Goal: Information Seeking & Learning: Check status

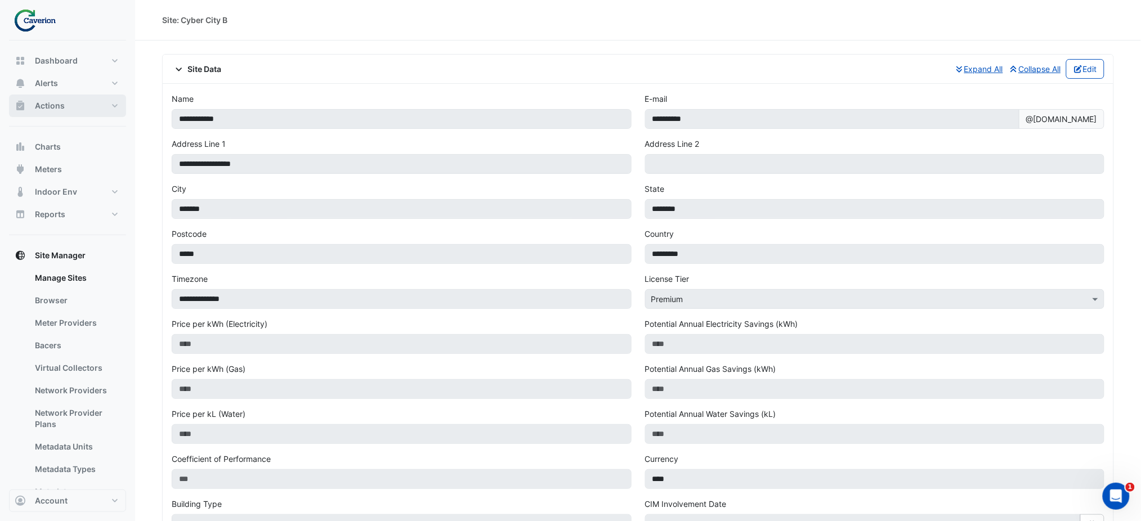
click at [75, 102] on button "Actions" at bounding box center [67, 106] width 117 height 23
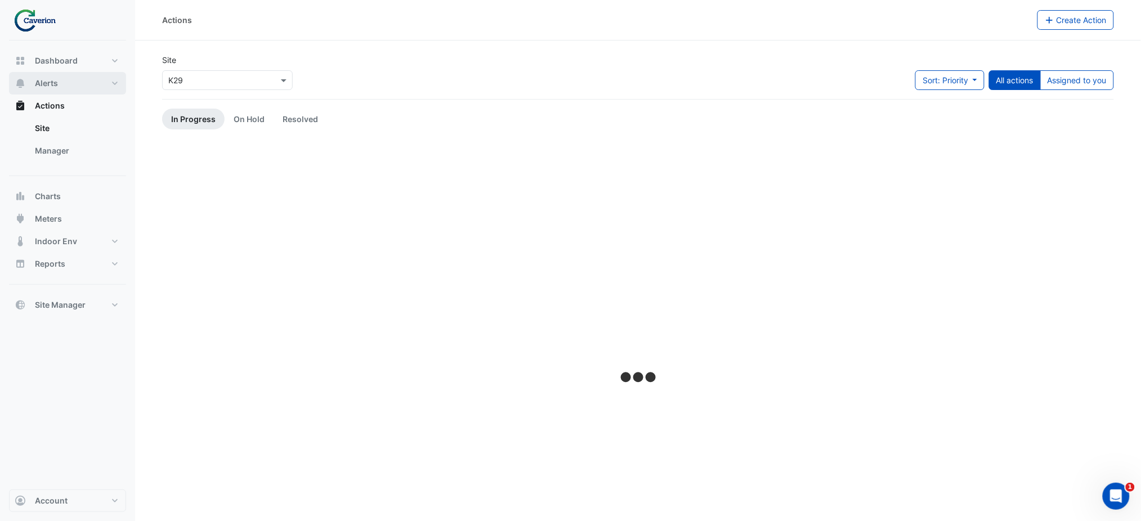
click at [55, 73] on button "Alerts" at bounding box center [67, 83] width 117 height 23
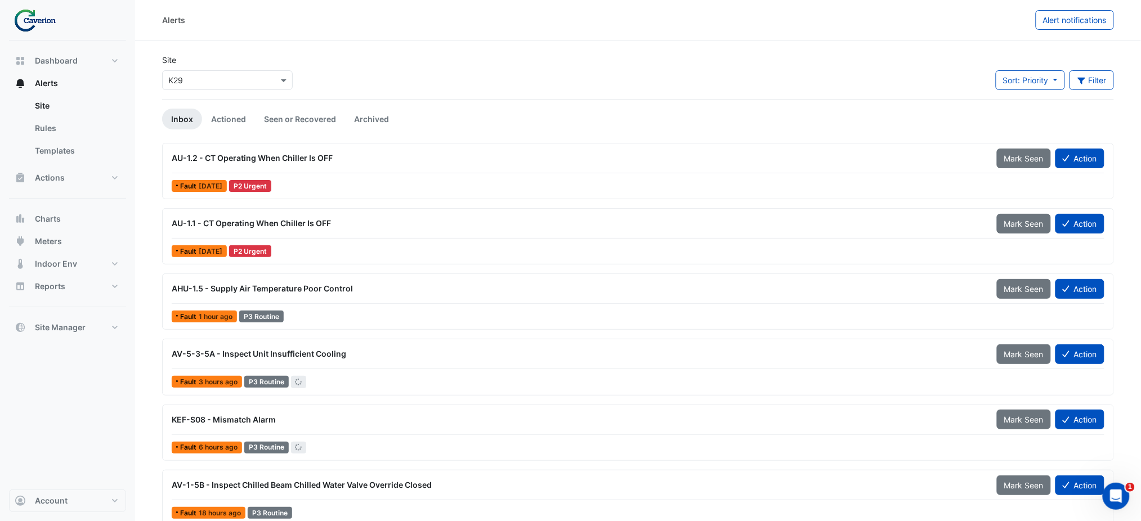
click at [922, 62] on div "Site × K29 Sort: Priority Priority Updated Filter Title Priority Filter Impact …" at bounding box center [638, 76] width 966 height 45
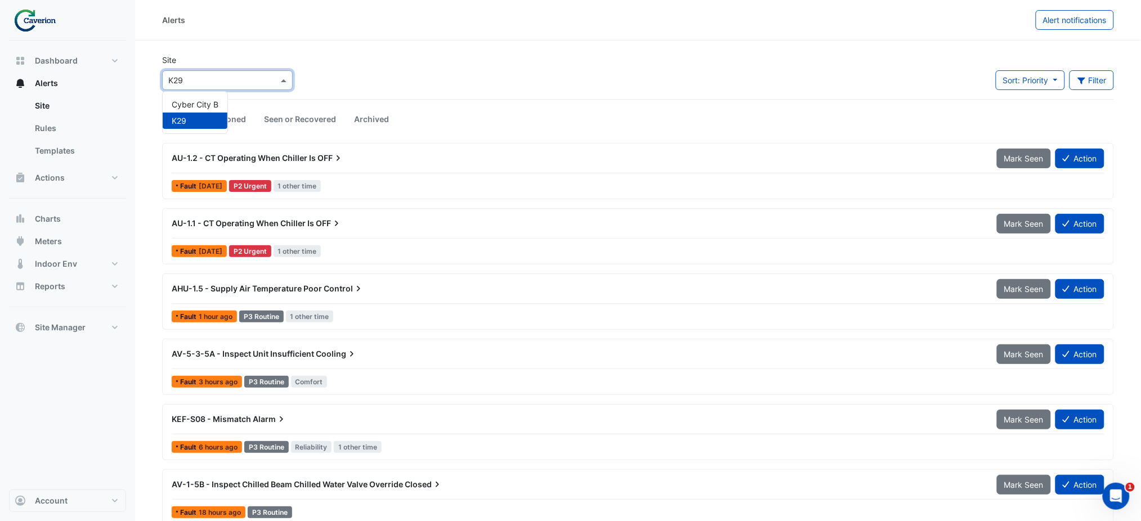
click at [258, 77] on input "text" at bounding box center [216, 81] width 96 height 12
click at [191, 115] on div "K29" at bounding box center [195, 121] width 65 height 16
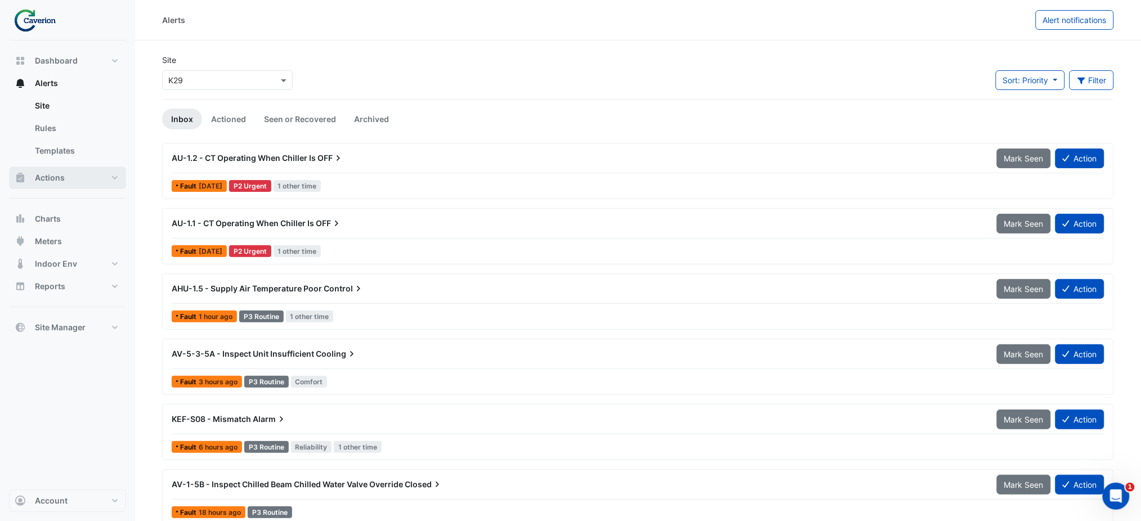
click at [73, 172] on button "Actions" at bounding box center [67, 178] width 117 height 23
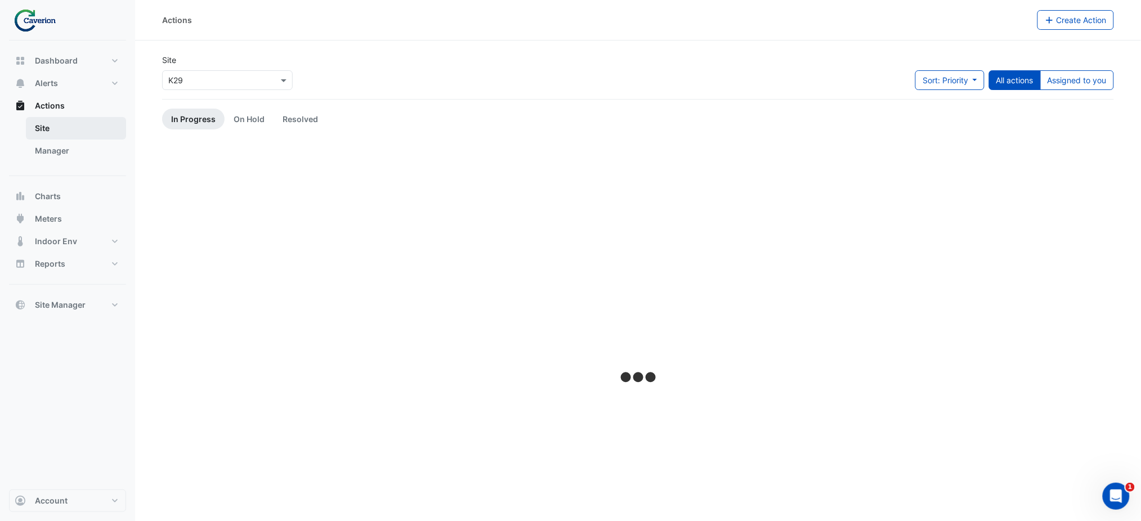
click at [56, 129] on link "Site" at bounding box center [76, 128] width 100 height 23
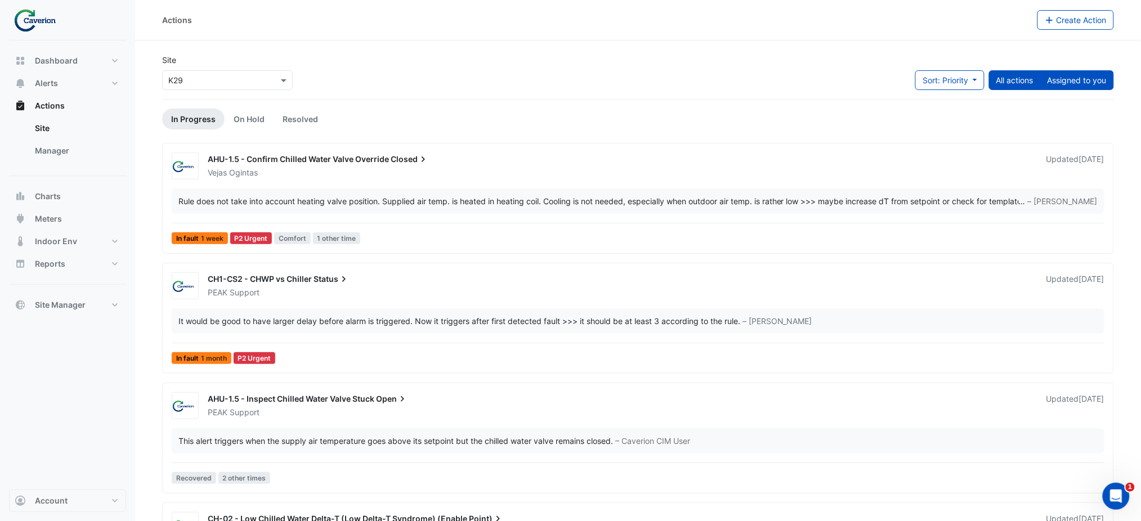
click at [1069, 84] on button "Assigned to you" at bounding box center [1078, 80] width 74 height 20
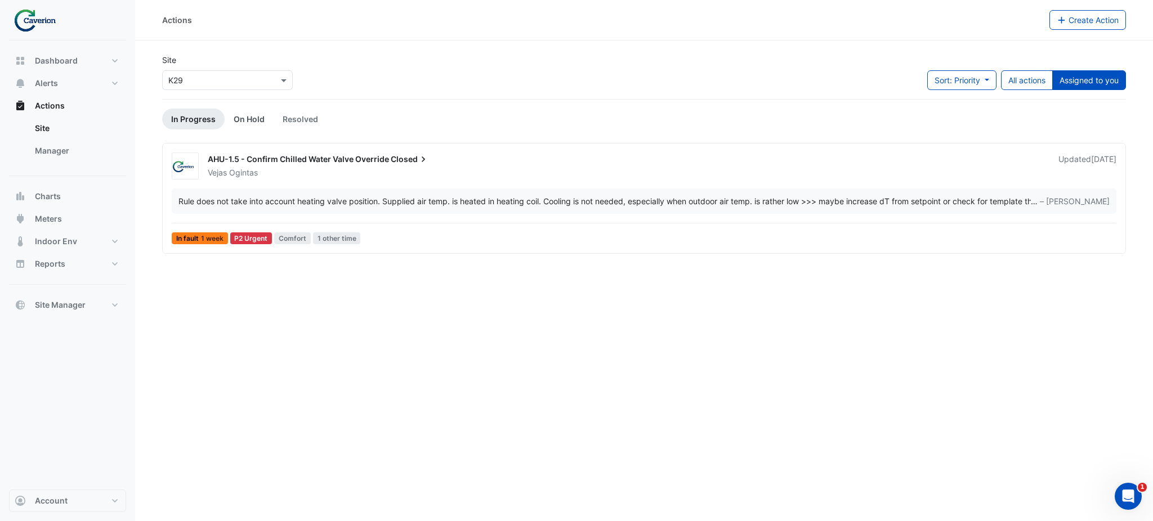
click at [256, 129] on link "On Hold" at bounding box center [249, 119] width 49 height 21
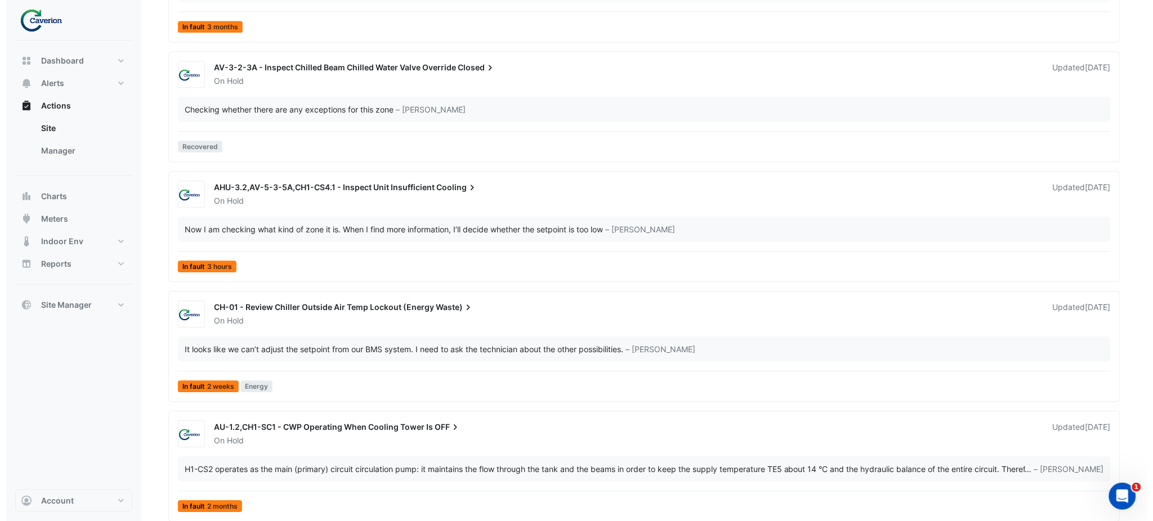
scroll to position [2500, 0]
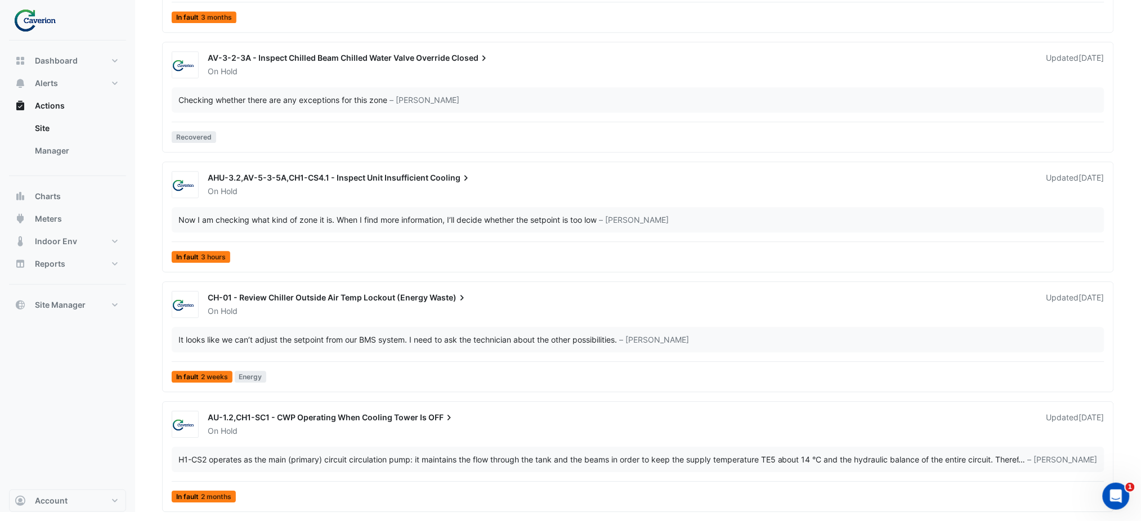
click at [320, 188] on div "On Hold" at bounding box center [621, 191] width 828 height 11
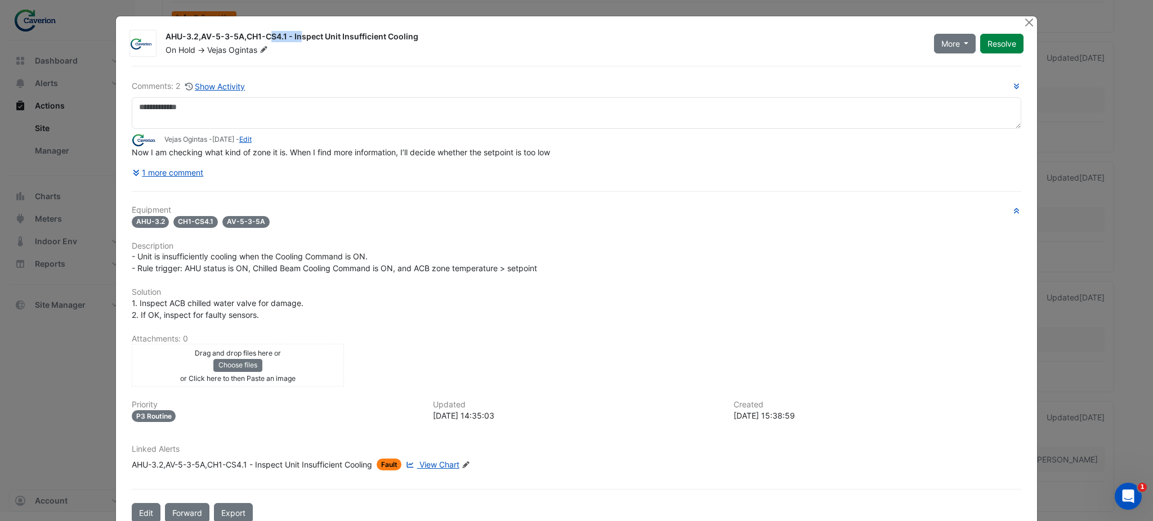
drag, startPoint x: 195, startPoint y: 39, endPoint x: 236, endPoint y: 35, distance: 41.3
click at [236, 35] on div "AHU-3.2,AV-5-3-5A,CH1-CS4.1 - Inspect Unit Insufficient Cooling" at bounding box center [543, 38] width 755 height 14
copy div "AV-5-3-5A"
click at [1023, 22] on button "Close" at bounding box center [1029, 22] width 12 height 12
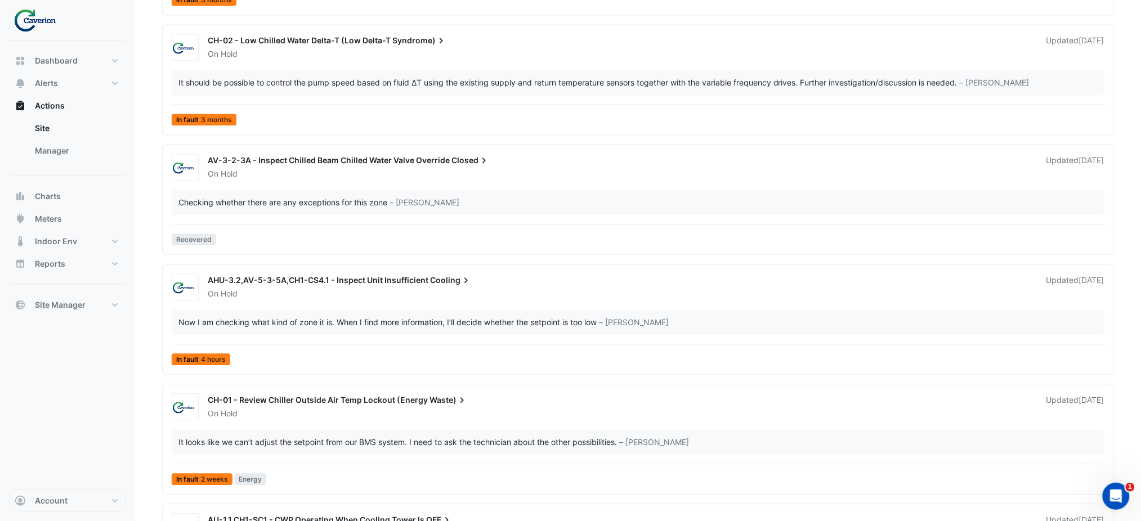
scroll to position [2395, 0]
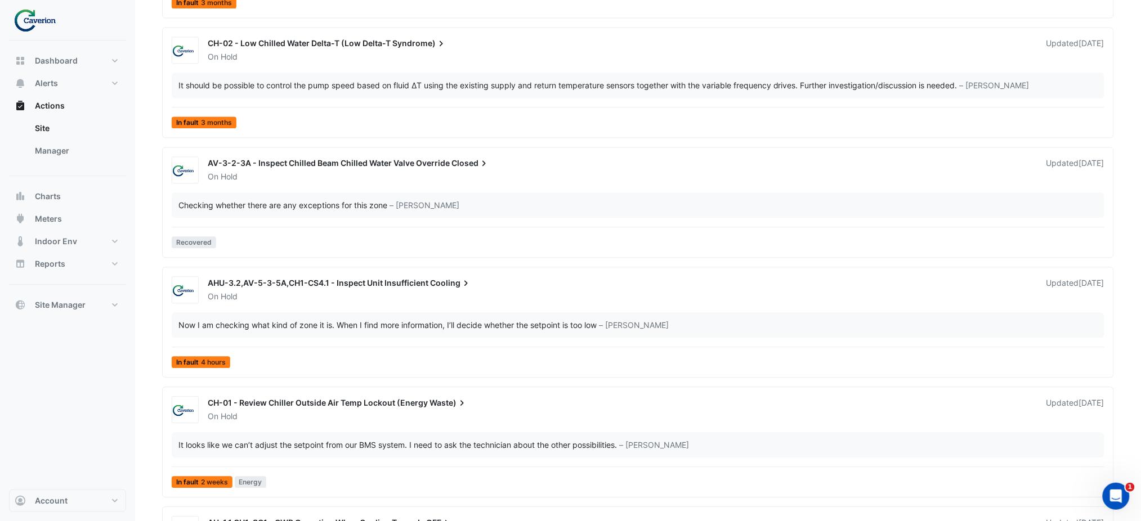
click at [309, 175] on div "On Hold" at bounding box center [621, 176] width 828 height 11
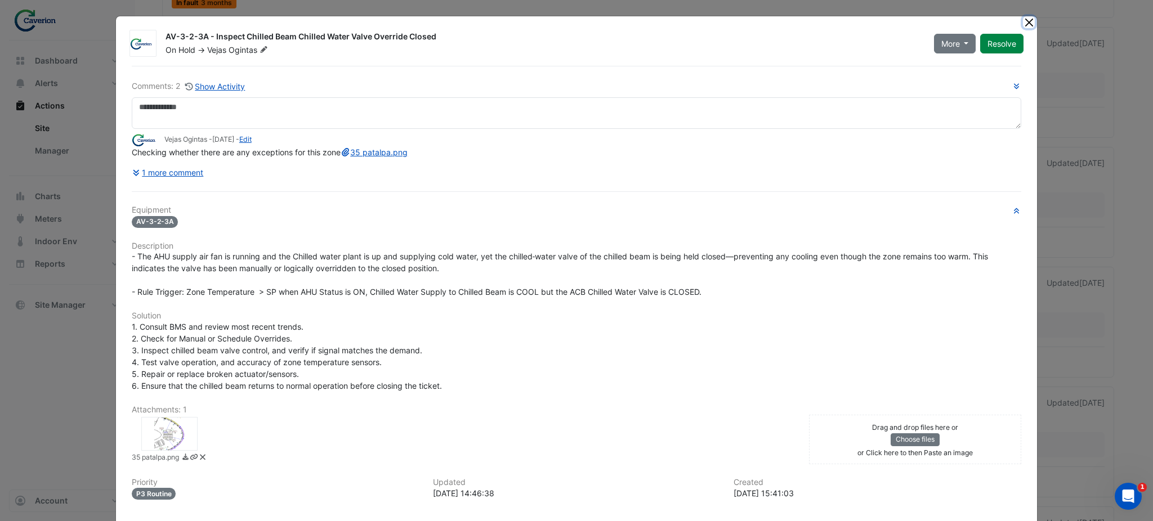
click at [1027, 23] on button "Close" at bounding box center [1029, 22] width 12 height 12
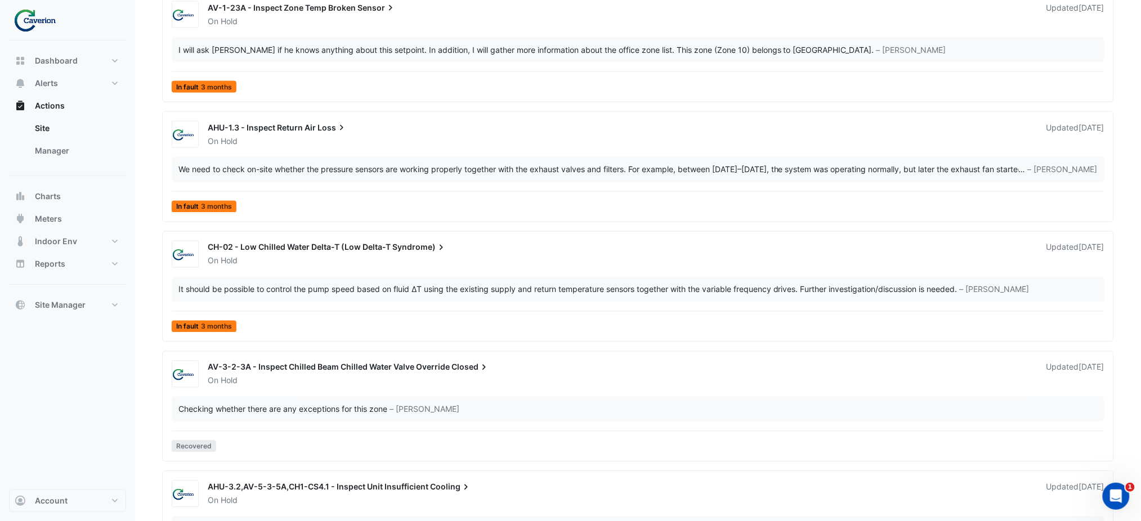
scroll to position [2169, 0]
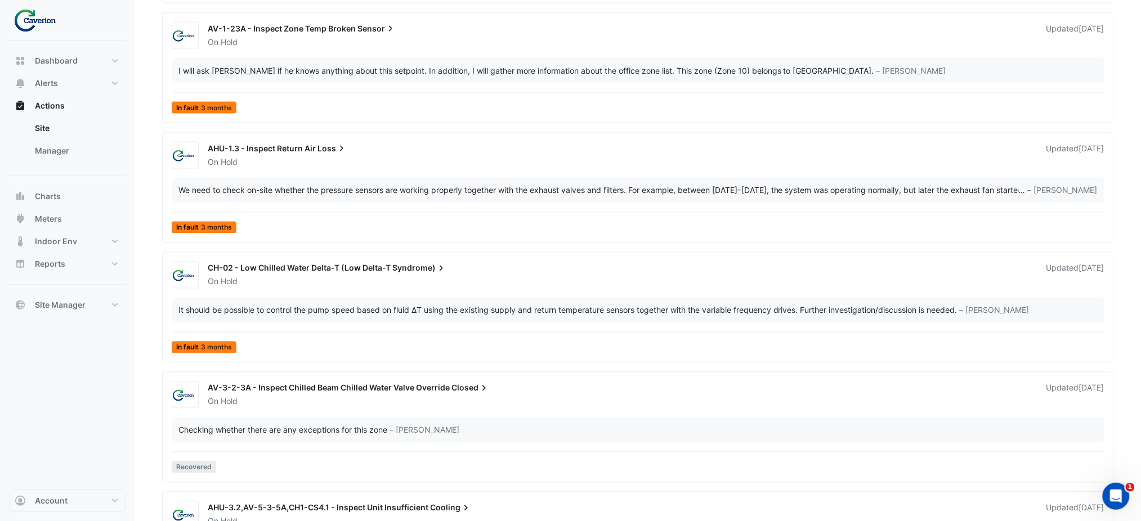
click at [298, 151] on span "AHU-1.3 - Inspect Return Air" at bounding box center [262, 149] width 108 height 10
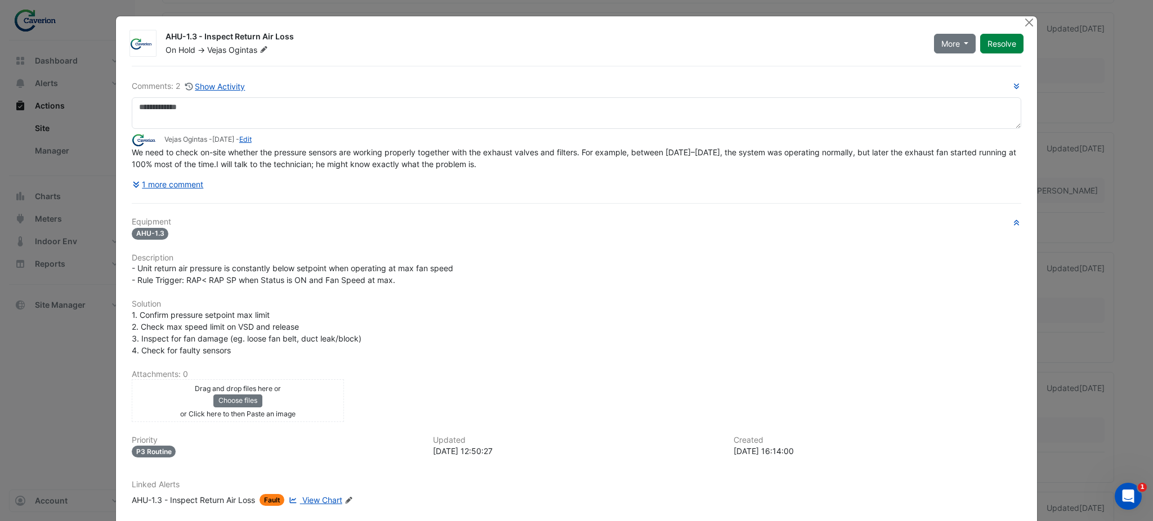
click at [3, 198] on ngb-modal-window "AHU-1.3 - Inspect Return Air Loss On Hold -> Vejas Ogintas More Not Doing Resol…" at bounding box center [576, 260] width 1153 height 521
click at [1023, 23] on button "Close" at bounding box center [1029, 22] width 12 height 12
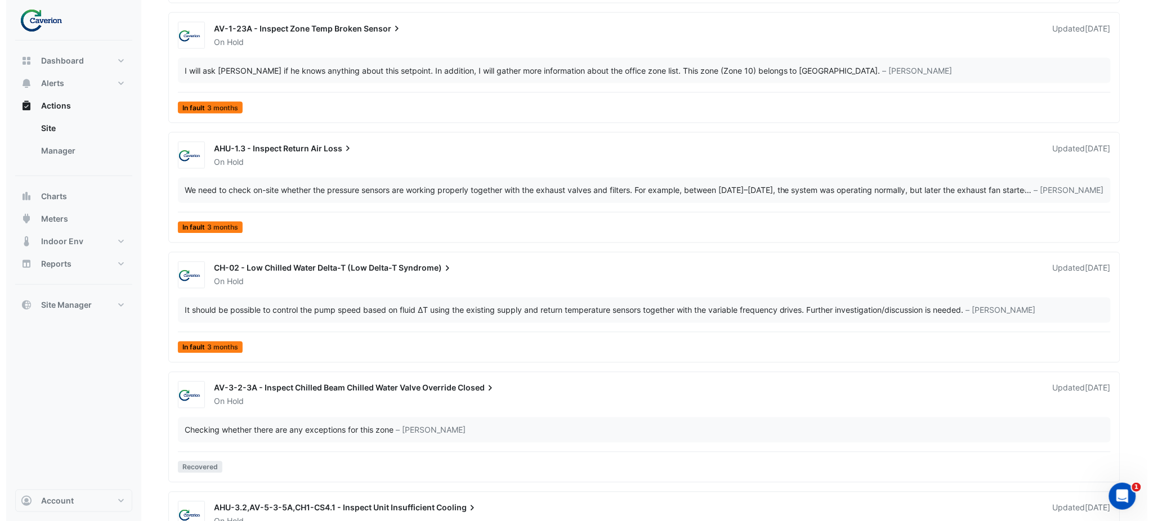
scroll to position [1944, 0]
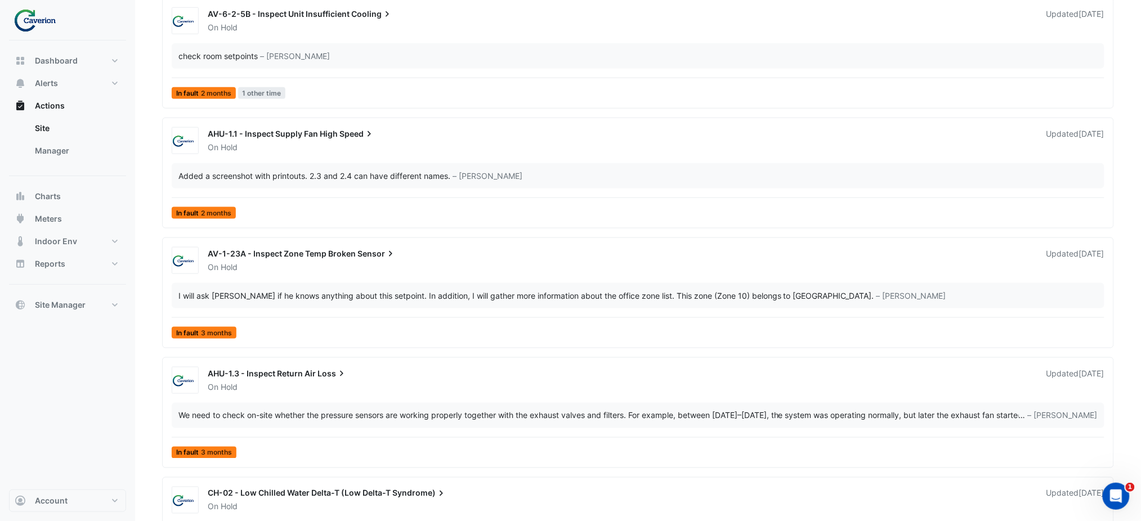
click at [435, 139] on div "AHU-1.1 - Inspect Supply Fan High Speed" at bounding box center [620, 135] width 825 height 14
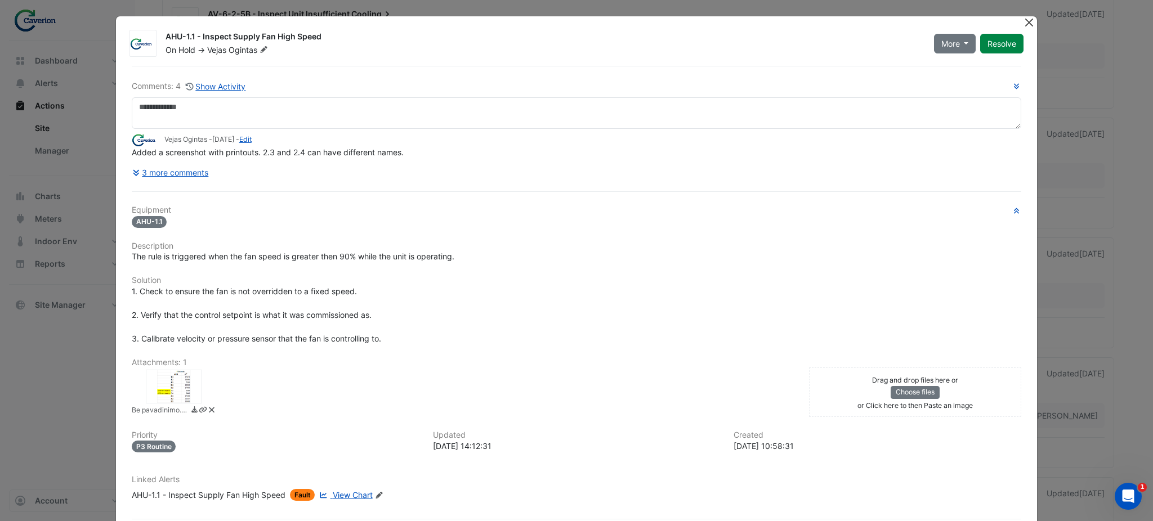
click at [1023, 23] on button "Close" at bounding box center [1029, 22] width 12 height 12
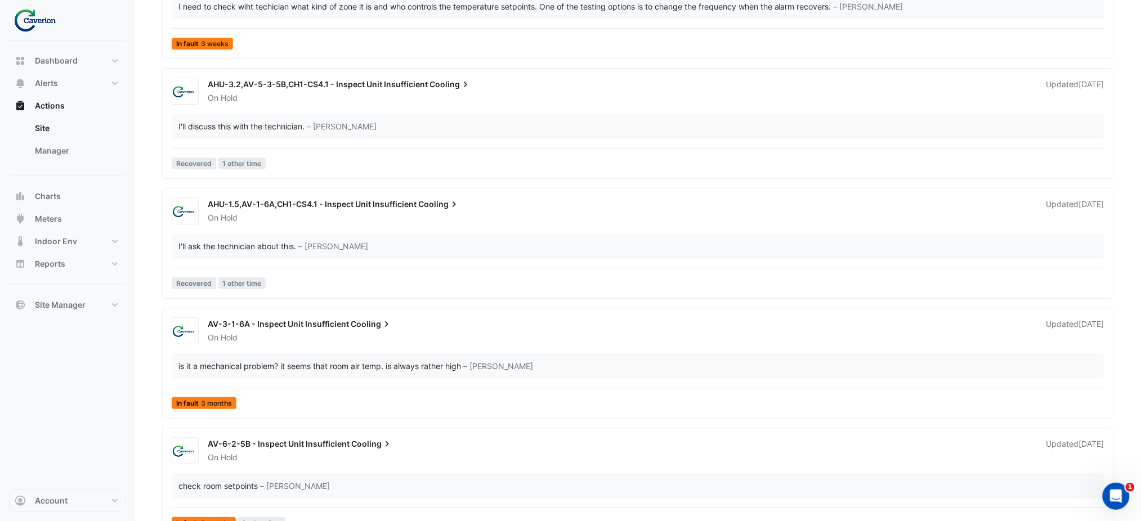
scroll to position [1494, 0]
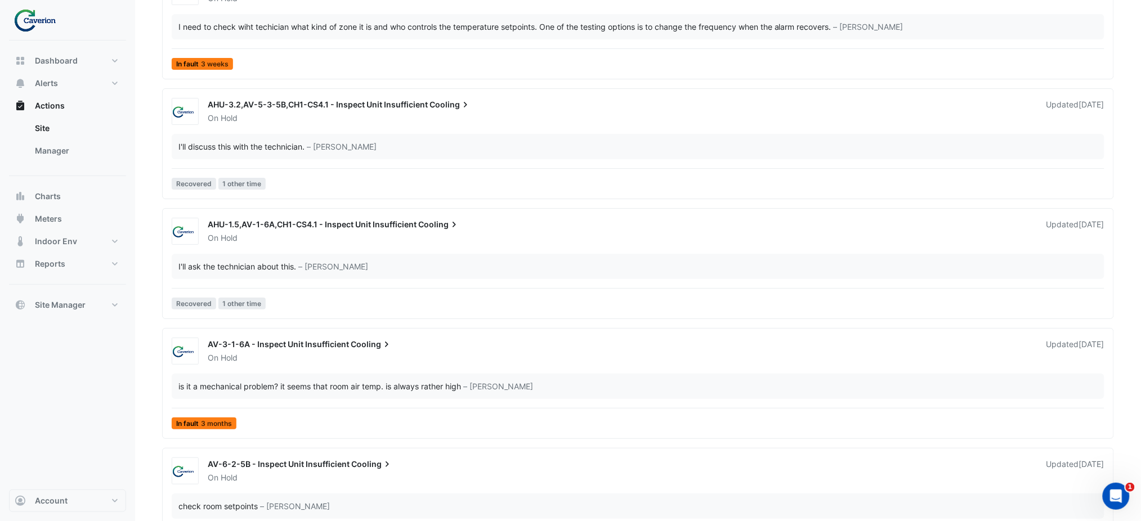
drag, startPoint x: 148, startPoint y: 186, endPoint x: 254, endPoint y: 123, distance: 123.4
click at [148, 186] on section "Site × K29 Sort: Priority Priority Updated All actions Assigned to you In Progr…" at bounding box center [638, 93] width 1006 height 3092
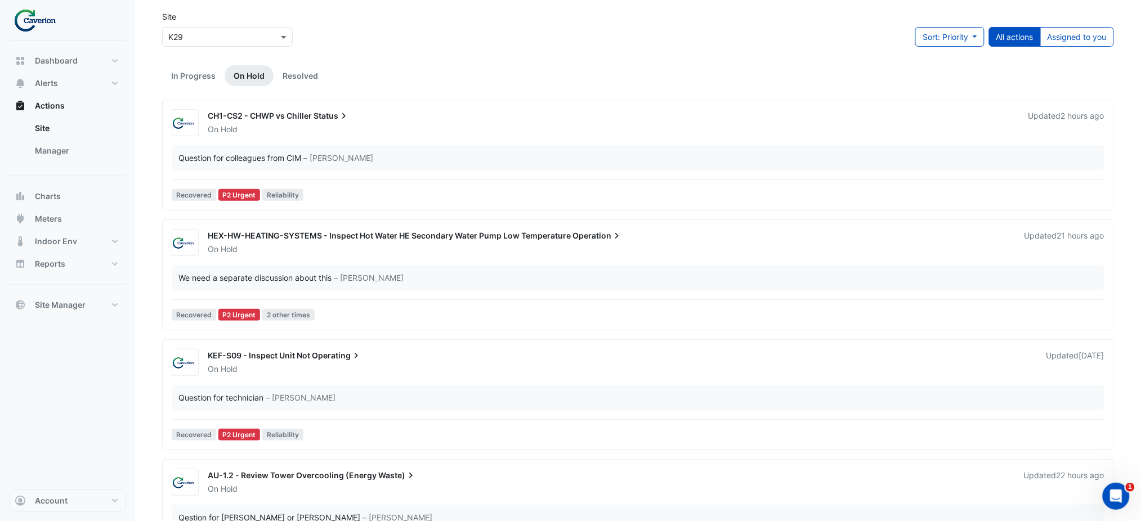
scroll to position [0, 0]
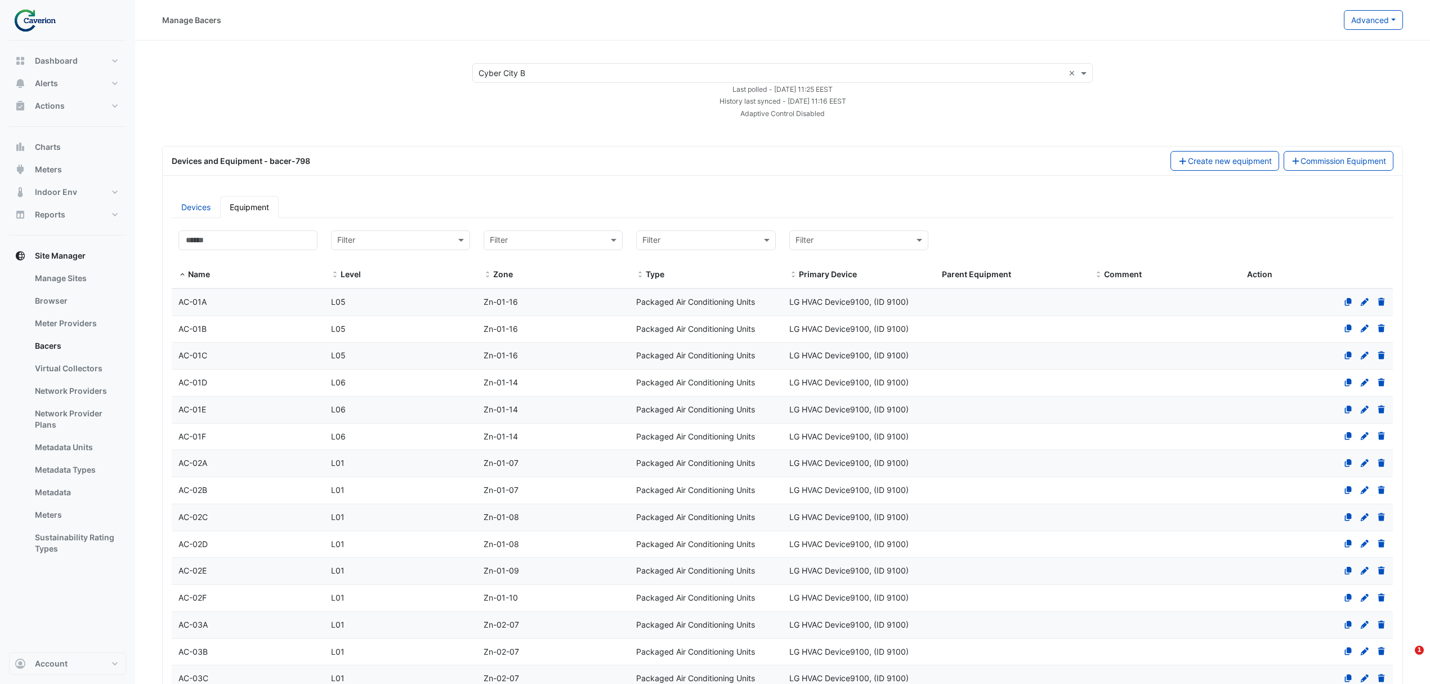
select select "***"
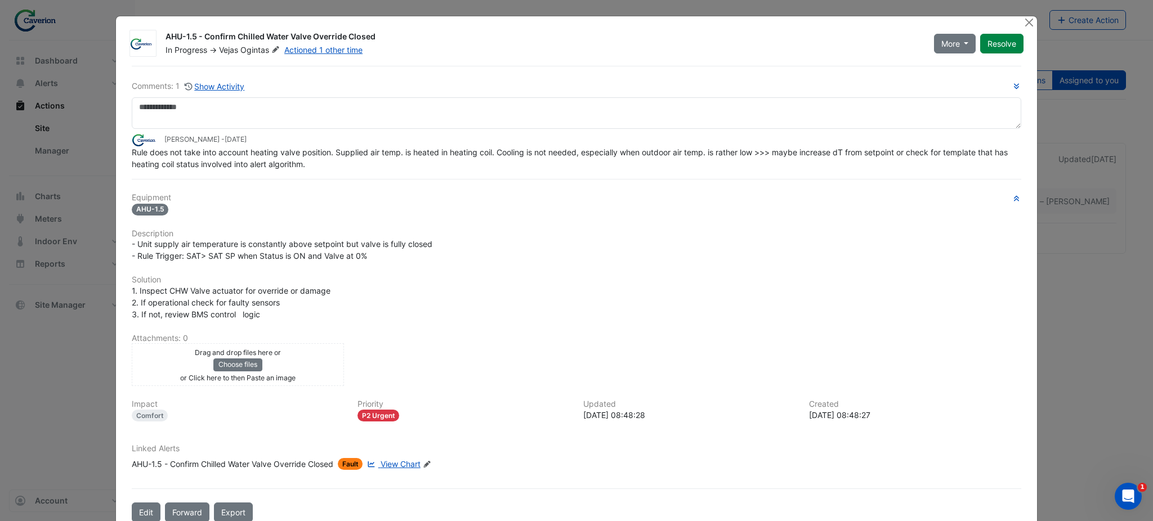
click at [1021, 34] on div "More On Hold Not Doing Resolve" at bounding box center [979, 43] width 104 height 25
click at [1023, 26] on button "Close" at bounding box center [1029, 22] width 12 height 12
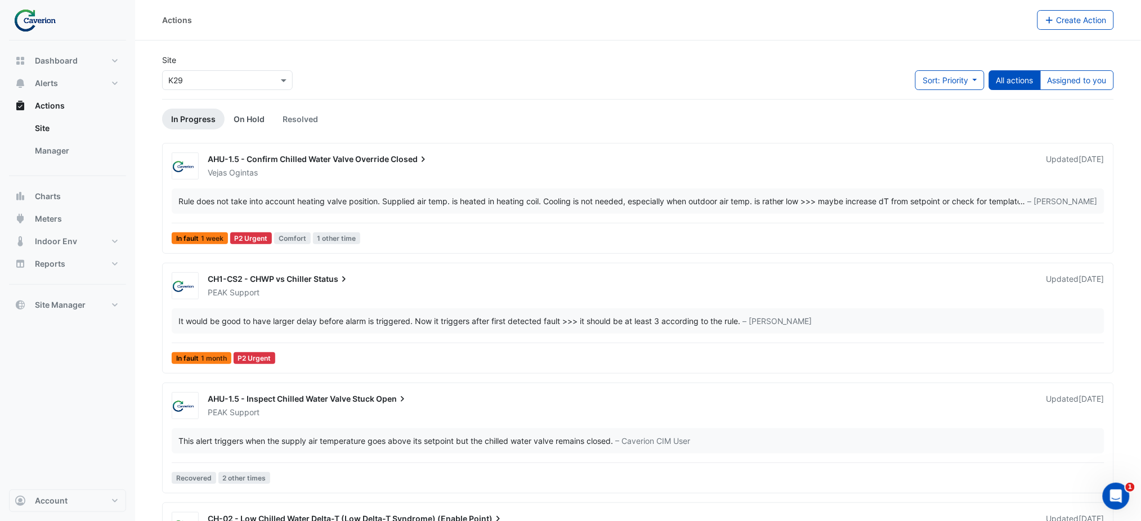
click at [254, 112] on link "On Hold" at bounding box center [249, 119] width 49 height 21
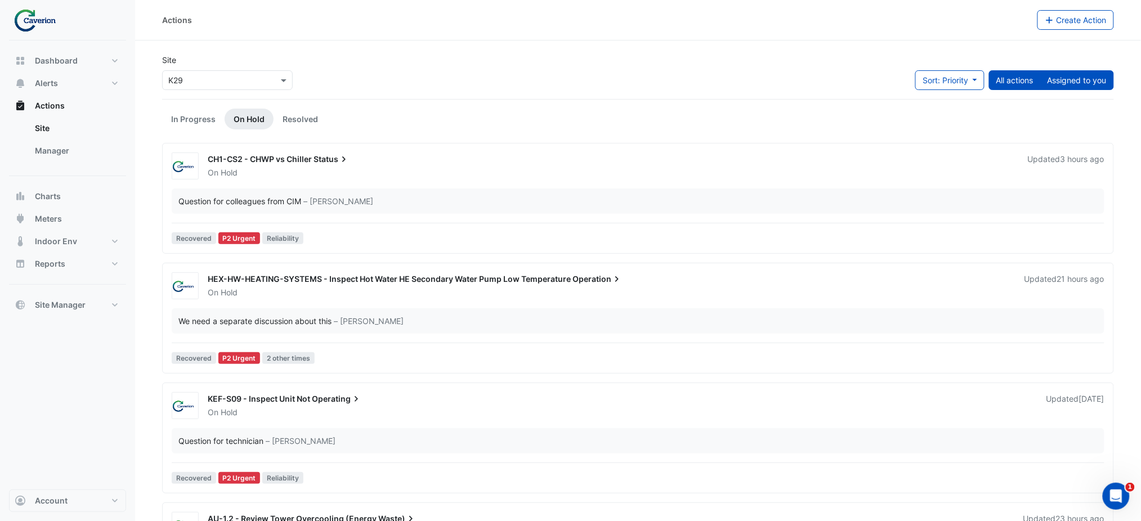
click at [1053, 88] on button "Assigned to you" at bounding box center [1078, 80] width 74 height 20
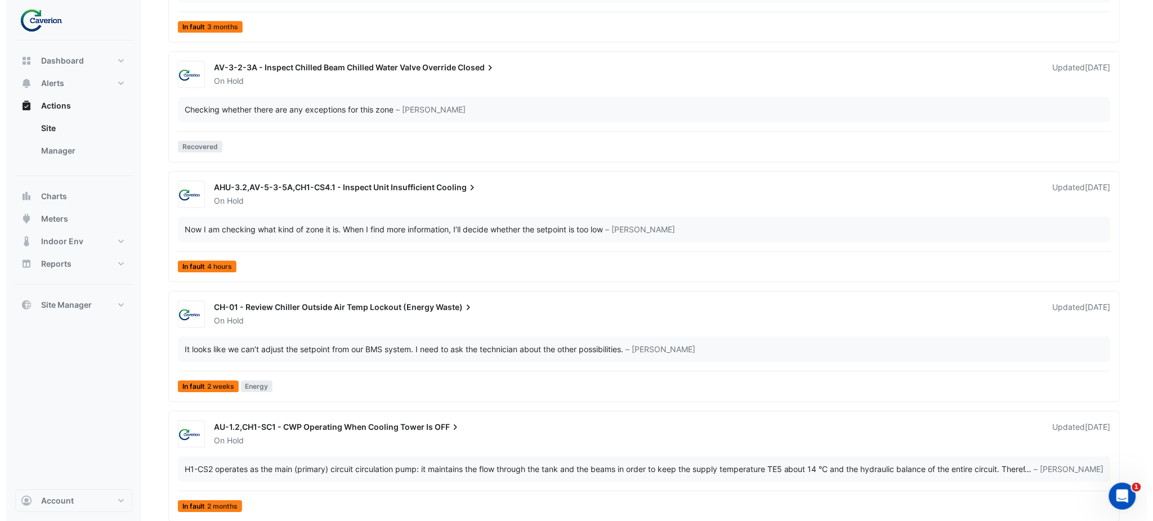
scroll to position [2500, 0]
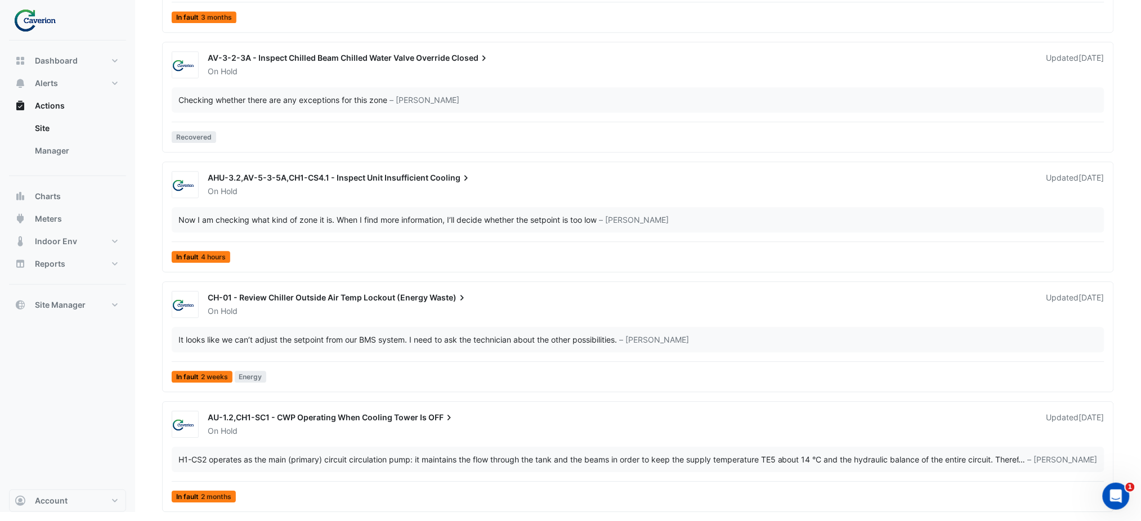
click at [349, 302] on span "CH-01 - Review Chiller Outside Air Temp Lockout (Energy" at bounding box center [318, 298] width 220 height 10
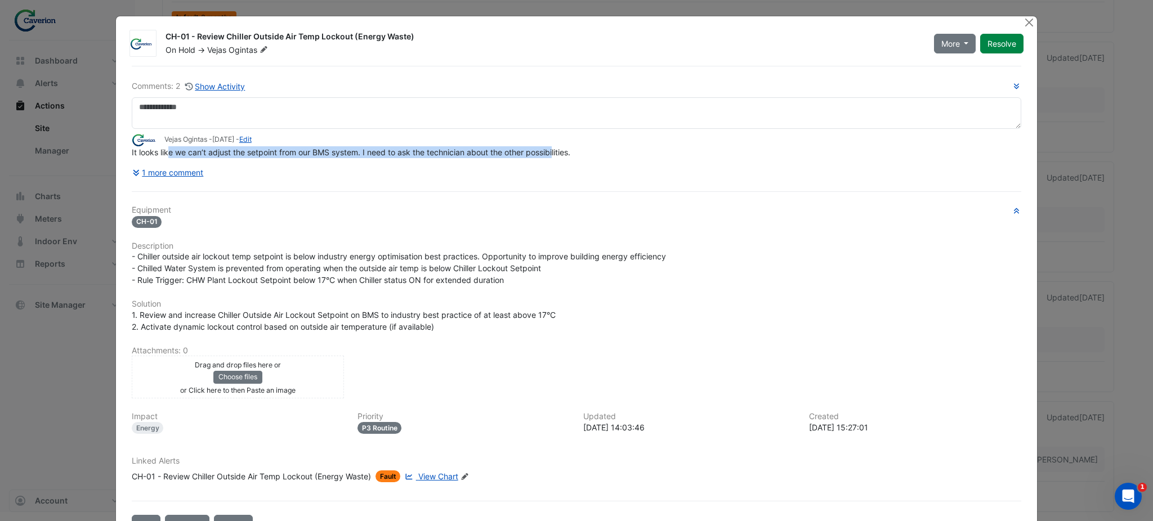
drag, startPoint x: 160, startPoint y: 154, endPoint x: 551, endPoint y: 149, distance: 390.8
click at [551, 149] on span "It looks like we can’t adjust the setpoint from our BMS system. I need to ask t…" at bounding box center [351, 153] width 439 height 10
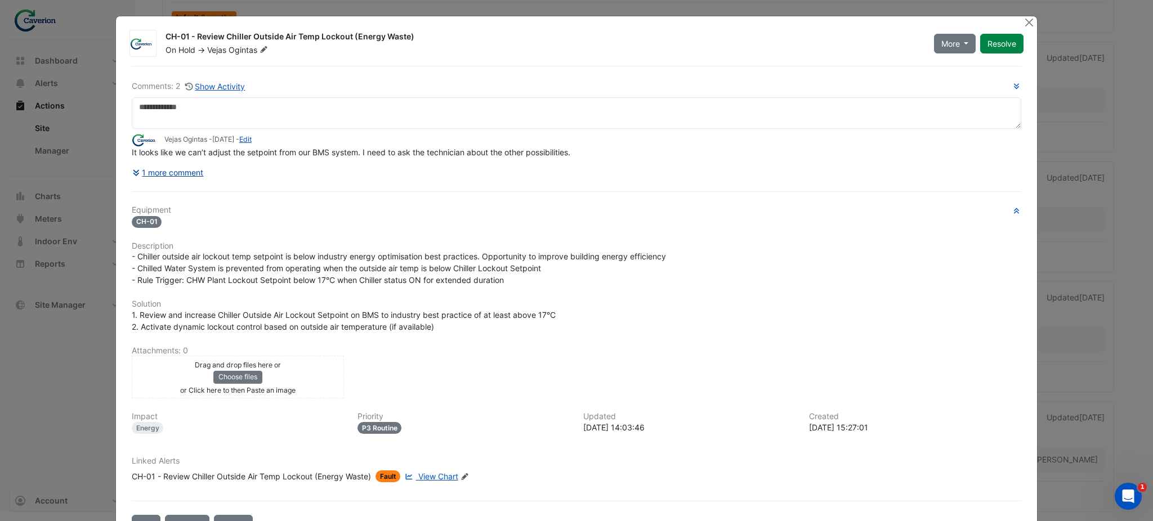
click at [151, 171] on button "1 more comment" at bounding box center [168, 173] width 73 height 20
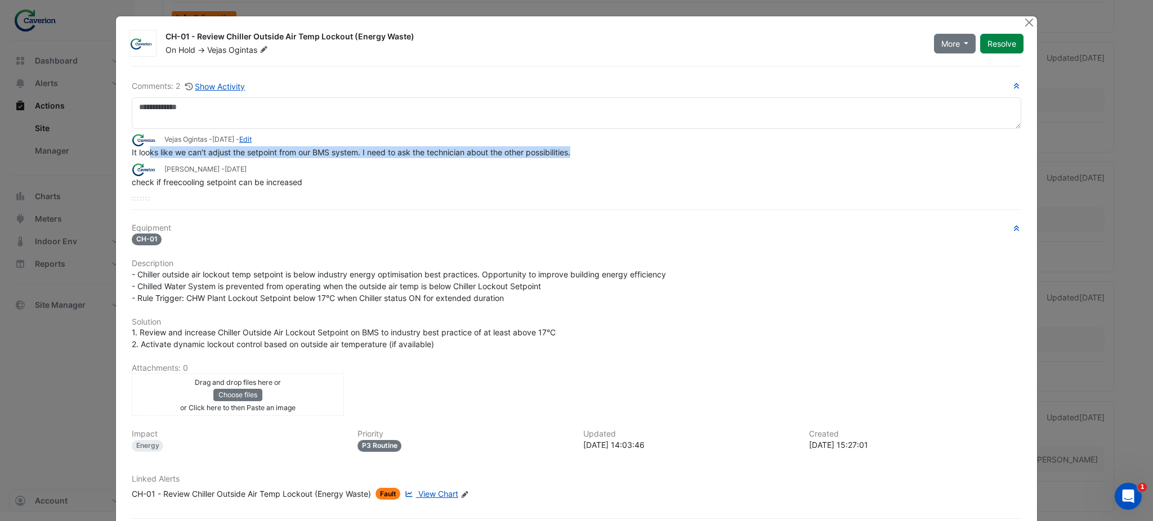
drag, startPoint x: 146, startPoint y: 153, endPoint x: 578, endPoint y: 148, distance: 431.3
click at [578, 148] on div "It looks like we can’t adjust the setpoint from our BMS system. I need to ask t…" at bounding box center [577, 152] width 890 height 12
drag, startPoint x: 163, startPoint y: 153, endPoint x: 432, endPoint y: 150, distance: 269.7
click at [432, 150] on span "It looks like we can’t adjust the setpoint from our BMS system. I need to ask t…" at bounding box center [351, 153] width 439 height 10
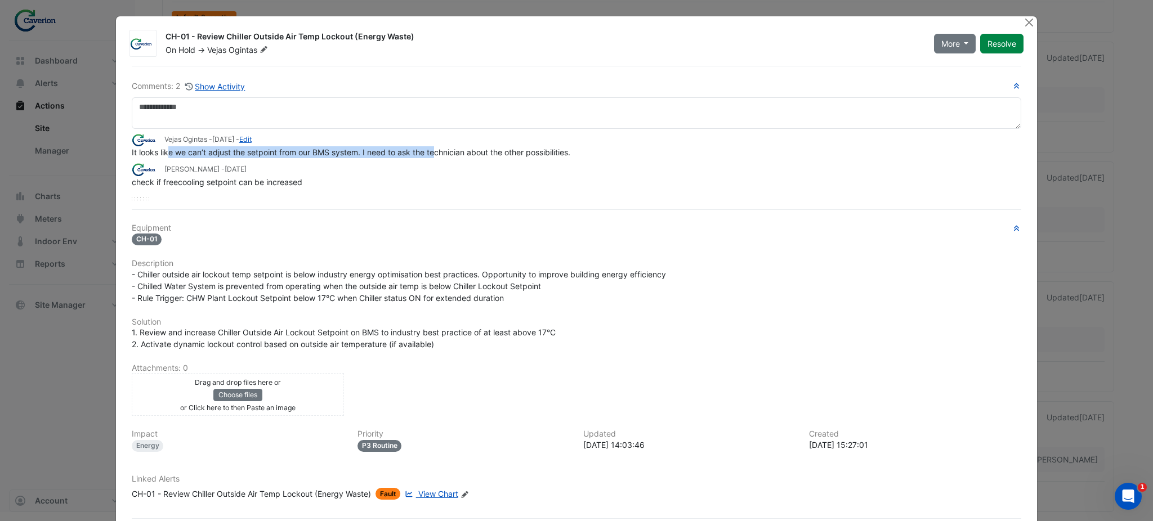
click at [432, 150] on span "It looks like we can’t adjust the setpoint from our BMS system. I need to ask t…" at bounding box center [351, 153] width 439 height 10
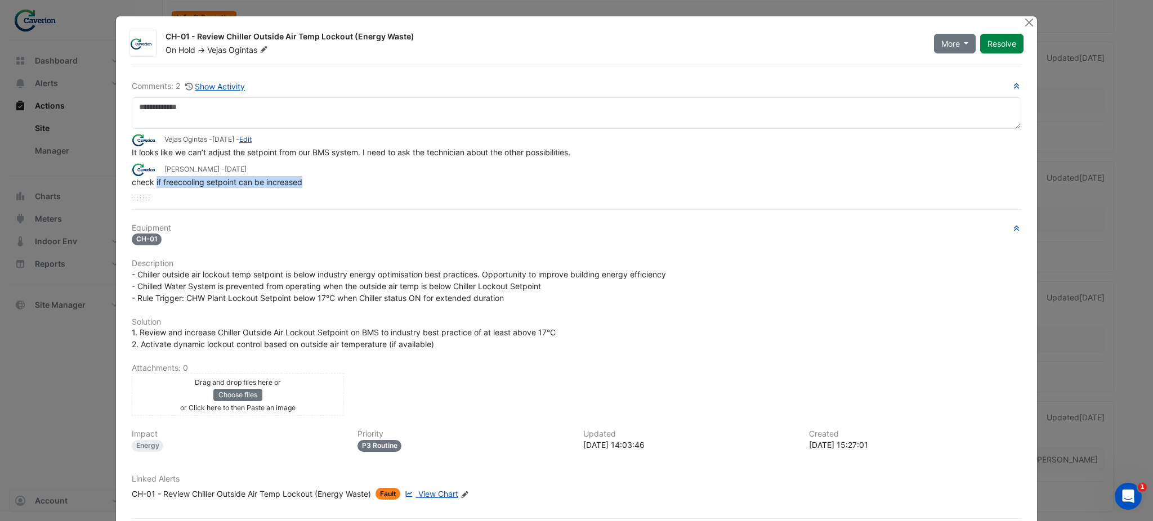
drag, startPoint x: 150, startPoint y: 184, endPoint x: 357, endPoint y: 177, distance: 206.7
click at [357, 177] on div "check if freecooling setpoint can be increased" at bounding box center [577, 182] width 890 height 12
click at [252, 141] on link "Edit" at bounding box center [245, 139] width 12 height 8
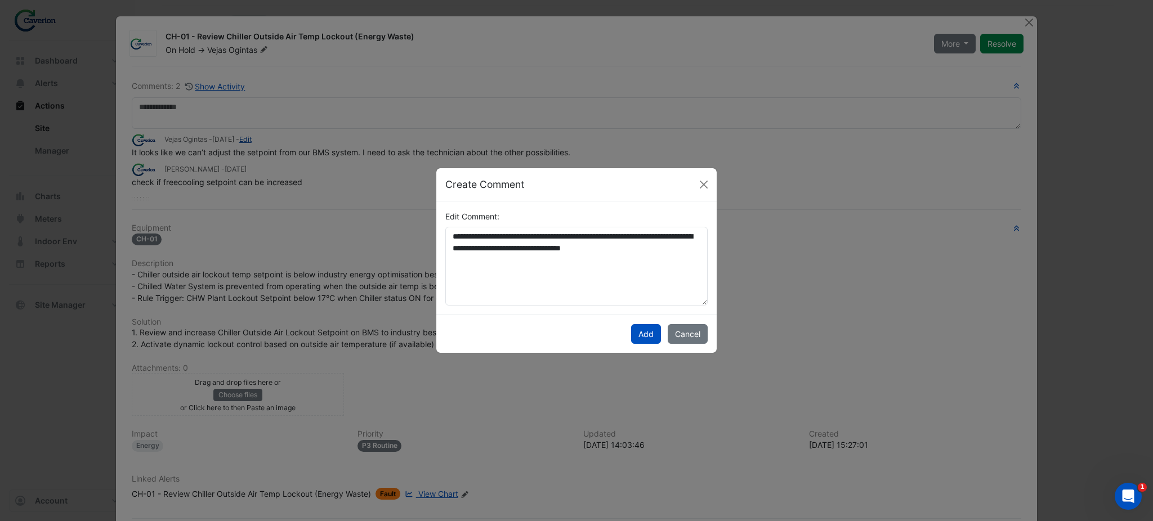
scroll to position [93, 0]
click at [680, 261] on textarea "**********" at bounding box center [576, 266] width 262 height 79
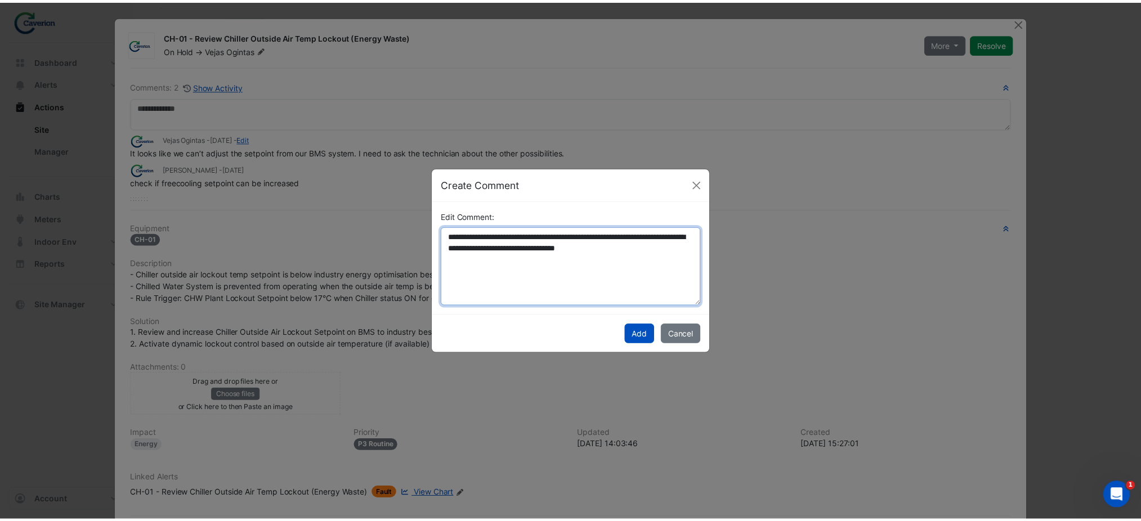
scroll to position [0, 0]
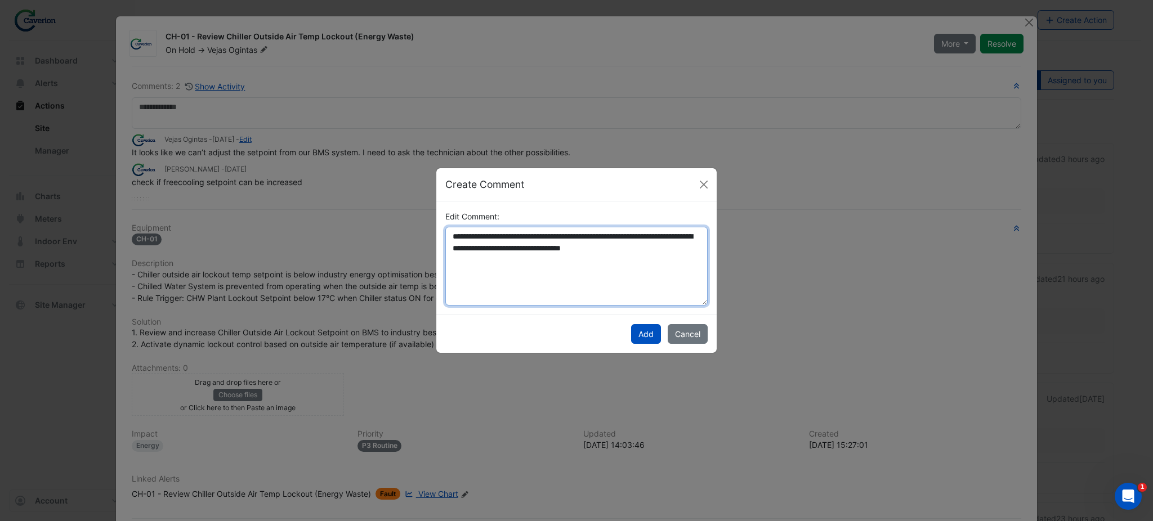
drag, startPoint x: 681, startPoint y: 261, endPoint x: 517, endPoint y: 241, distance: 165.0
click at [517, 241] on textarea "**********" at bounding box center [576, 266] width 262 height 79
click at [521, 236] on textarea "**********" at bounding box center [576, 266] width 262 height 79
drag, startPoint x: 609, startPoint y: 233, endPoint x: 617, endPoint y: 249, distance: 17.9
click at [617, 249] on textarea "**********" at bounding box center [576, 266] width 262 height 79
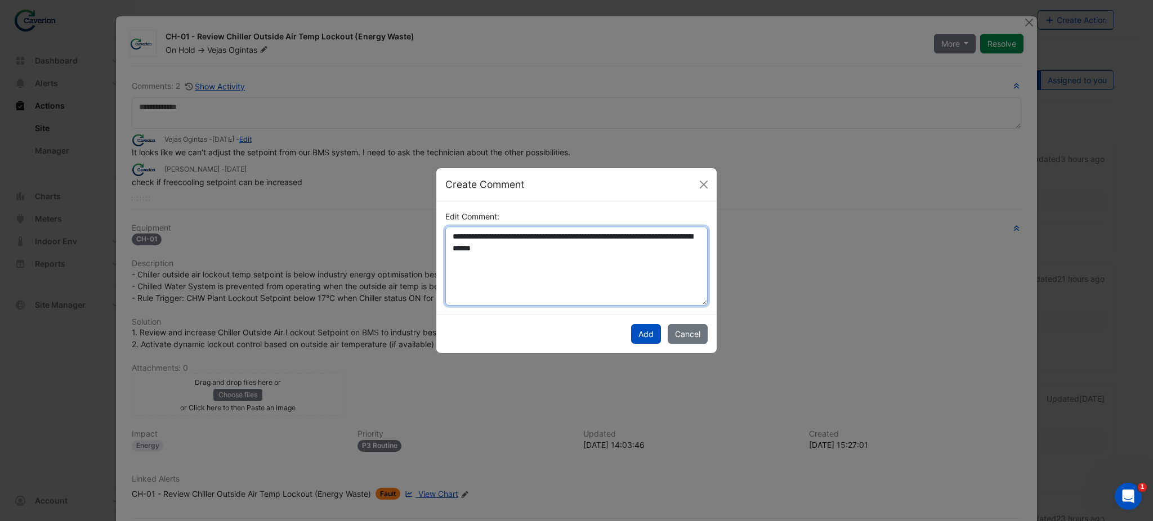
click at [617, 249] on textarea "**********" at bounding box center [576, 266] width 262 height 79
type textarea "**********"
click at [649, 334] on button "Add" at bounding box center [646, 334] width 30 height 20
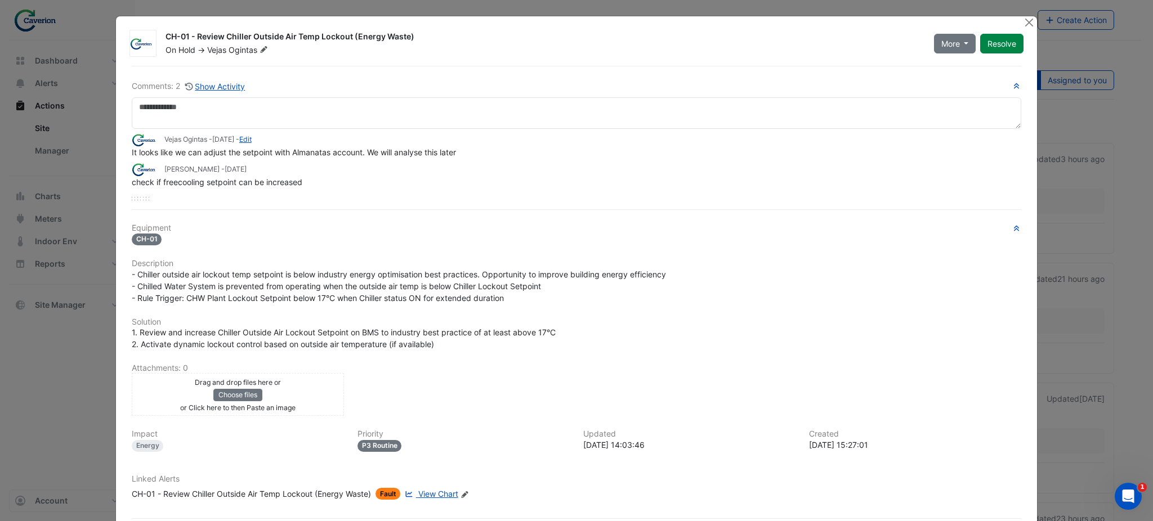
click at [291, 152] on span "It looks like we can adjust the setpoint with Almanatas account. We will analys…" at bounding box center [294, 153] width 324 height 10
click at [59, 395] on ngb-modal-window "CH-01 - Review Chiller Outside Air Temp Lockout (Energy Waste) On Hold -> Vejas…" at bounding box center [576, 260] width 1153 height 521
click at [1023, 17] on button "Close" at bounding box center [1029, 22] width 12 height 12
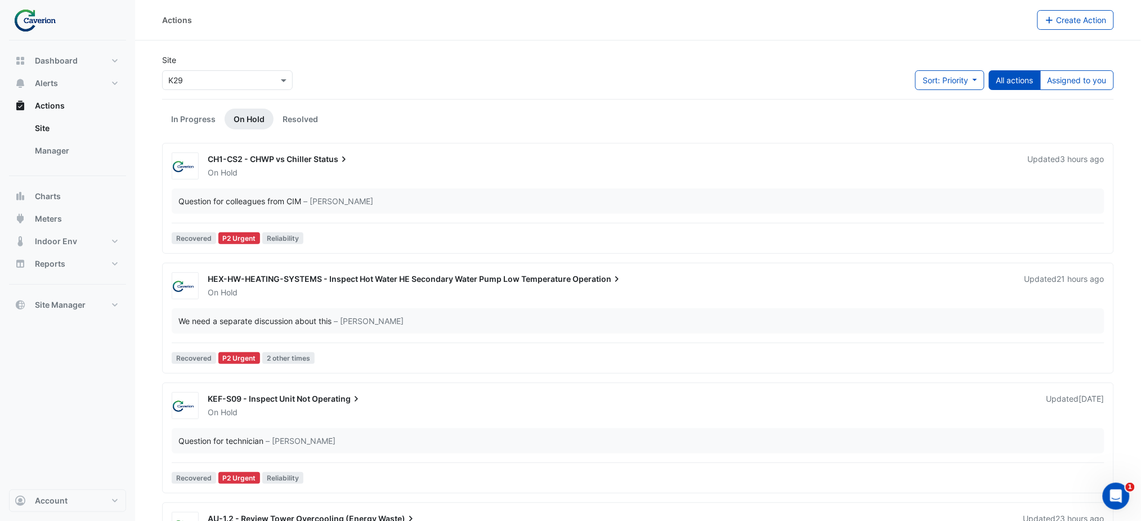
drag, startPoint x: 1087, startPoint y: 103, endPoint x: 1092, endPoint y: 92, distance: 11.8
click at [1092, 96] on div "Sort: Priority Priority Updated All actions Assigned to you" at bounding box center [1015, 84] width 199 height 29
click at [1061, 77] on button "Assigned to you" at bounding box center [1078, 80] width 74 height 20
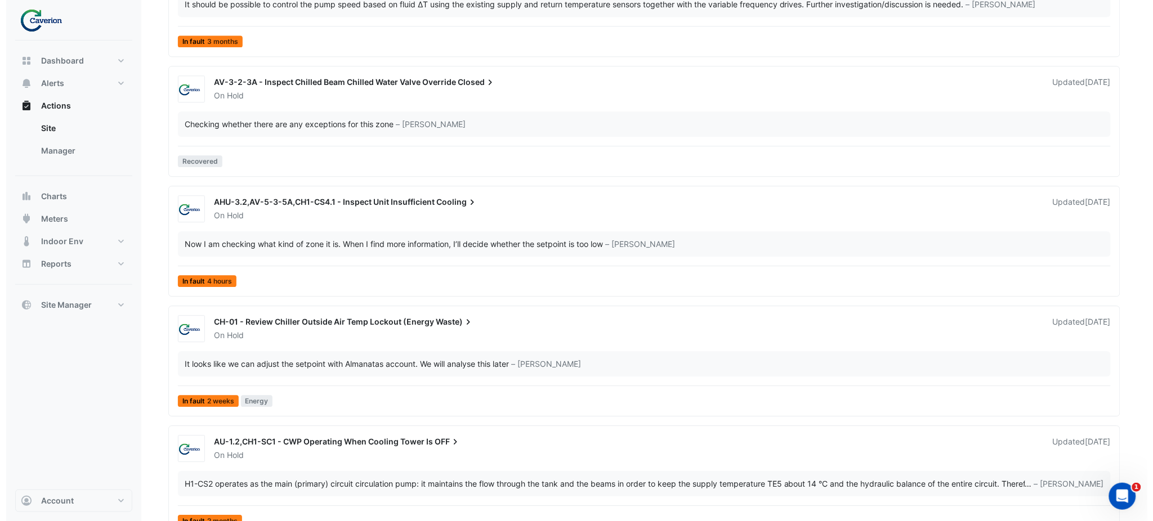
scroll to position [2500, 0]
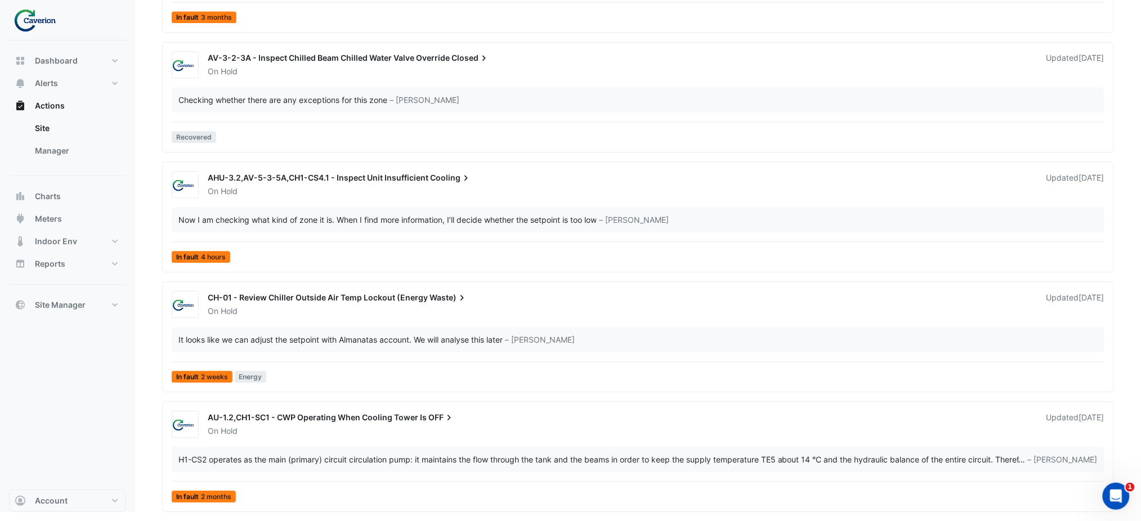
click at [302, 297] on span "CH-01 - Review Chiller Outside Air Temp Lockout (Energy" at bounding box center [318, 298] width 220 height 10
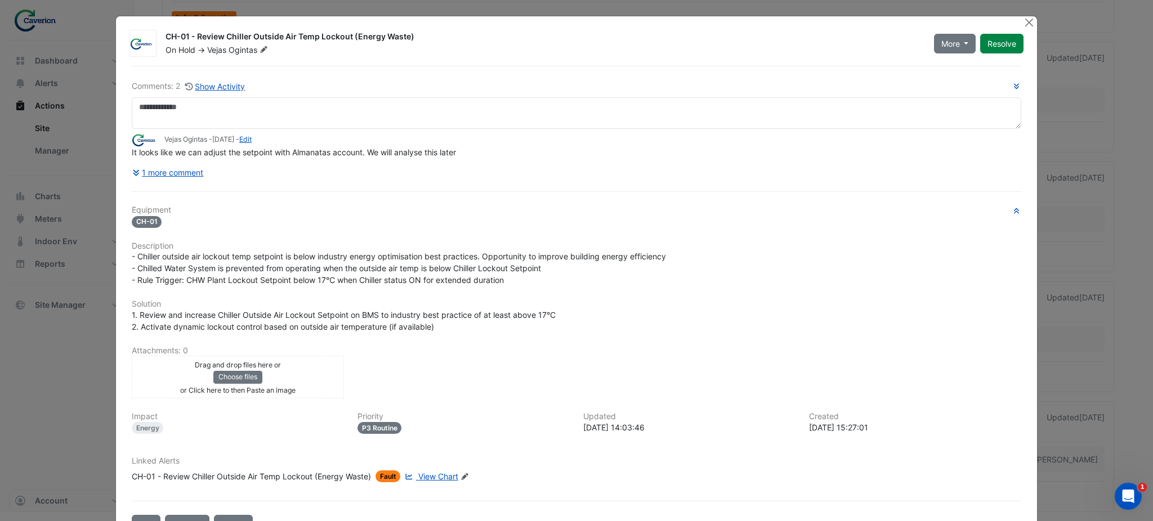
click at [1029, 16] on div at bounding box center [1030, 22] width 14 height 13
click at [1023, 21] on button "Close" at bounding box center [1029, 22] width 12 height 12
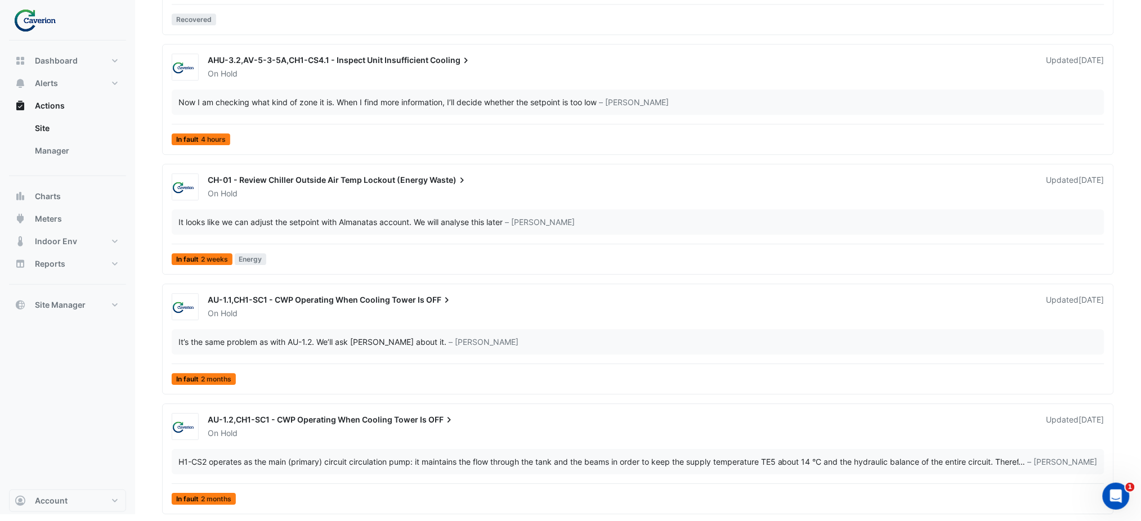
scroll to position [2548, 0]
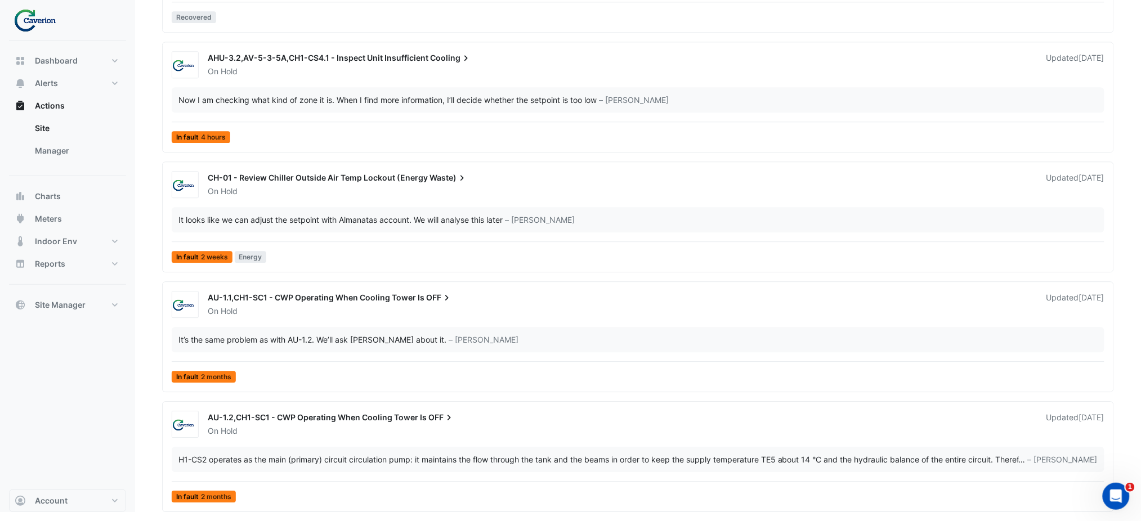
click at [316, 58] on span "AHU-3.2,AV-5-3-5A,CH1-CS4.1 - Inspect Unit Insufficient" at bounding box center [318, 58] width 221 height 10
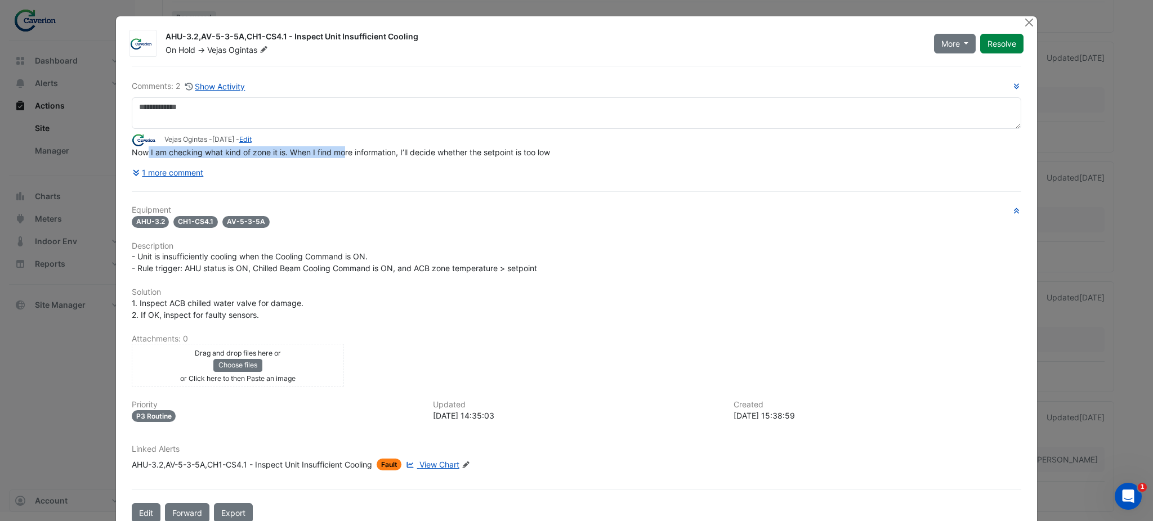
drag, startPoint x: 141, startPoint y: 149, endPoint x: 338, endPoint y: 153, distance: 197.7
click at [338, 153] on span "Now I am checking what kind of zone it is. When I find more information, I’ll d…" at bounding box center [341, 153] width 418 height 10
drag, startPoint x: 300, startPoint y: 155, endPoint x: 458, endPoint y: 153, distance: 158.8
click at [458, 153] on span "Now I am checking what kind of zone it is. When I find more information, I’ll d…" at bounding box center [341, 153] width 418 height 10
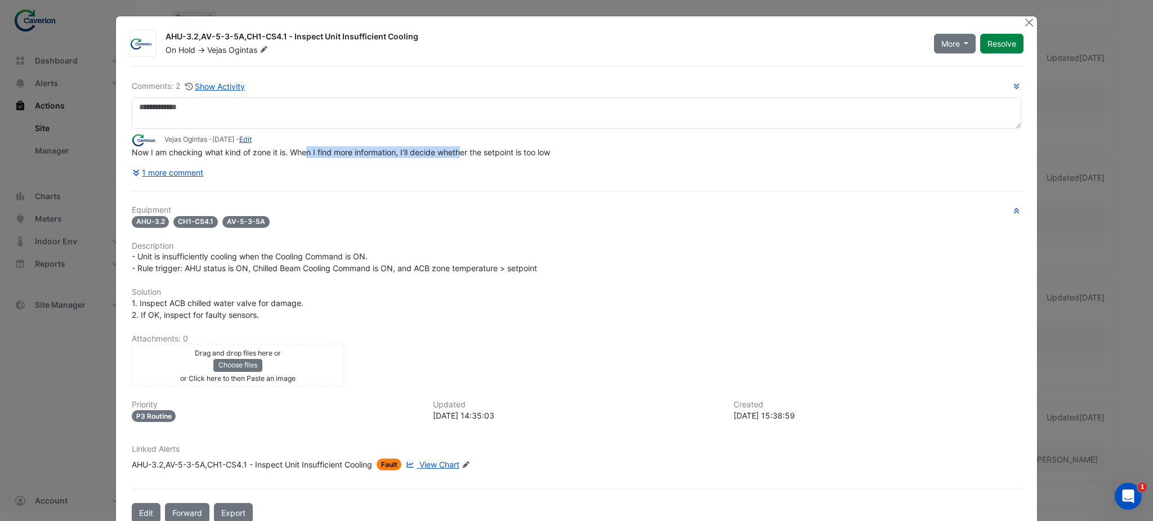
click at [458, 153] on span "Now I am checking what kind of zone it is. When I find more information, I’ll d…" at bounding box center [341, 153] width 418 height 10
drag, startPoint x: 464, startPoint y: 153, endPoint x: 574, endPoint y: 147, distance: 110.0
click at [574, 147] on div "Now I am checking what kind of zone it is. When I find more information, I’ll d…" at bounding box center [577, 152] width 890 height 12
click at [145, 177] on button "1 more comment" at bounding box center [168, 173] width 73 height 20
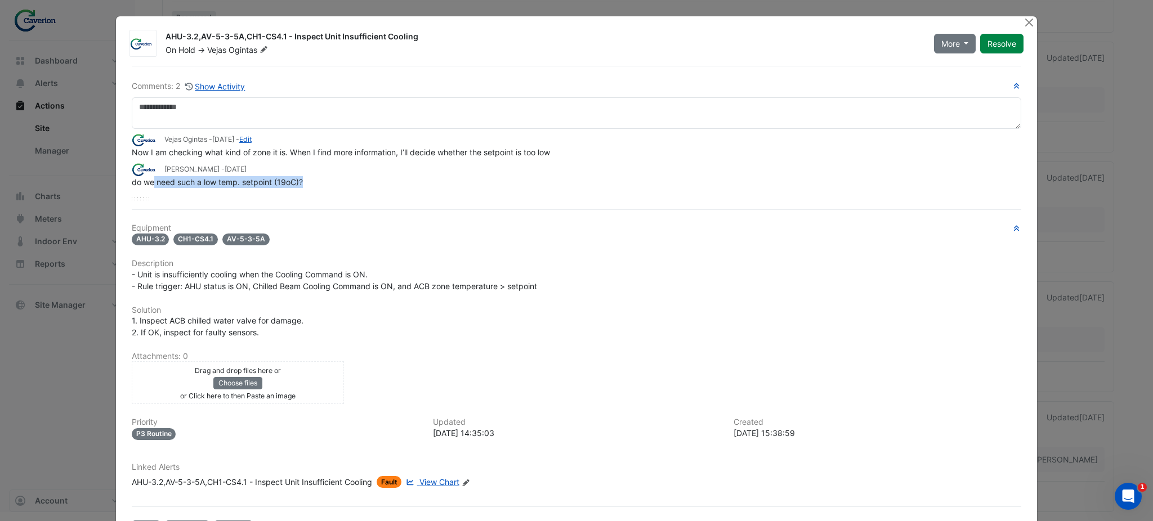
drag, startPoint x: 148, startPoint y: 185, endPoint x: 335, endPoint y: 182, distance: 186.9
click at [335, 182] on div "do we need such a low temp. setpoint (19oC)?" at bounding box center [577, 182] width 890 height 12
click at [1032, 18] on ngb-modal-window "AHU-3.2,AV-5-3-5A,CH1-CS4.1 - Inspect Unit Insufficient Cooling On Hold -> Veja…" at bounding box center [576, 260] width 1153 height 521
click at [1028, 22] on button "Close" at bounding box center [1029, 22] width 12 height 12
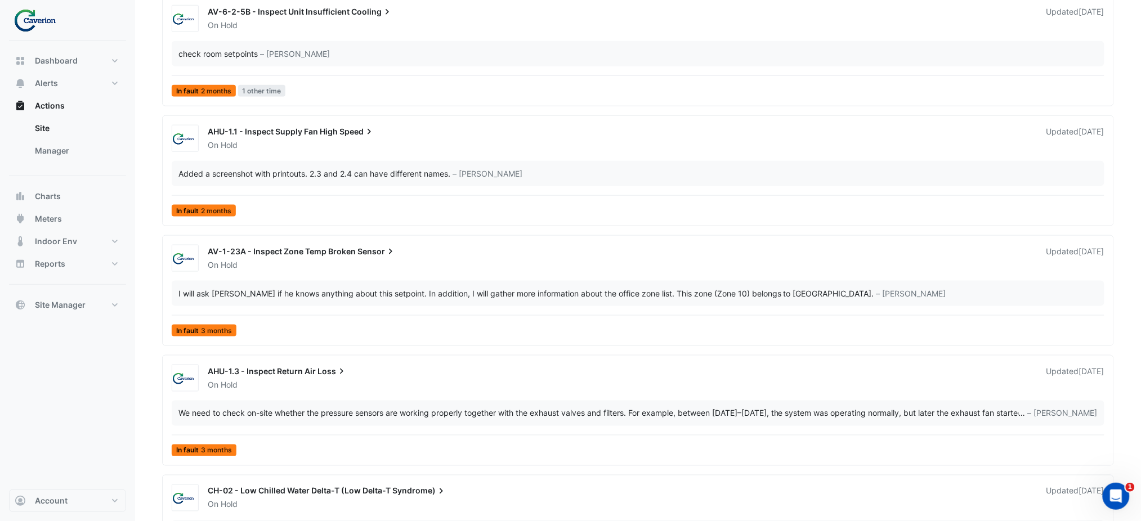
scroll to position [1944, 0]
click at [309, 269] on div "On Hold" at bounding box center [621, 267] width 828 height 11
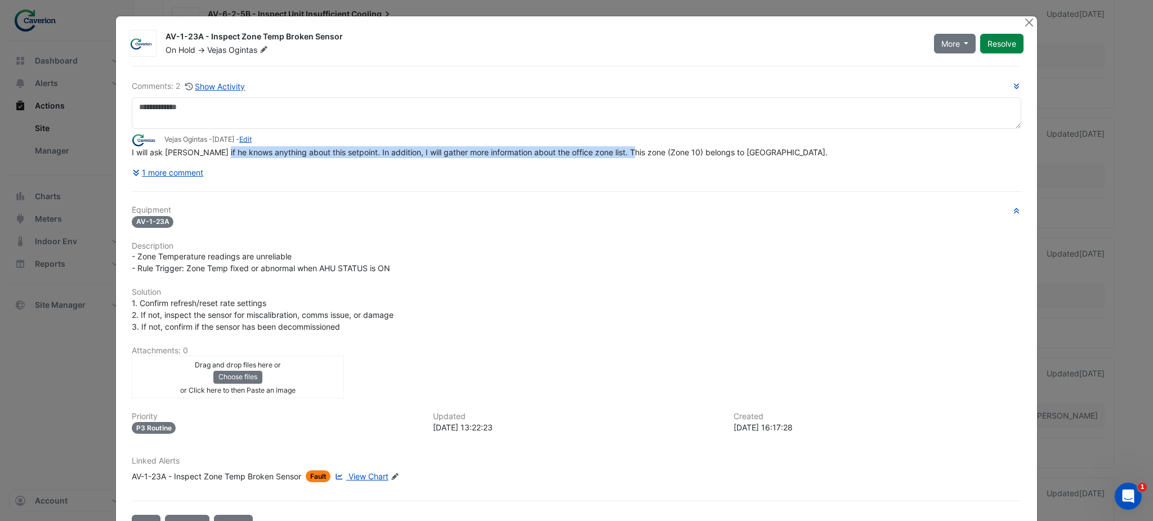
drag, startPoint x: 211, startPoint y: 150, endPoint x: 623, endPoint y: 150, distance: 412.1
click at [623, 150] on span "I will ask Almantas if he knows anything about this setpoint. In addition, I wi…" at bounding box center [480, 153] width 696 height 10
drag, startPoint x: 509, startPoint y: 151, endPoint x: 691, endPoint y: 148, distance: 181.9
click at [689, 148] on span "I will ask Almantas if he knows anything about this setpoint. In addition, I wi…" at bounding box center [480, 153] width 696 height 10
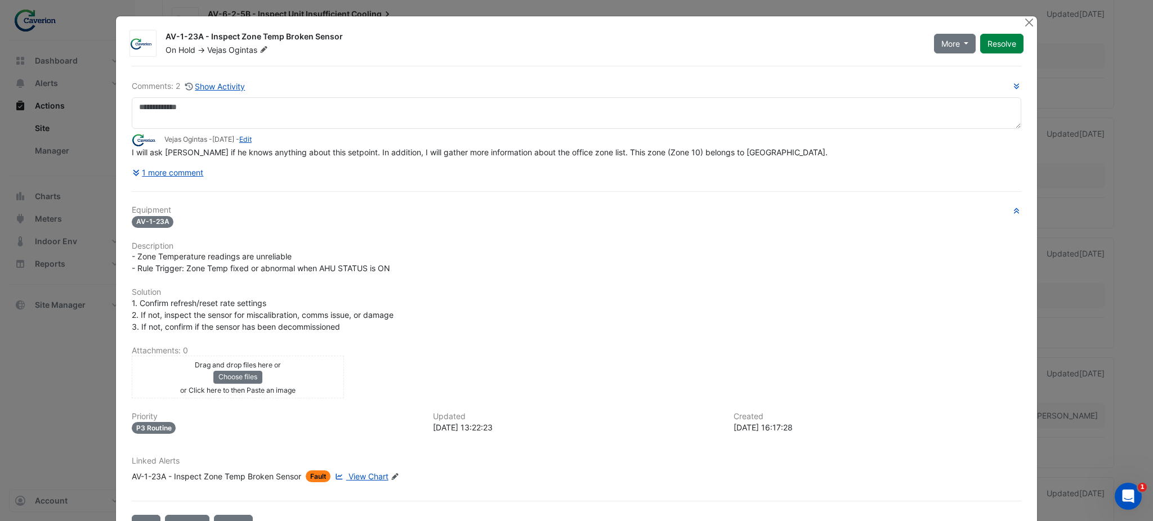
click at [691, 148] on span "I will ask Almantas if he knows anything about this setpoint. In addition, I wi…" at bounding box center [480, 153] width 696 height 10
drag, startPoint x: 570, startPoint y: 159, endPoint x: 738, endPoint y: 157, distance: 167.2
click at [733, 157] on div "Comments: 2 Show Activity Vejas Ogintas - 4 days ago - Edit I will ask Almantas…" at bounding box center [577, 131] width 890 height 102
click at [738, 157] on div "I will ask Almantas if he knows anything about this setpoint. In addition, I wi…" at bounding box center [577, 152] width 890 height 12
click at [370, 473] on span "View Chart" at bounding box center [369, 477] width 40 height 10
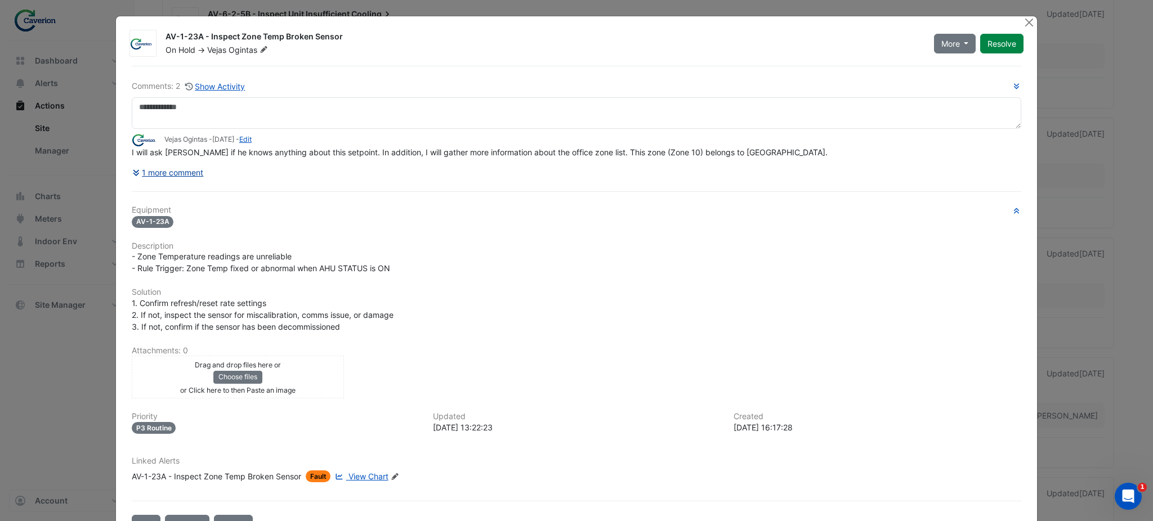
click at [176, 173] on button "1 more comment" at bounding box center [168, 173] width 73 height 20
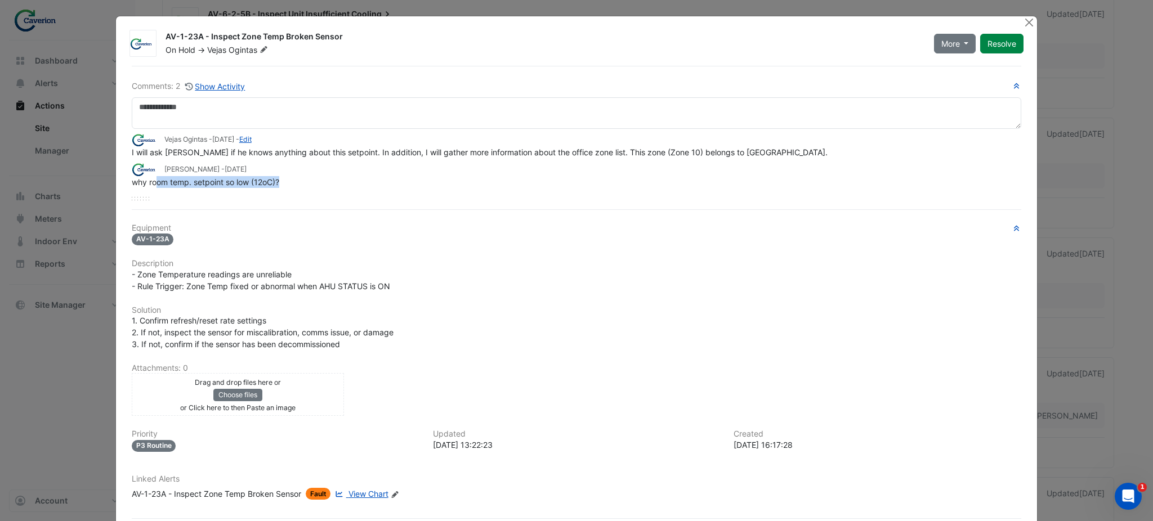
drag, startPoint x: 151, startPoint y: 180, endPoint x: 329, endPoint y: 183, distance: 177.9
click at [329, 183] on div "why room temp. setpoint so low (12oC)?" at bounding box center [577, 182] width 890 height 12
drag, startPoint x: 206, startPoint y: 186, endPoint x: 312, endPoint y: 186, distance: 105.9
click at [312, 186] on div "why room temp. setpoint so low (12oC)?" at bounding box center [577, 182] width 890 height 12
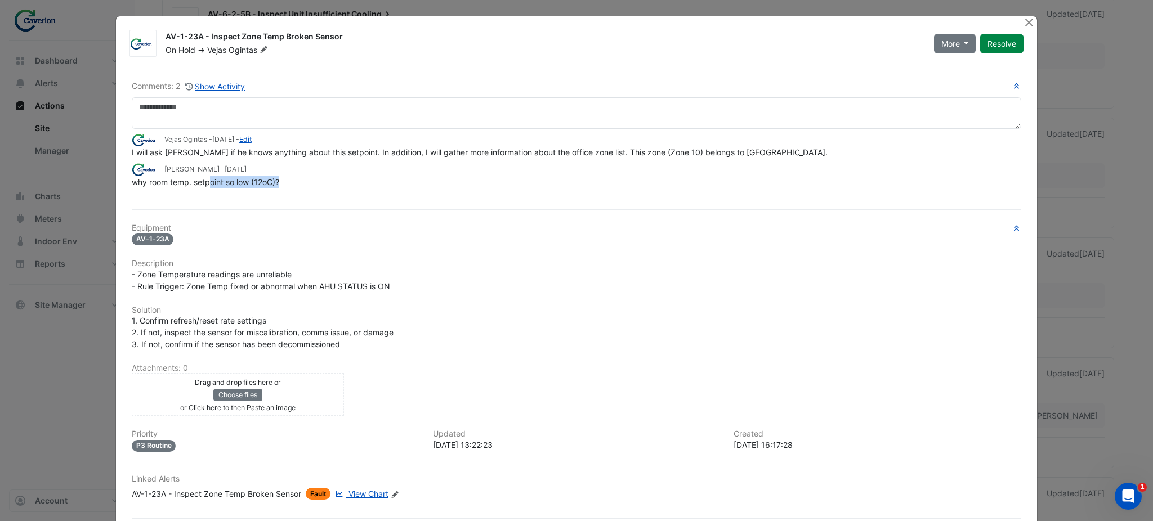
click at [312, 186] on div "why room temp. setpoint so low (12oC)?" at bounding box center [577, 182] width 890 height 12
click at [375, 495] on span "View Chart" at bounding box center [369, 494] width 40 height 10
click at [1034, 27] on ngb-modal-window "AV-1-23A - Inspect Zone Temp Broken Sensor On Hold -> Vejas Ogintas More Not Do…" at bounding box center [576, 260] width 1153 height 521
click at [1023, 23] on button "Close" at bounding box center [1029, 22] width 12 height 12
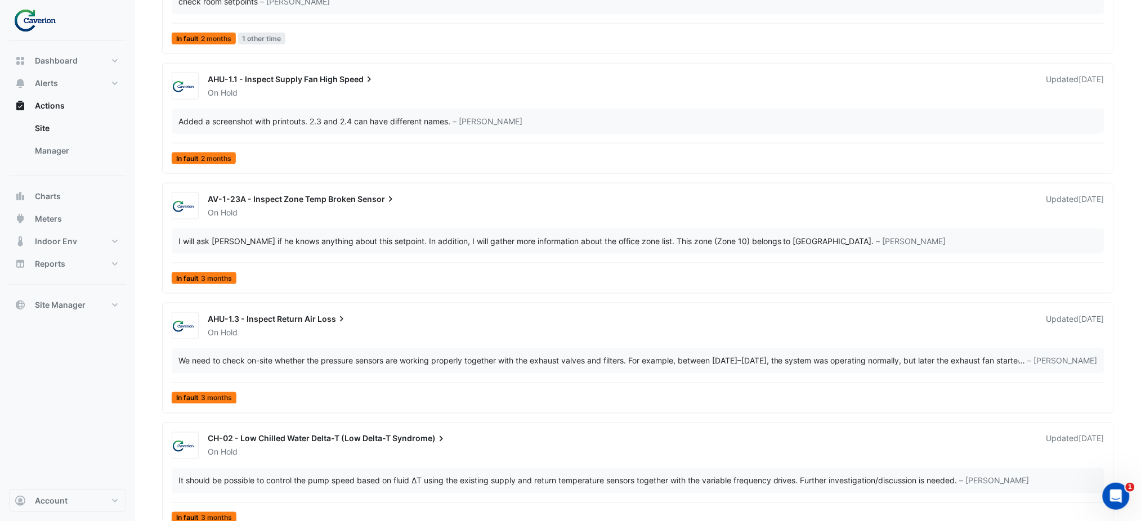
scroll to position [1457, 0]
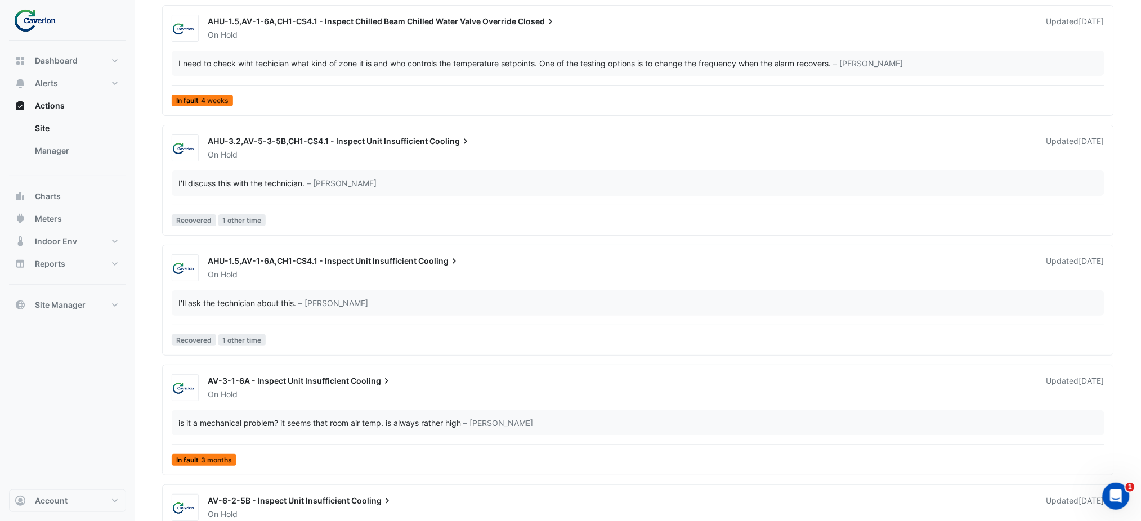
click at [334, 257] on span "AHU-1.5,AV-1-6A,CH1-CS4.1 - Inspect Unit Insufficient" at bounding box center [312, 261] width 209 height 10
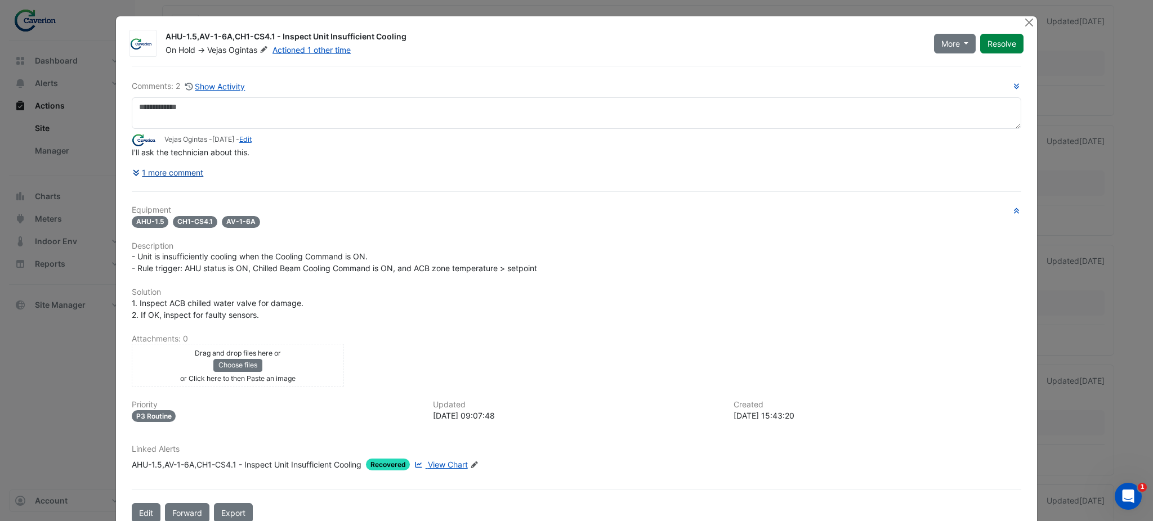
click at [162, 175] on button "1 more comment" at bounding box center [168, 173] width 73 height 20
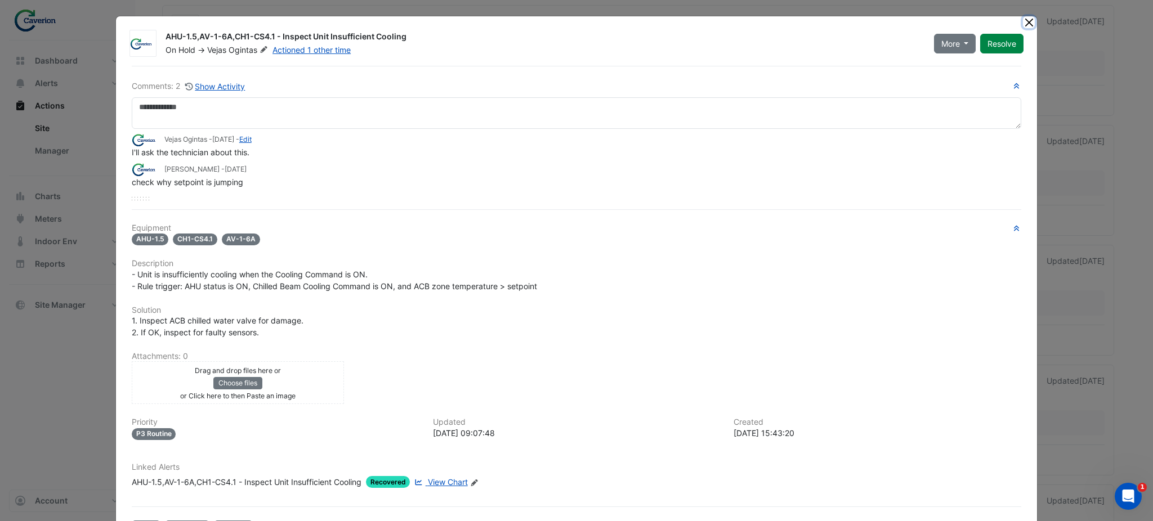
click at [1029, 21] on button "Close" at bounding box center [1029, 22] width 12 height 12
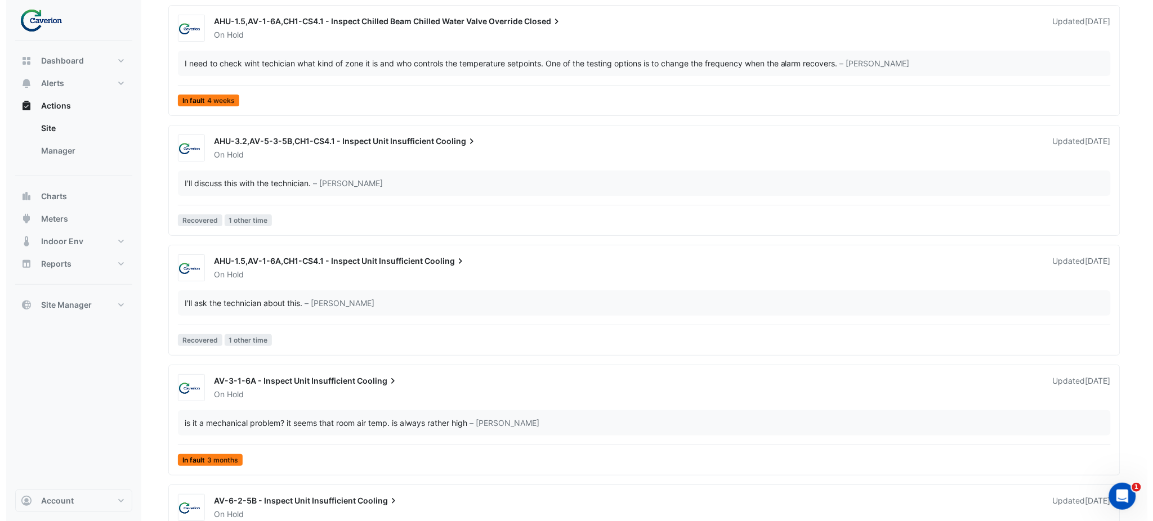
scroll to position [1097, 0]
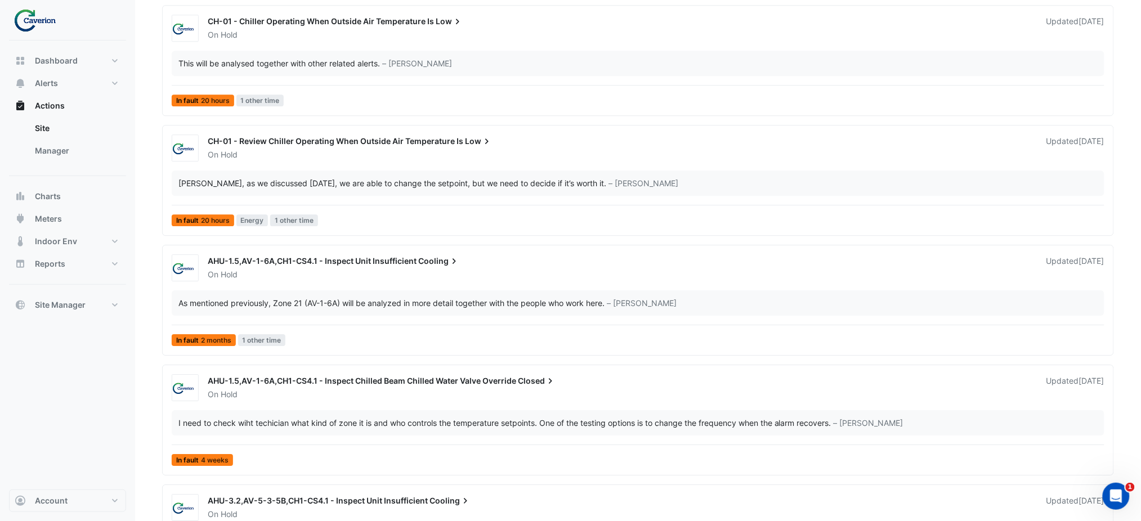
click at [294, 422] on div "I need to check wiht techician what kind of zone it is and who controls the tem…" at bounding box center [504, 423] width 653 height 12
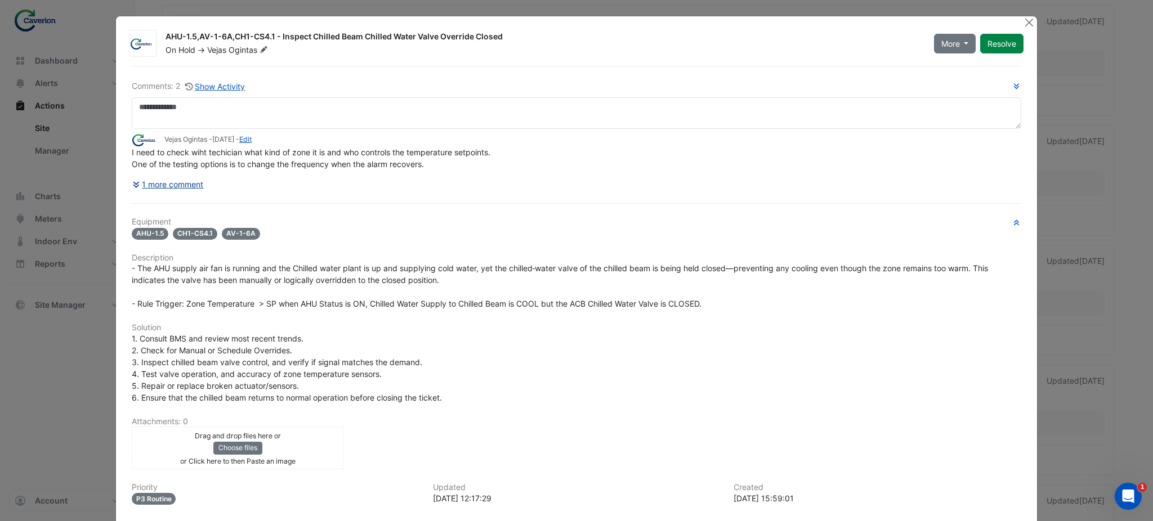
click at [170, 183] on button "1 more comment" at bounding box center [168, 185] width 73 height 20
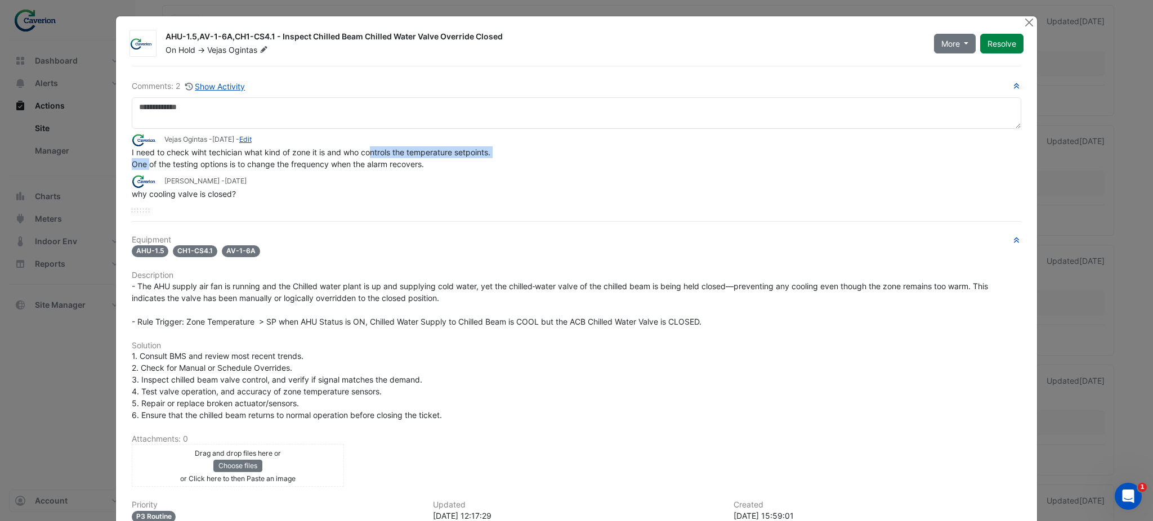
drag, startPoint x: 145, startPoint y: 162, endPoint x: 364, endPoint y: 158, distance: 219.1
click at [364, 158] on span "I need to check wiht techician what kind of zone it is and who controls the tem…" at bounding box center [311, 158] width 359 height 21
click at [364, 158] on div "I need to check wiht techician what kind of zone it is and who controls the tem…" at bounding box center [577, 158] width 890 height 24
drag, startPoint x: 220, startPoint y: 163, endPoint x: 488, endPoint y: 162, distance: 267.4
click at [488, 162] on div "I need to check wiht techician what kind of zone it is and who controls the tem…" at bounding box center [577, 158] width 890 height 24
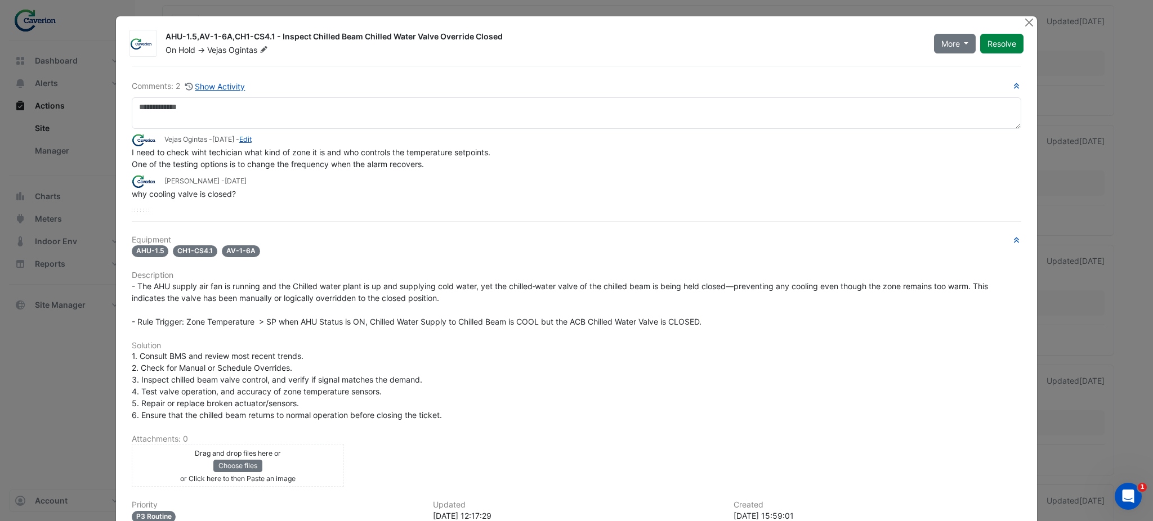
click at [488, 162] on div "I need to check wiht techician what kind of zone it is and who controls the tem…" at bounding box center [577, 158] width 890 height 24
click at [229, 93] on button "Show Activity" at bounding box center [215, 86] width 61 height 13
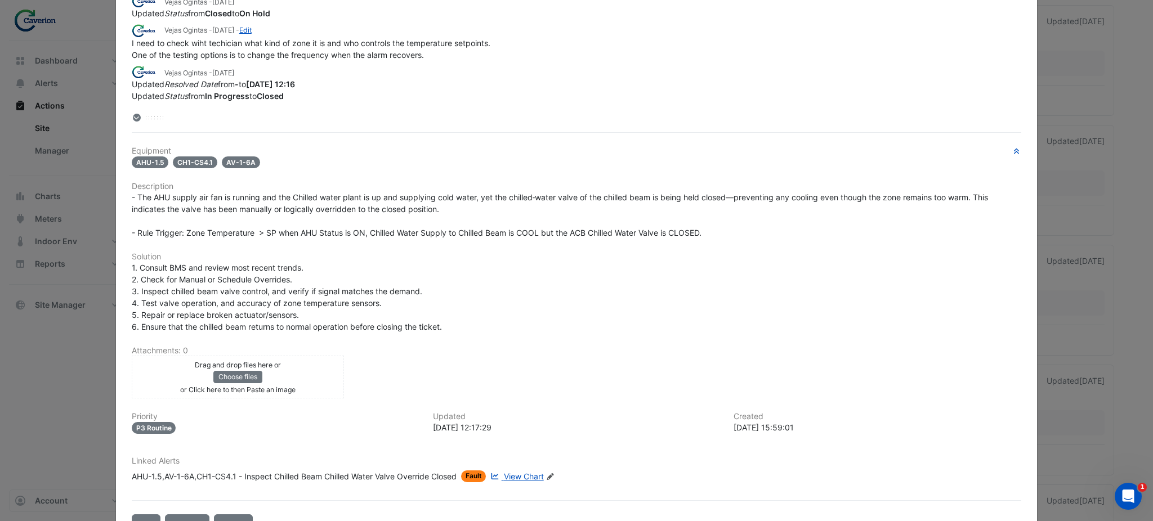
scroll to position [175, 0]
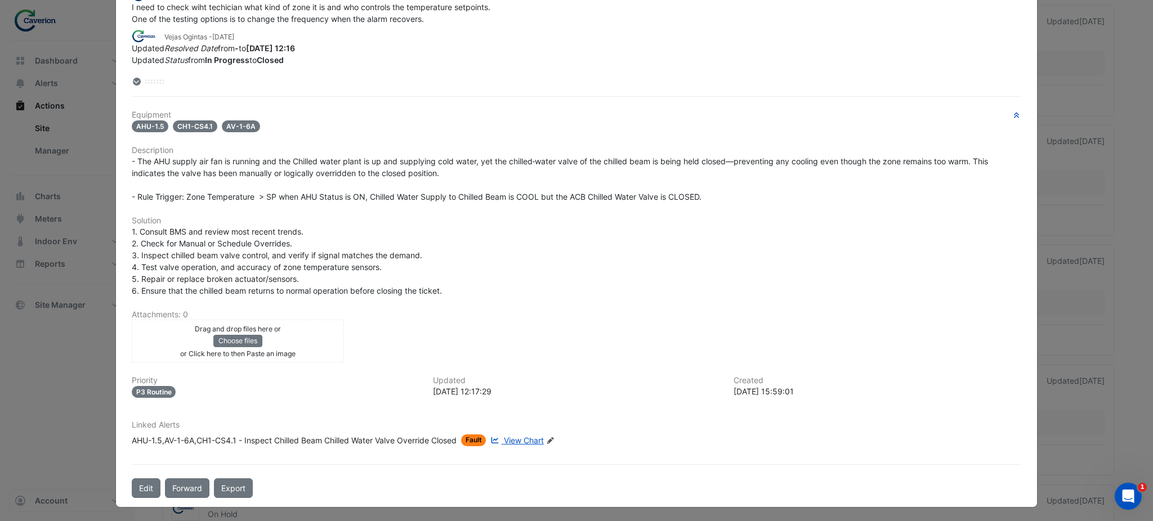
click at [524, 439] on span "View Chart" at bounding box center [524, 441] width 40 height 10
click at [519, 431] on div "Linked Alerts AHU-1.5,AV-1-6A,CH1-CS4.1 - Inspect Chilled Beam Chilled Water Va…" at bounding box center [576, 434] width 903 height 26
click at [514, 439] on span "View Chart" at bounding box center [524, 441] width 40 height 10
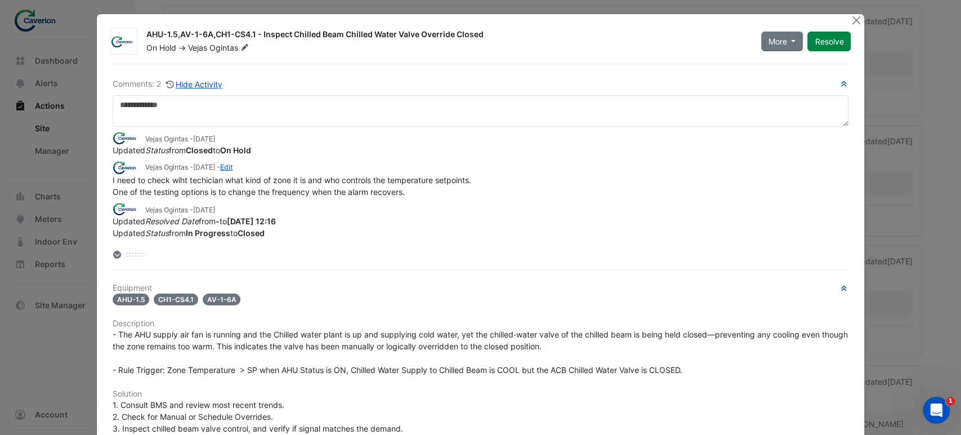
scroll to position [0, 0]
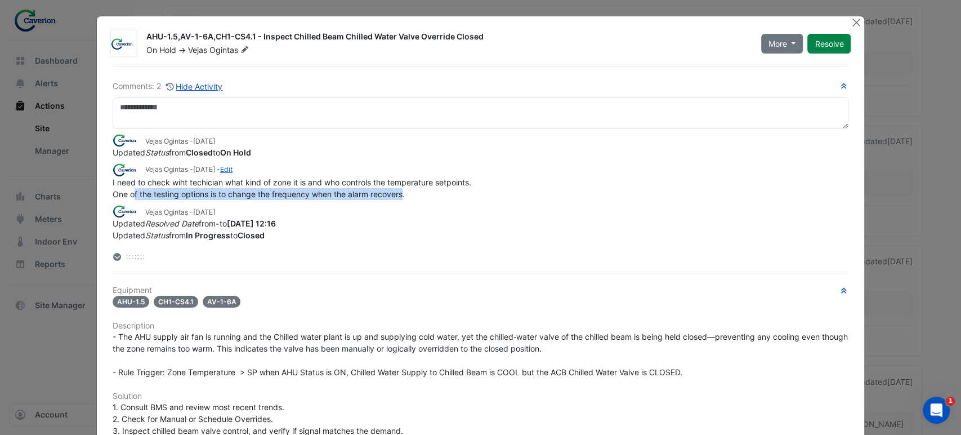
drag, startPoint x: 130, startPoint y: 190, endPoint x: 407, endPoint y: 189, distance: 277.0
click at [407, 189] on div "I need to check wiht techician what kind of zone it is and who controls the tem…" at bounding box center [481, 188] width 736 height 24
click at [408, 189] on div "I need to check wiht techician what kind of zone it is and who controls the tem…" at bounding box center [481, 188] width 736 height 24
drag, startPoint x: 387, startPoint y: 182, endPoint x: 411, endPoint y: 185, distance: 23.9
click at [411, 185] on div "I need to check wiht techician what kind of zone it is and who controls the tem…" at bounding box center [481, 188] width 736 height 24
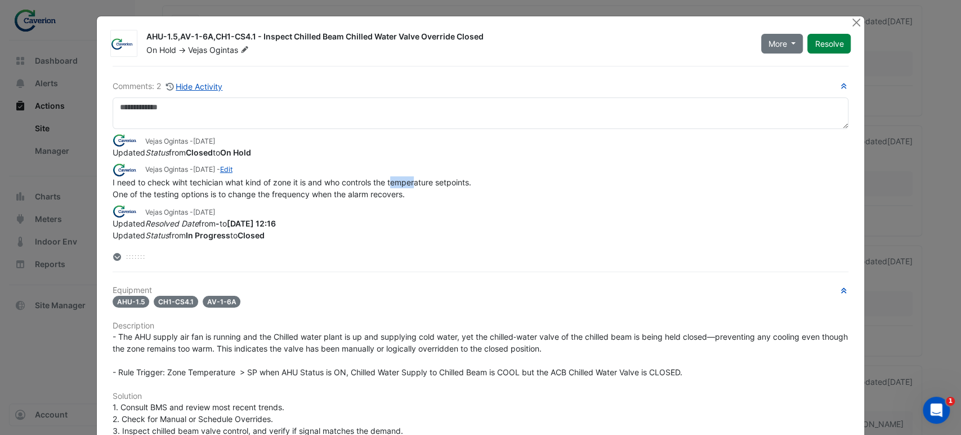
click at [411, 185] on div "I need to check wiht techician what kind of zone it is and who controls the tem…" at bounding box center [481, 188] width 736 height 24
drag, startPoint x: 234, startPoint y: 189, endPoint x: 378, endPoint y: 193, distance: 144.2
click at [378, 193] on span "I need to check wiht techician what kind of zone it is and who controls the tem…" at bounding box center [292, 187] width 359 height 21
click at [379, 193] on span "I need to check wiht techician what kind of zone it is and who controls the tem…" at bounding box center [292, 187] width 359 height 21
drag, startPoint x: 304, startPoint y: 191, endPoint x: 395, endPoint y: 194, distance: 91.3
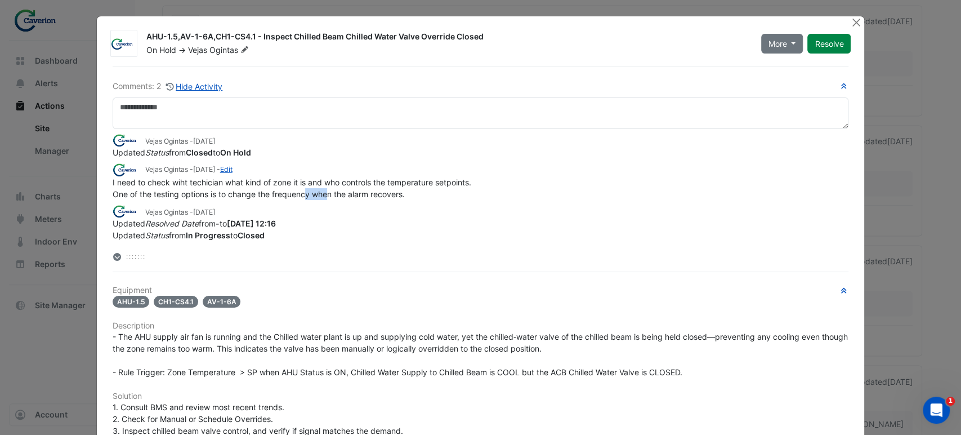
click at [388, 194] on span "I need to check wiht techician what kind of zone it is and who controls the tem…" at bounding box center [292, 187] width 359 height 21
click at [399, 194] on span "I need to check wiht techician what kind of zone it is and who controls the tem…" at bounding box center [292, 187] width 359 height 21
drag, startPoint x: 356, startPoint y: 194, endPoint x: 414, endPoint y: 200, distance: 58.3
click at [414, 200] on div "Vejas Ogintas - 1 day ago Updated Status from Closed to On Hold Vejas Ogintas -…" at bounding box center [481, 185] width 736 height 113
click at [417, 200] on div "Vejas Ogintas - 1 day ago Updated Status from Closed to On Hold Vejas Ogintas -…" at bounding box center [481, 185] width 736 height 113
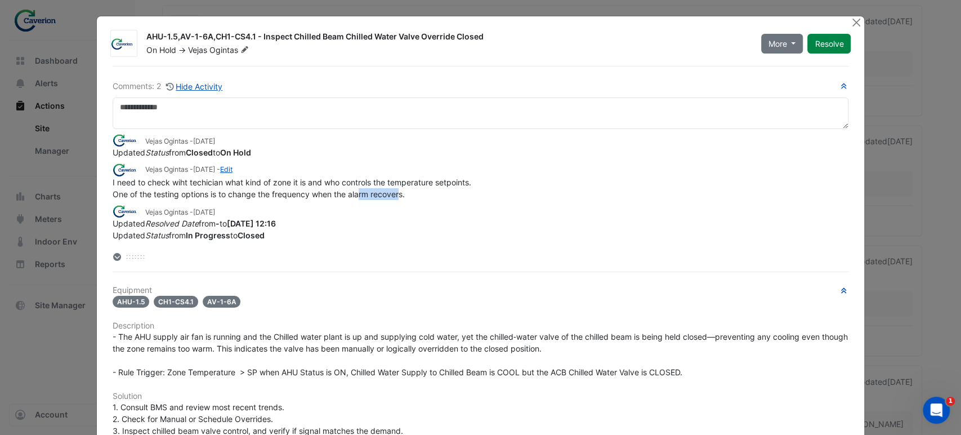
click at [417, 200] on div "Vejas Ogintas - 1 day ago Updated Status from Closed to On Hold Vejas Ogintas -…" at bounding box center [481, 185] width 736 height 113
drag, startPoint x: 122, startPoint y: 193, endPoint x: 343, endPoint y: 200, distance: 221.9
click at [343, 200] on div "Vejas Ogintas - 1 day ago Updated Status from Closed to On Hold Vejas Ogintas -…" at bounding box center [481, 185] width 736 height 113
drag, startPoint x: 303, startPoint y: 197, endPoint x: 410, endPoint y: 198, distance: 107.0
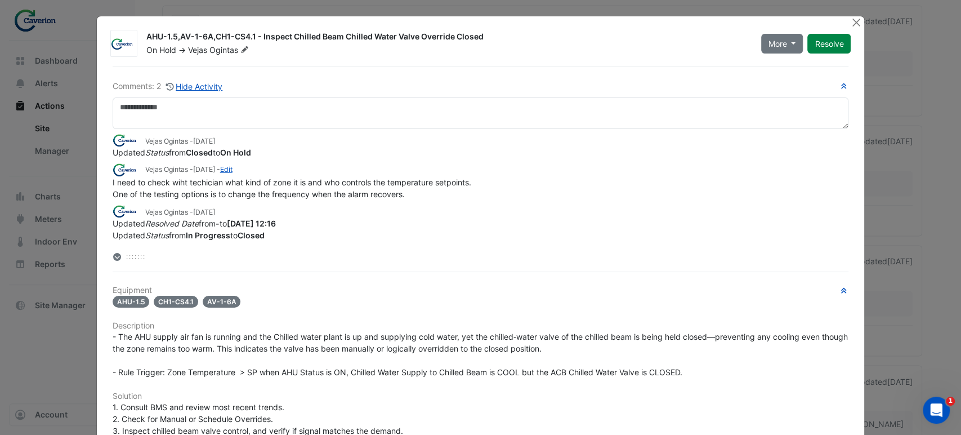
click at [410, 198] on div "Vejas Ogintas - 1 day ago Updated Status from Closed to On Hold Vejas Ogintas -…" at bounding box center [481, 185] width 736 height 113
drag, startPoint x: 296, startPoint y: 189, endPoint x: 397, endPoint y: 197, distance: 101.1
click at [397, 197] on span "I need to check wiht techician what kind of zone it is and who controls the tem…" at bounding box center [292, 187] width 359 height 21
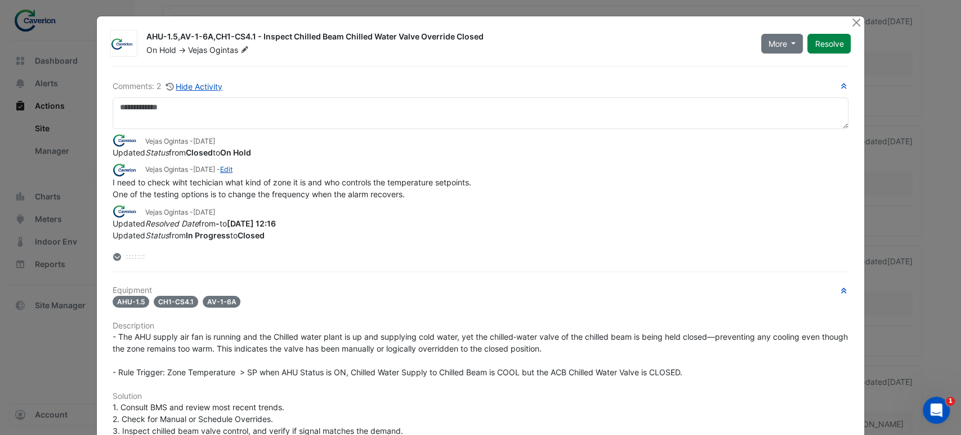
drag, startPoint x: 276, startPoint y: 184, endPoint x: 338, endPoint y: 187, distance: 62.0
click at [278, 184] on span "I need to check wiht techician what kind of zone it is and who controls the tem…" at bounding box center [292, 187] width 359 height 21
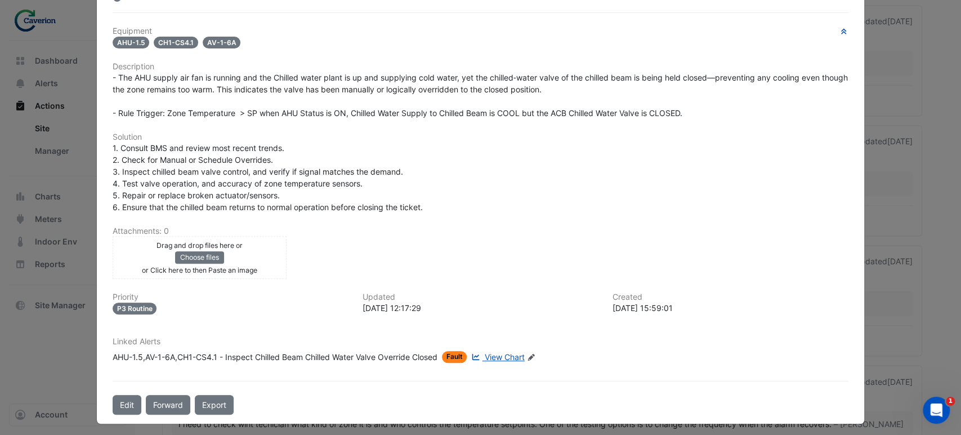
scroll to position [261, 0]
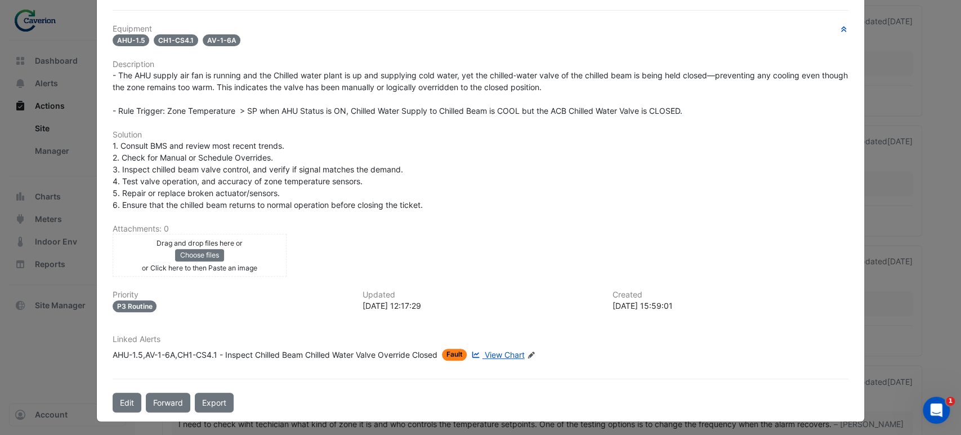
click at [502, 349] on link "View Chart" at bounding box center [496, 355] width 55 height 12
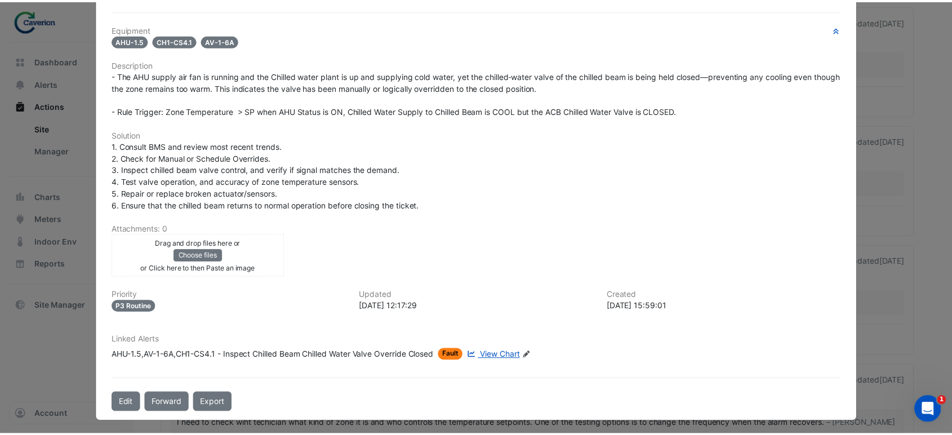
scroll to position [0, 0]
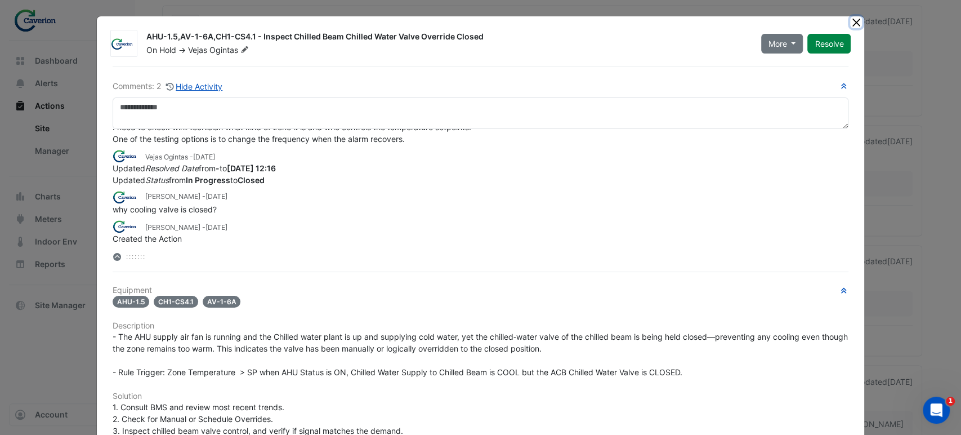
click at [852, 25] on button "Close" at bounding box center [856, 22] width 12 height 12
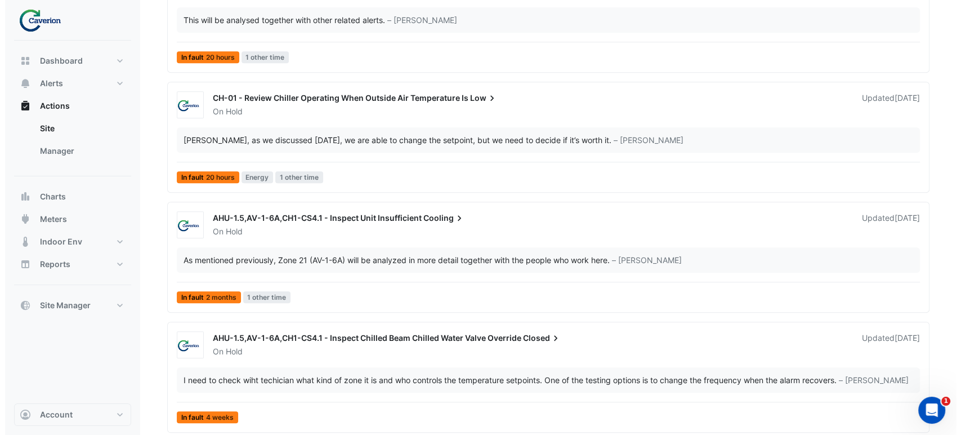
scroll to position [1499, 0]
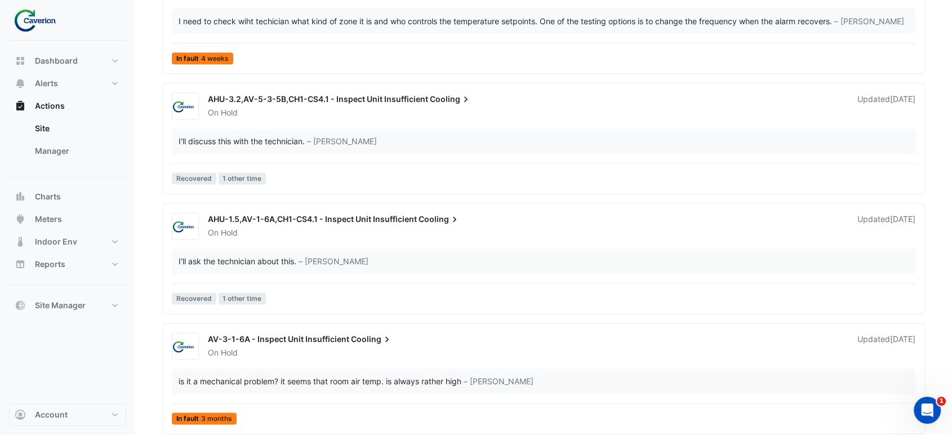
click at [325, 345] on div "AV-3-1-6A - Inspect Unit Insufficient Cooling" at bounding box center [526, 340] width 636 height 14
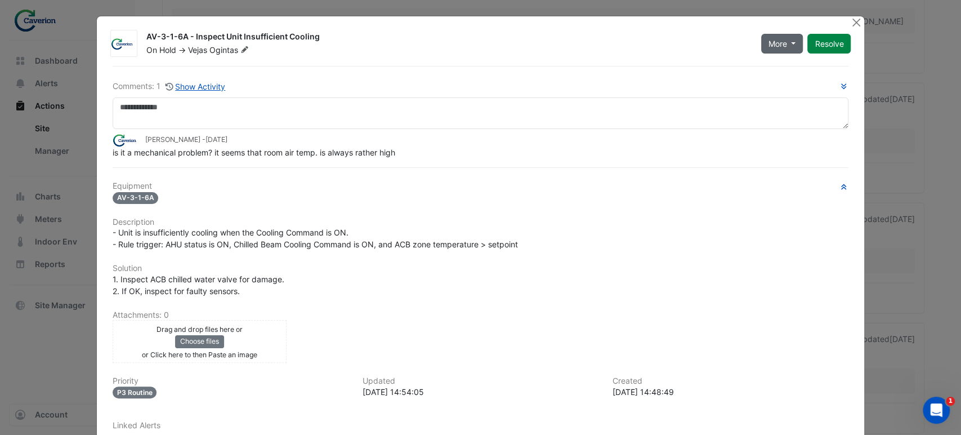
click at [779, 49] on button "More" at bounding box center [782, 44] width 42 height 20
click at [195, 91] on button "Show Activity" at bounding box center [195, 86] width 61 height 13
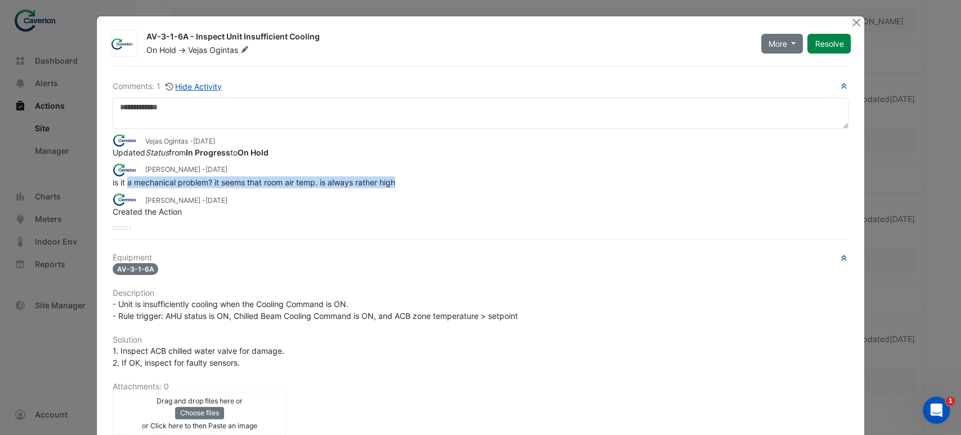
drag, startPoint x: 123, startPoint y: 184, endPoint x: 416, endPoint y: 180, distance: 292.8
click at [416, 180] on div "is it a mechanical problem? it seems that room air temp. is always rather high" at bounding box center [481, 182] width 736 height 12
click at [850, 25] on button "Close" at bounding box center [856, 22] width 12 height 12
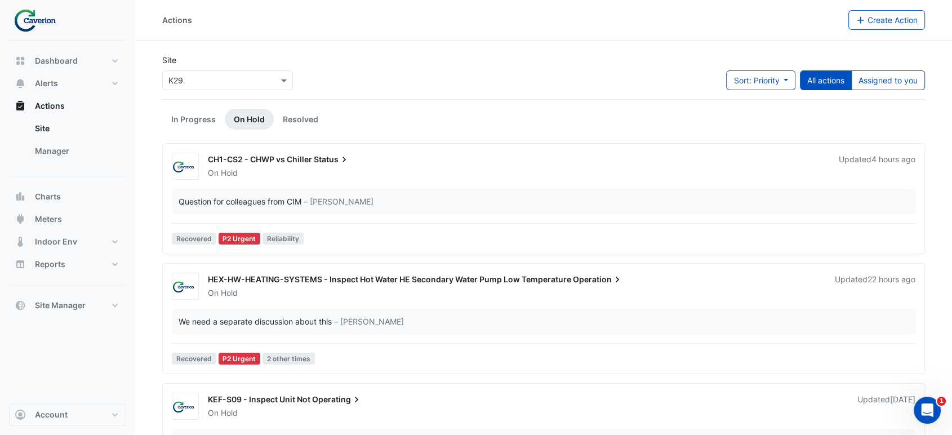
click at [550, 81] on div "Site × K29 Sort: Priority Priority Updated All actions Assigned to you" at bounding box center [543, 76] width 776 height 45
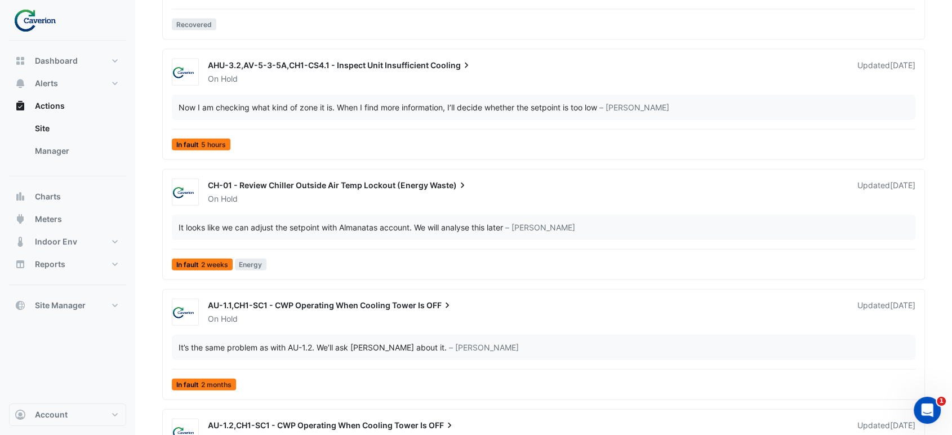
scroll to position [2697, 0]
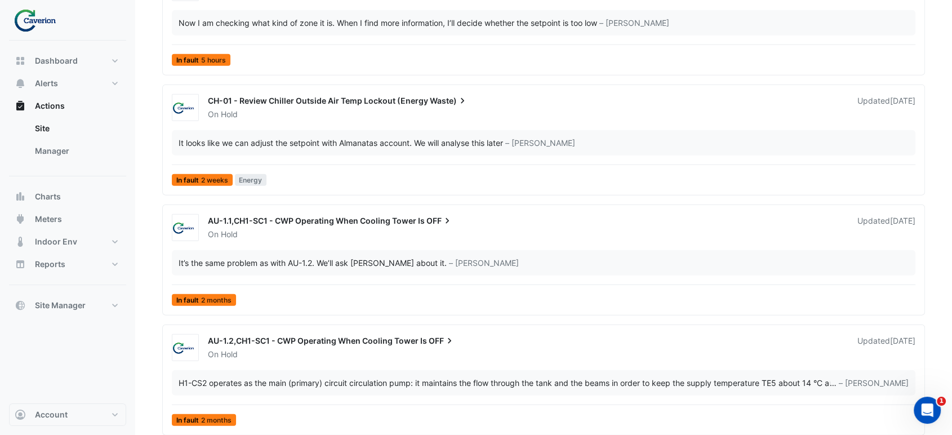
click at [751, 152] on div "It looks like we can adjust the setpoint with Almanatas account. We will analys…" at bounding box center [543, 142] width 743 height 25
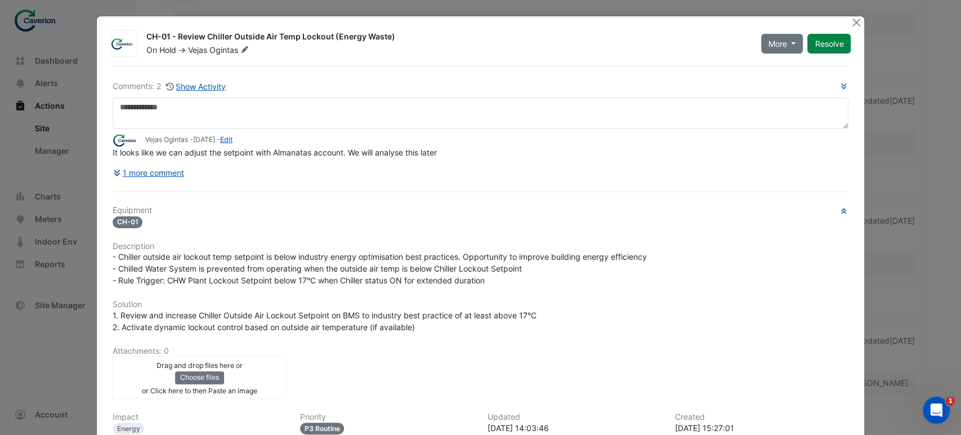
click at [850, 16] on button "Close" at bounding box center [856, 22] width 12 height 12
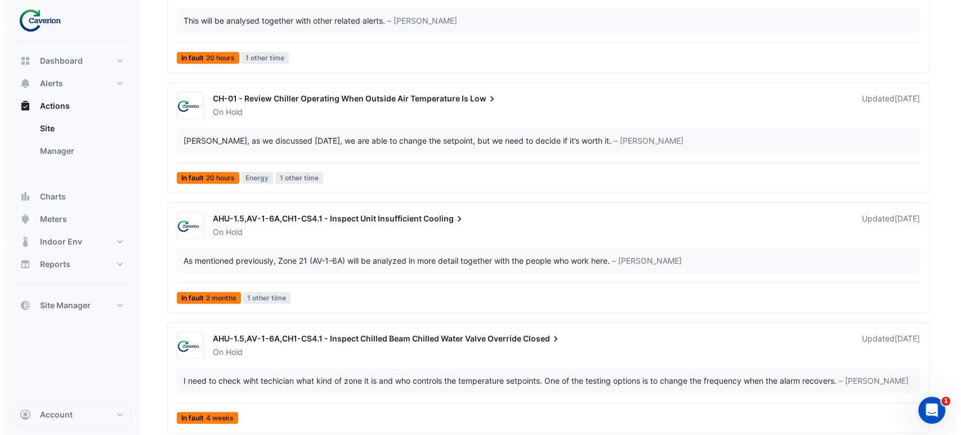
scroll to position [1499, 0]
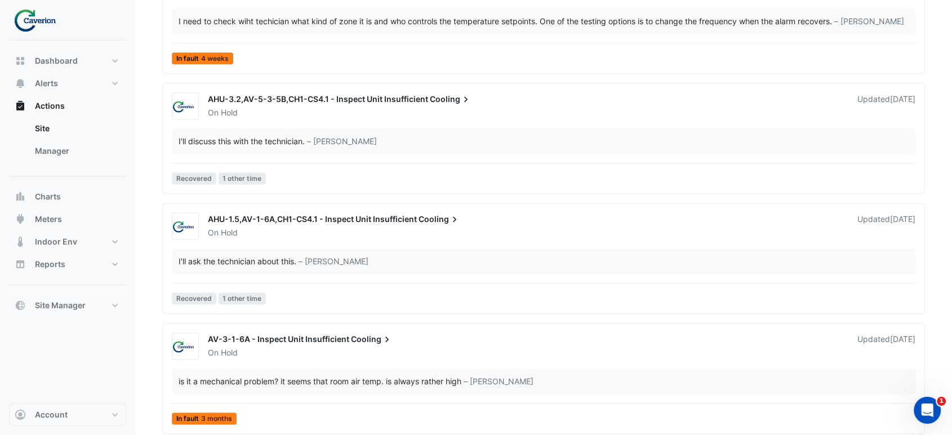
click at [338, 368] on div "is it a mechanical problem? it seems that room air temp. is always rather high …" at bounding box center [543, 380] width 743 height 25
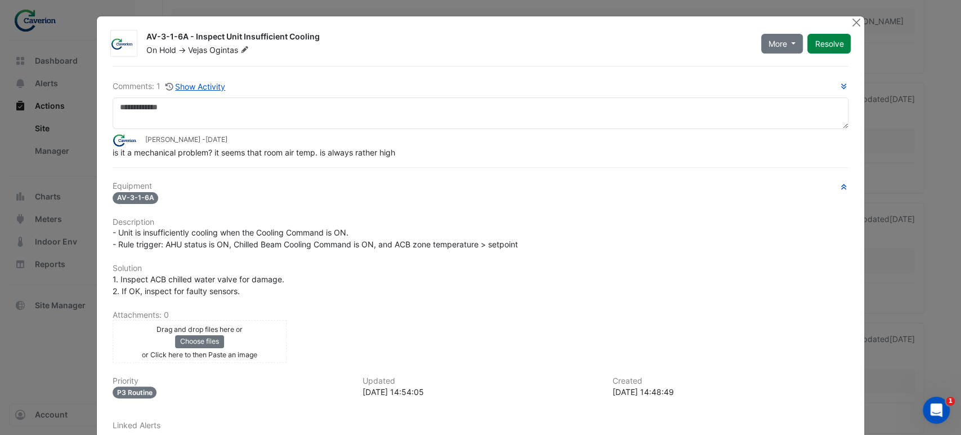
scroll to position [86, 0]
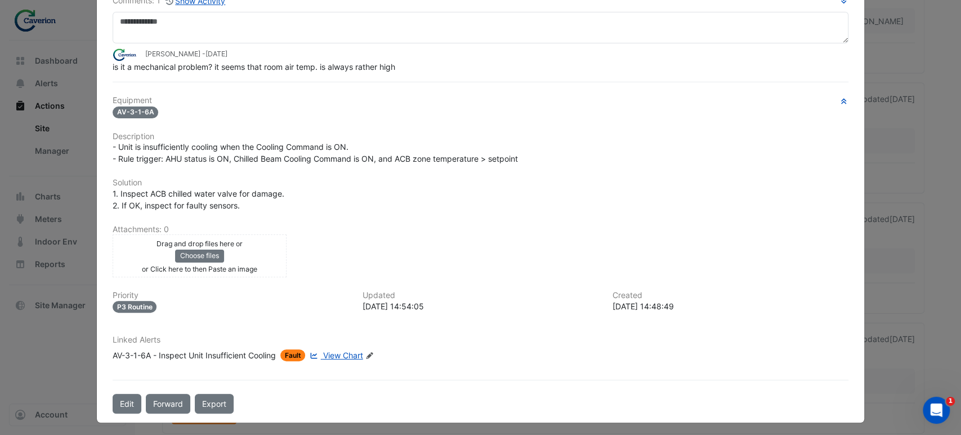
click at [340, 353] on span "View Chart" at bounding box center [343, 355] width 40 height 10
drag, startPoint x: 131, startPoint y: 69, endPoint x: 418, endPoint y: 68, distance: 287.2
click at [418, 68] on div "is it a mechanical problem? it seems that room air temp. is always rather high" at bounding box center [481, 67] width 736 height 12
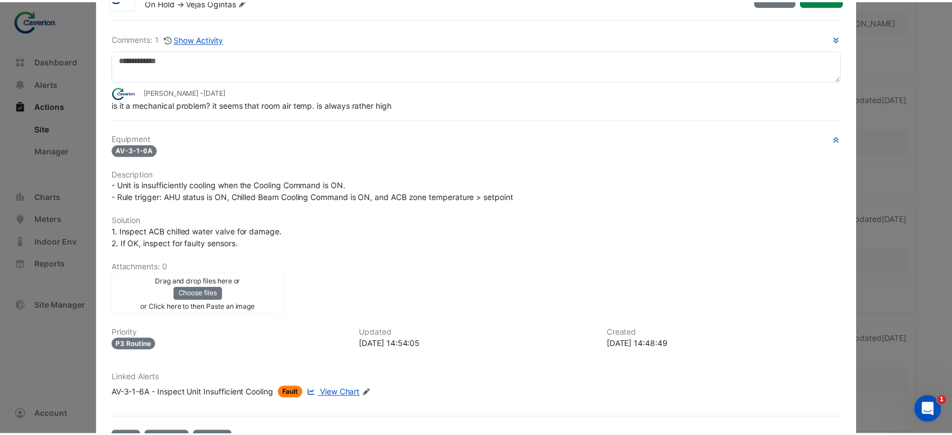
scroll to position [0, 0]
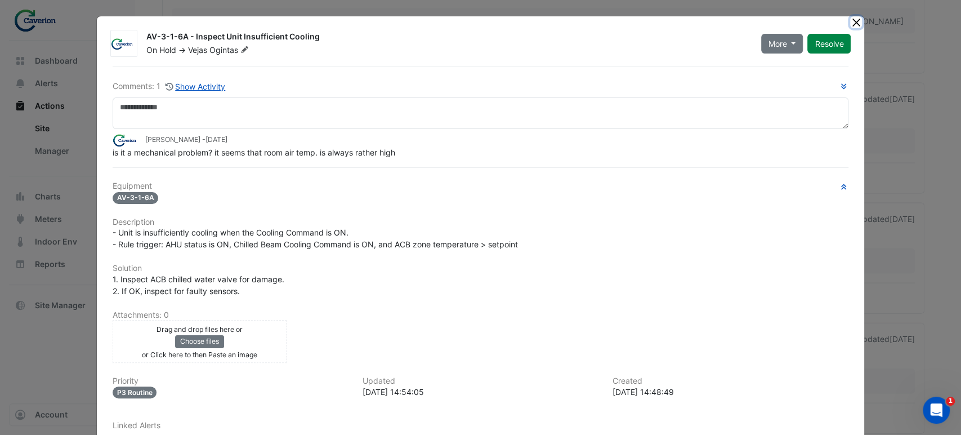
click at [850, 21] on button "Close" at bounding box center [856, 22] width 12 height 12
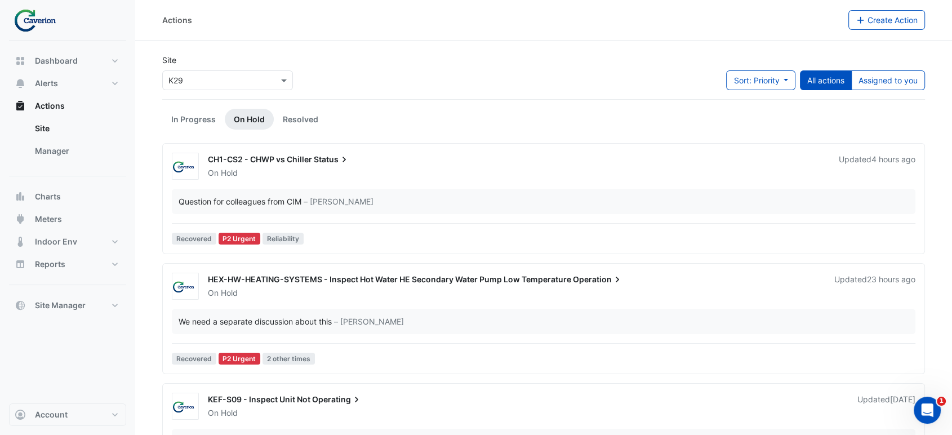
click at [616, 176] on div "On Hold" at bounding box center [516, 172] width 619 height 11
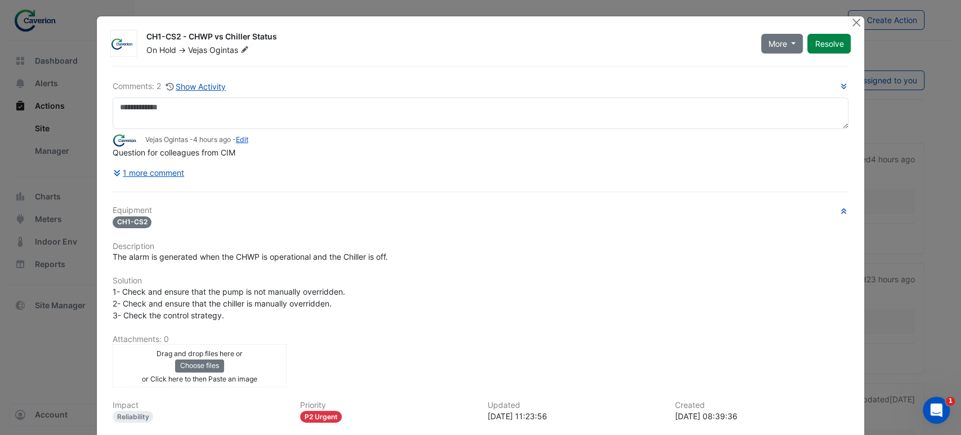
click at [842, 15] on ngb-modal-window "CH1-CS2 - CHWP vs Chiller Status On Hold -> Vejas Ogintas More Not Doing Resolve" at bounding box center [480, 217] width 961 height 435
click at [850, 25] on button "Close" at bounding box center [856, 22] width 12 height 12
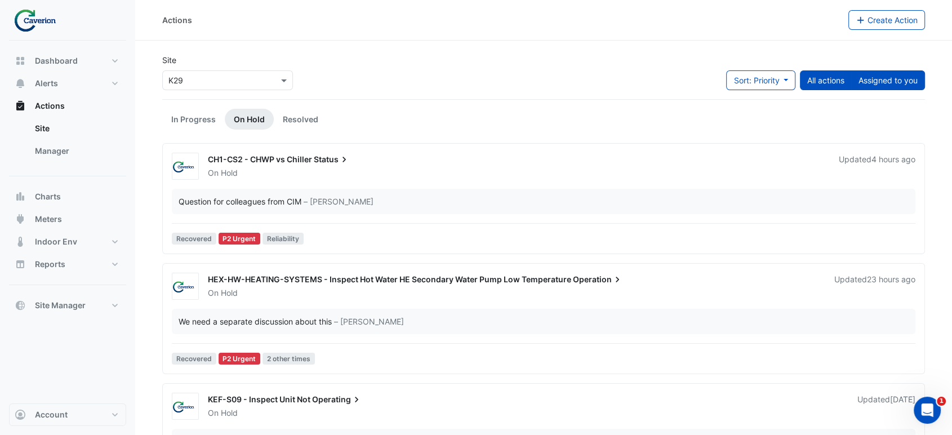
click at [887, 80] on button "Assigned to you" at bounding box center [888, 80] width 74 height 20
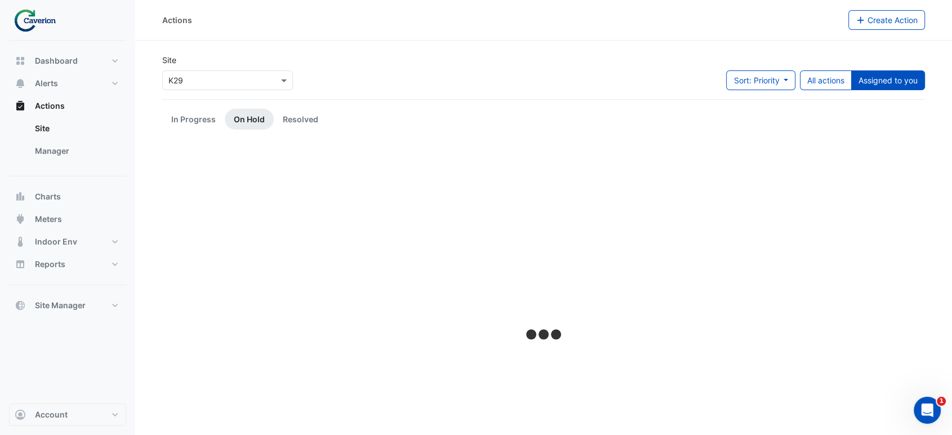
click at [473, 80] on div "Site × K29 Sort: Priority Priority Updated All actions Assigned to you" at bounding box center [543, 76] width 776 height 45
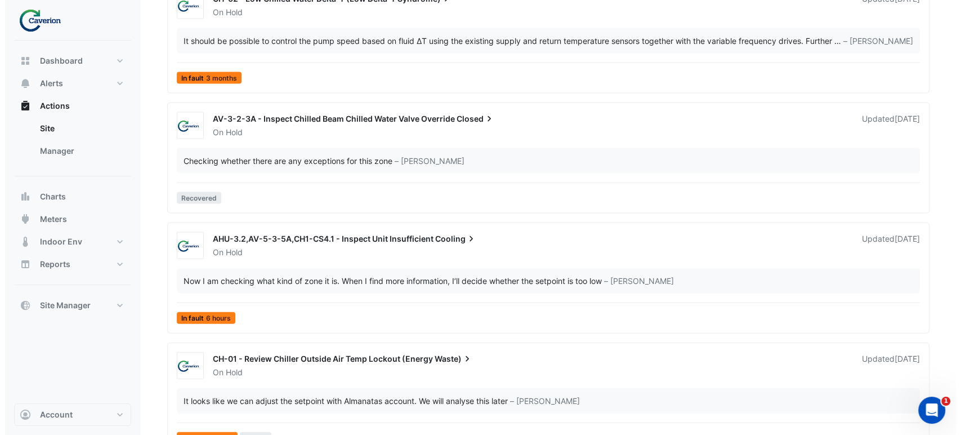
scroll to position [2440, 0]
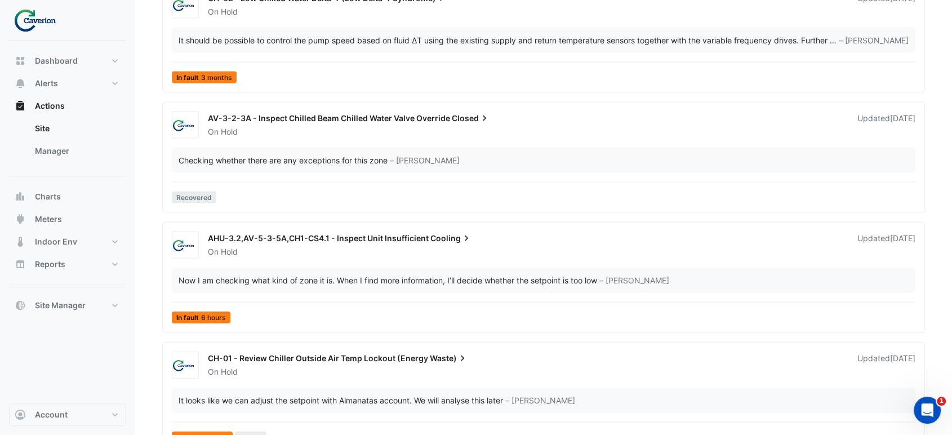
click at [261, 116] on span "AV-3-2-3A - Inspect Chilled Beam Chilled Water Valve Override" at bounding box center [329, 118] width 242 height 10
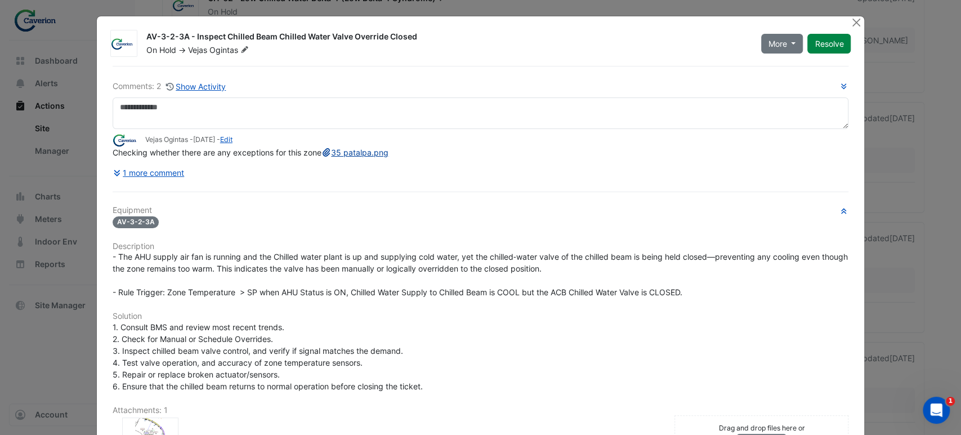
click at [321, 157] on link "35 patalpa.png" at bounding box center [355, 153] width 68 height 10
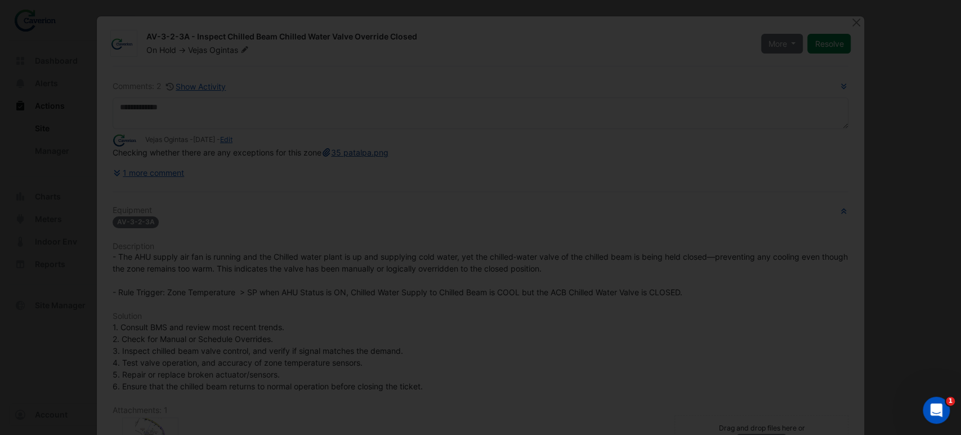
scroll to position [93, 0]
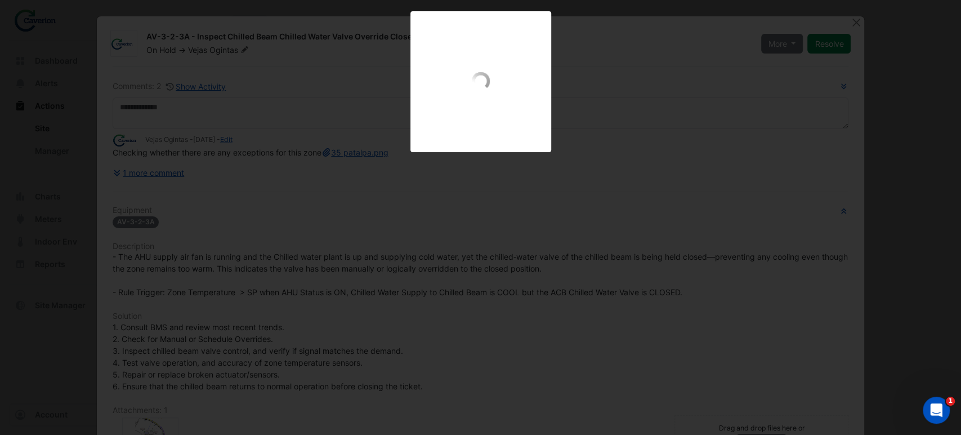
click at [709, 152] on div "35 patalpa.png" at bounding box center [480, 184] width 961 height 346
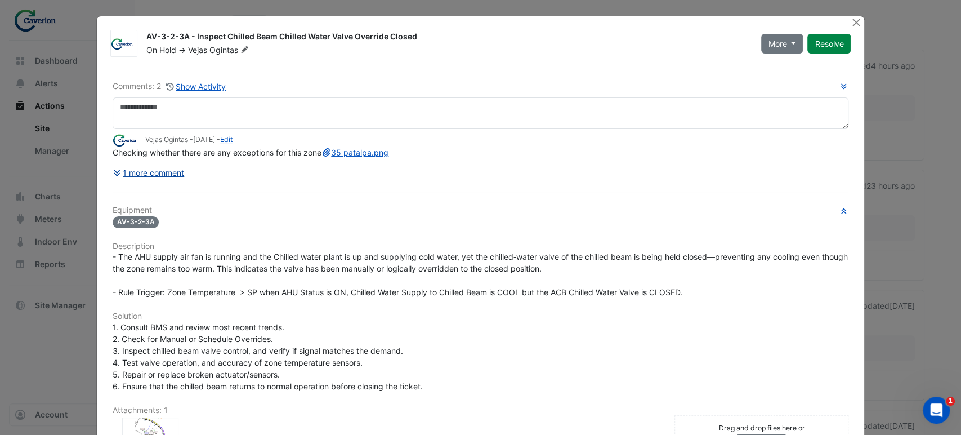
click at [145, 181] on button "1 more comment" at bounding box center [149, 173] width 73 height 20
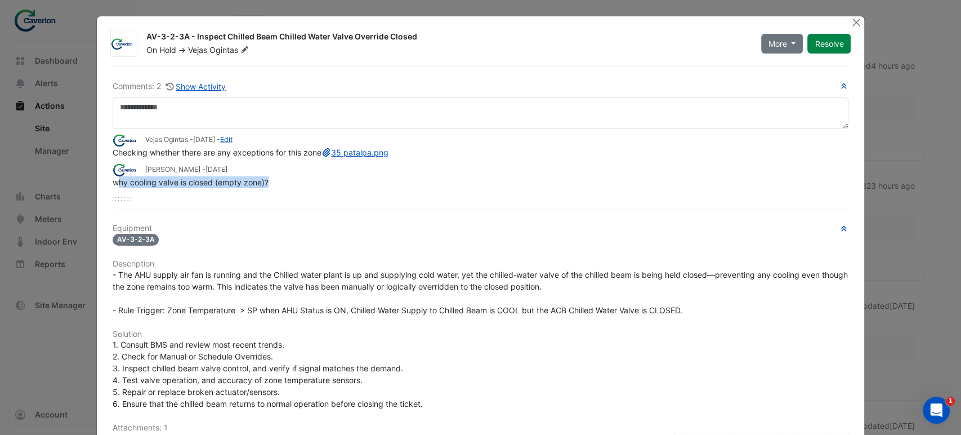
drag, startPoint x: 113, startPoint y: 193, endPoint x: 298, endPoint y: 194, distance: 185.2
click at [298, 188] on div "why cooling valve is closed (empty zone)?" at bounding box center [481, 182] width 736 height 12
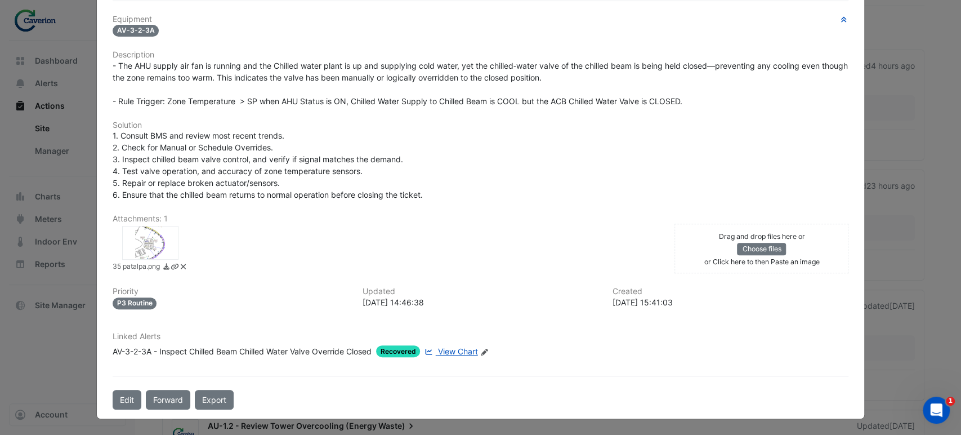
click at [446, 348] on span "View Chart" at bounding box center [458, 351] width 40 height 10
click at [891, 197] on ngb-modal-window "AV-3-2-3A - Inspect Chilled Beam Chilled Water Valve Override Closed On Hold ->…" at bounding box center [480, 217] width 961 height 435
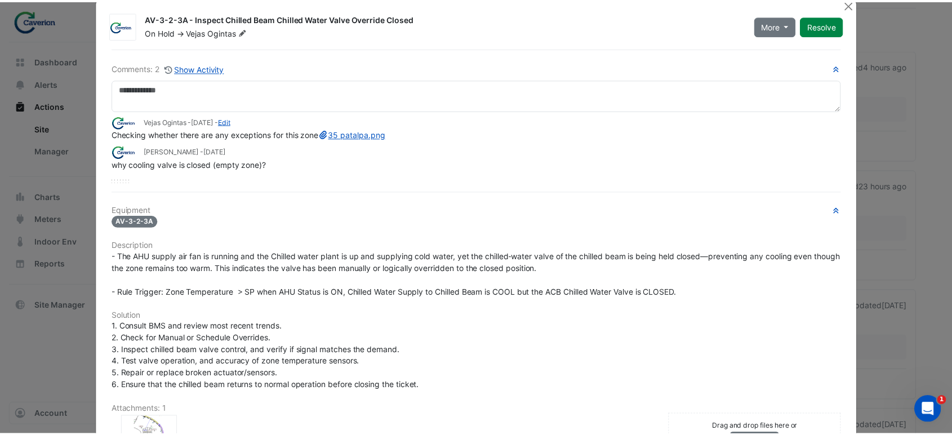
scroll to position [0, 0]
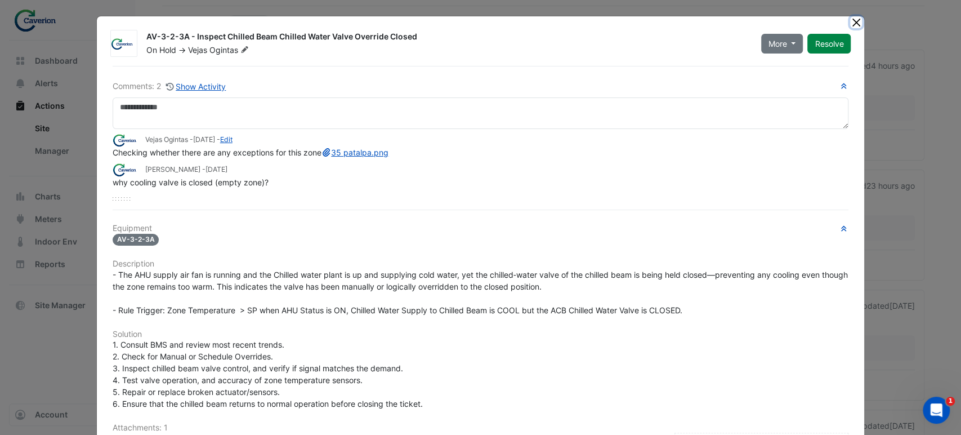
click at [850, 23] on button "Close" at bounding box center [856, 22] width 12 height 12
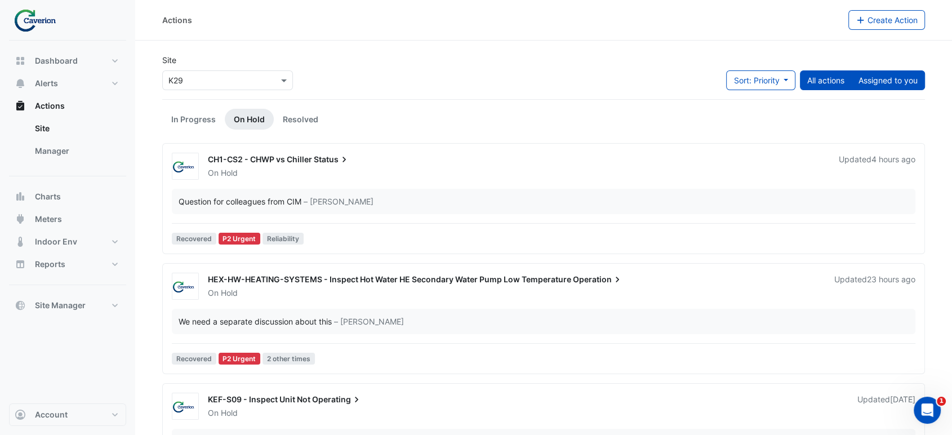
click at [903, 71] on button "Assigned to you" at bounding box center [888, 80] width 74 height 20
click at [280, 118] on link "Resolved" at bounding box center [300, 119] width 53 height 21
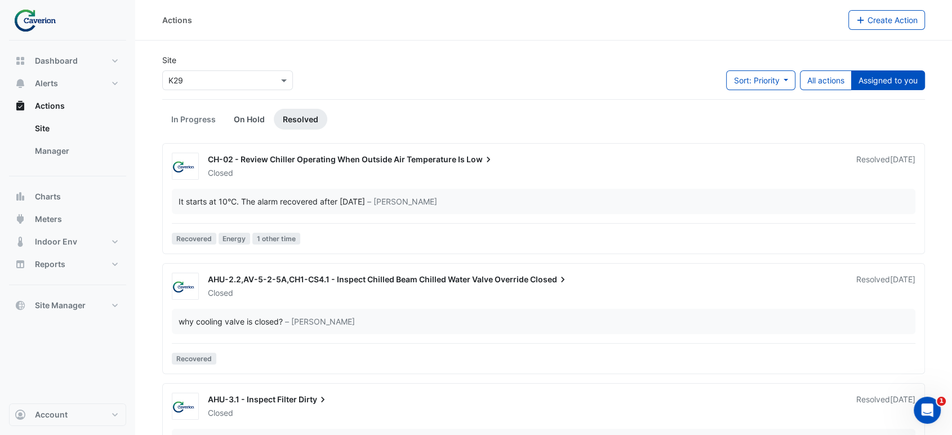
click at [234, 117] on link "On Hold" at bounding box center [249, 119] width 49 height 21
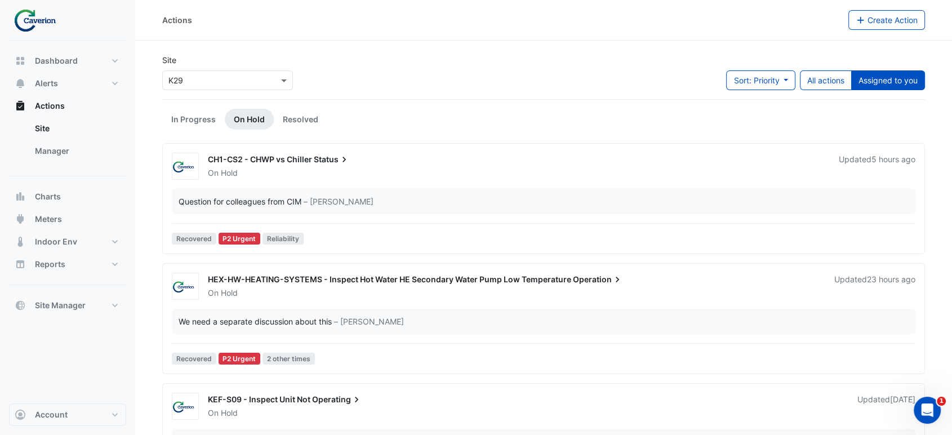
click at [822, 84] on button "All actions" at bounding box center [826, 80] width 52 height 20
click at [869, 79] on button "Assigned to you" at bounding box center [888, 80] width 74 height 20
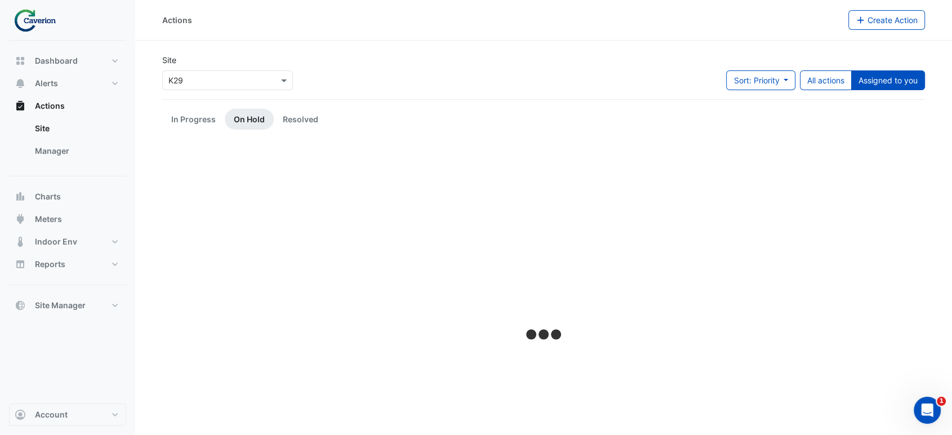
click at [376, 83] on div "Site × K29 Sort: Priority Priority Updated All actions Assigned to you" at bounding box center [543, 76] width 776 height 45
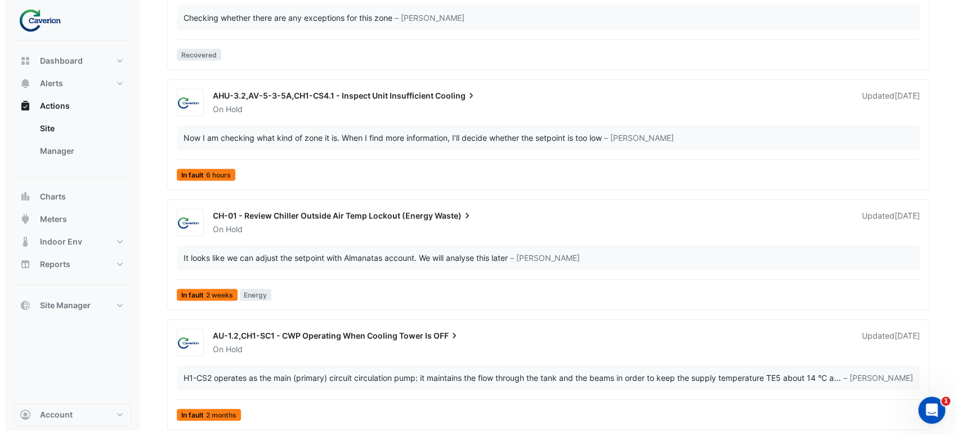
scroll to position [2585, 0]
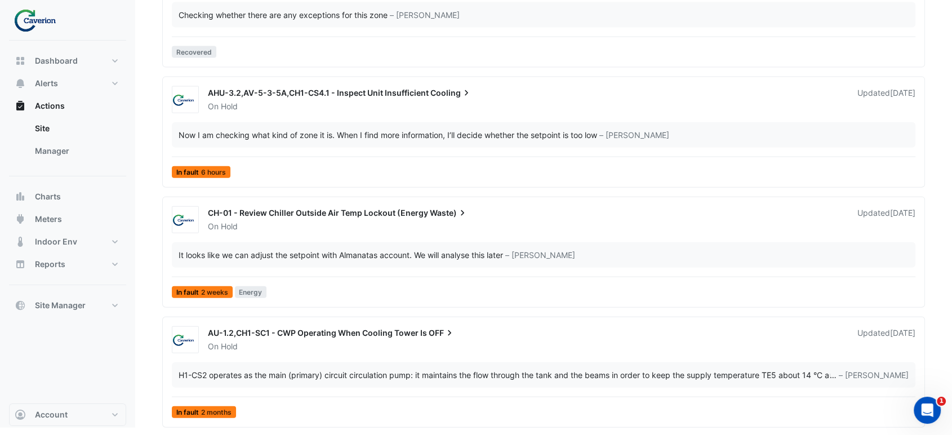
click at [312, 96] on span "AHU-3.2,AV-5-3-5A,CH1-CS4.1 - Inspect Unit Insufficient" at bounding box center [318, 93] width 221 height 10
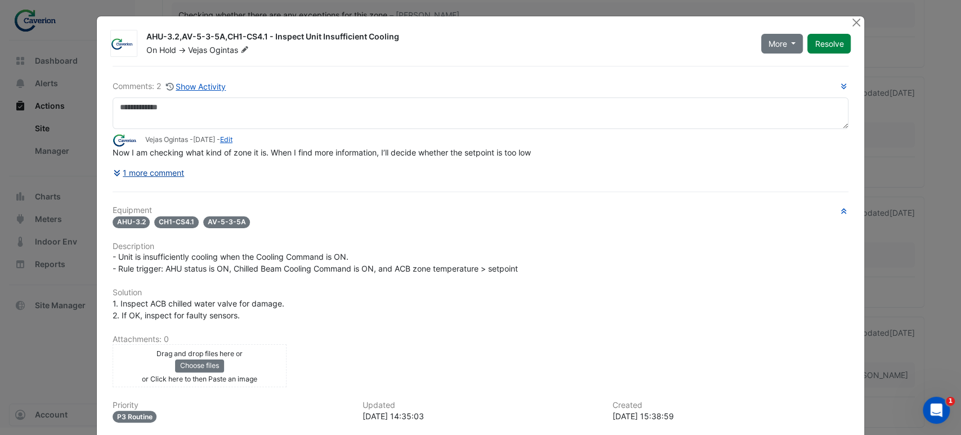
click at [150, 166] on button "1 more comment" at bounding box center [149, 173] width 73 height 20
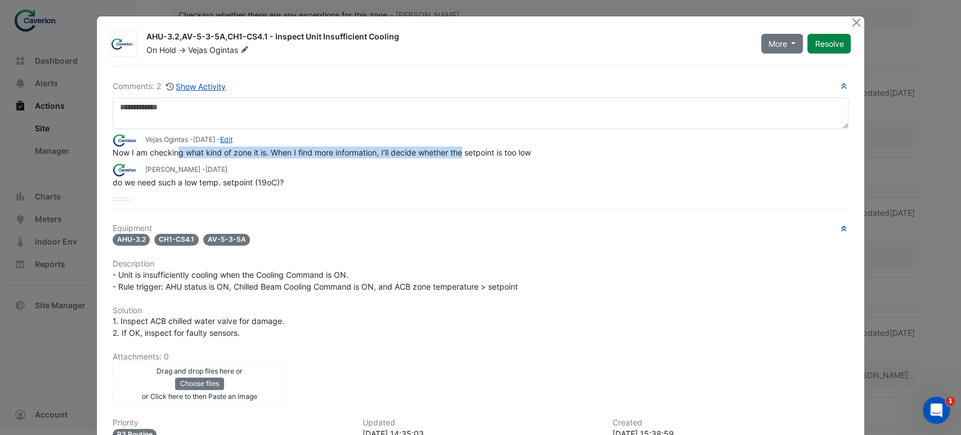
drag, startPoint x: 174, startPoint y: 153, endPoint x: 461, endPoint y: 149, distance: 287.2
click at [461, 149] on span "Now I am checking what kind of zone it is. When I find more information, I’ll d…" at bounding box center [322, 153] width 418 height 10
drag, startPoint x: 413, startPoint y: 149, endPoint x: 528, endPoint y: 146, distance: 114.3
click at [527, 148] on span "Now I am checking what kind of zone it is. When I find more information, I’ll d…" at bounding box center [322, 153] width 418 height 10
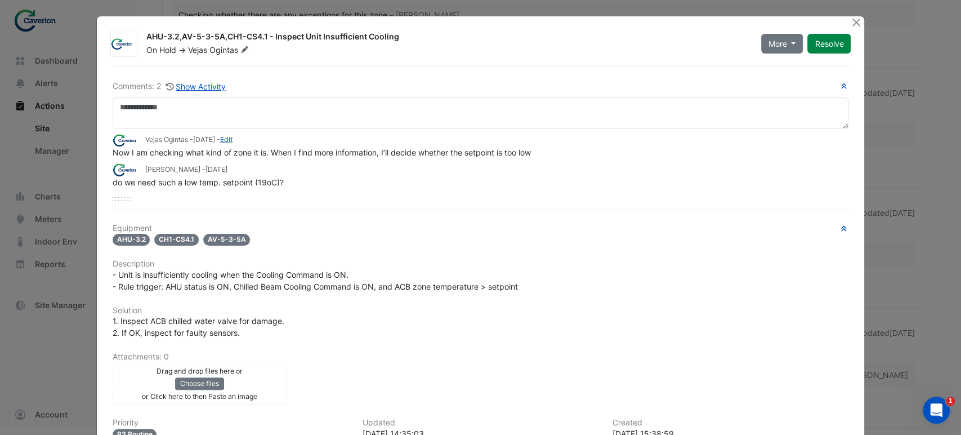
click at [528, 148] on span "Now I am checking what kind of zone it is. When I find more information, I’ll d…" at bounding box center [322, 153] width 418 height 10
drag, startPoint x: 488, startPoint y: 148, endPoint x: 577, endPoint y: 147, distance: 89.0
click at [575, 147] on div "Now I am checking what kind of zone it is. When I find more information, I’ll d…" at bounding box center [481, 152] width 736 height 12
click at [578, 147] on div "Now I am checking what kind of zone it is. When I find more information, I’ll d…" at bounding box center [481, 152] width 736 height 12
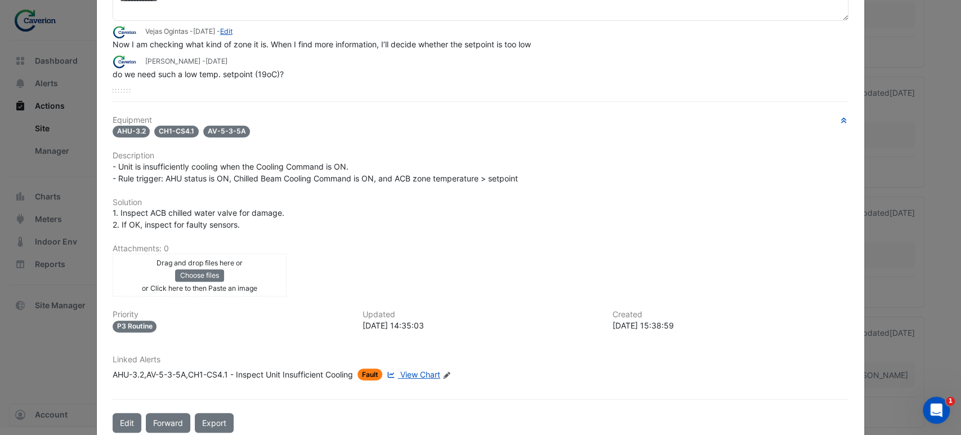
scroll to position [127, 0]
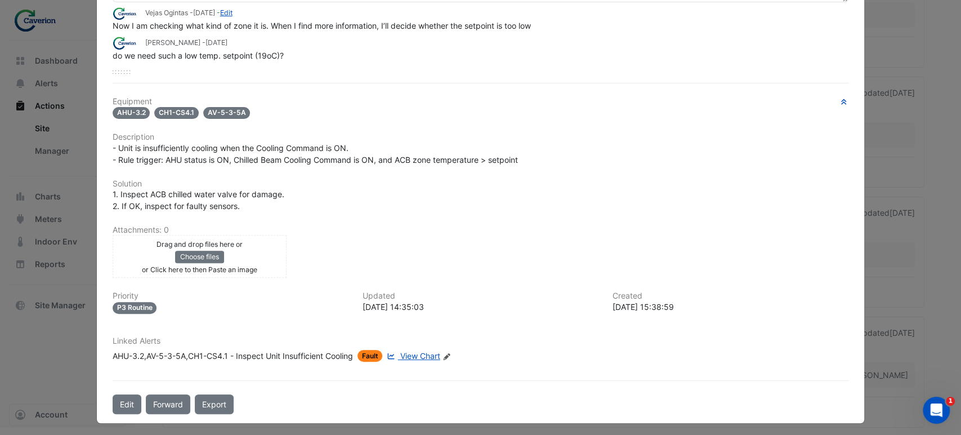
click at [421, 350] on link "View Chart" at bounding box center [412, 356] width 55 height 12
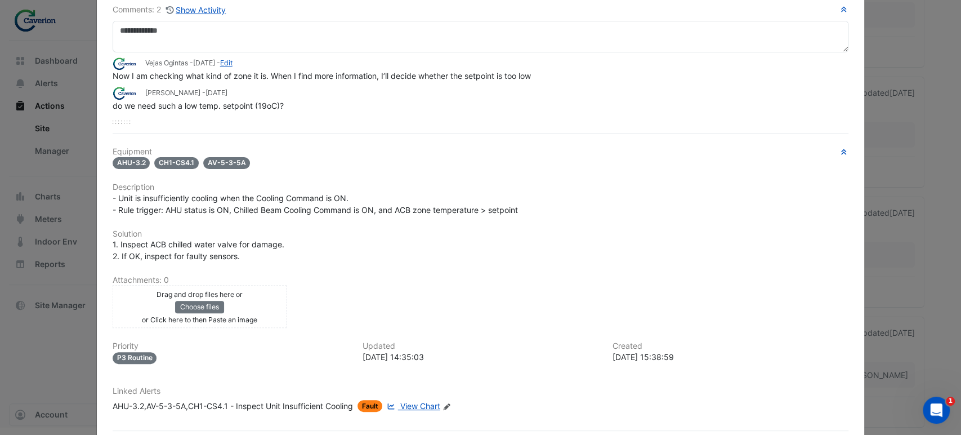
scroll to position [0, 0]
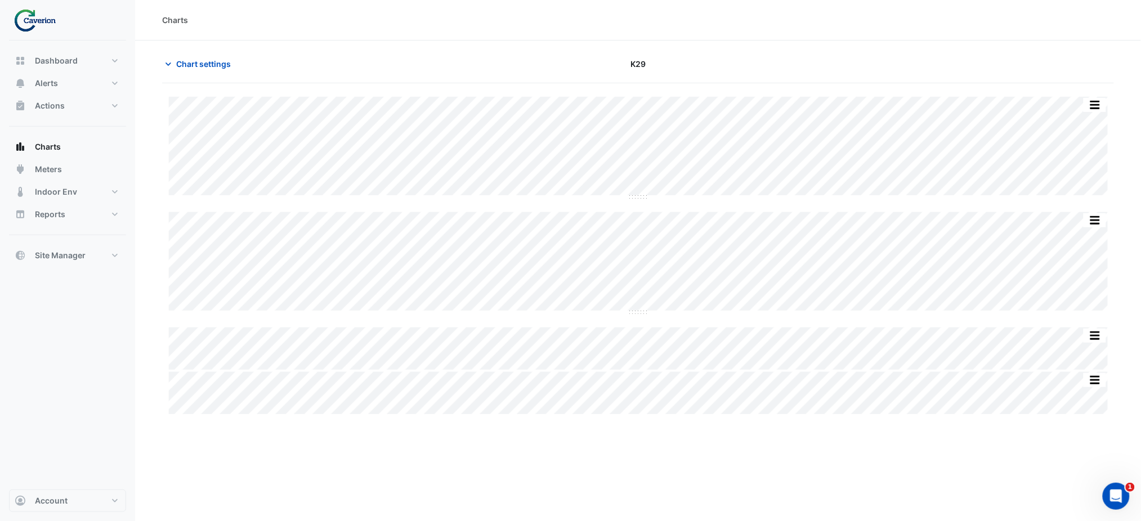
click at [235, 452] on div "Split All Split None Print Save as JPEG Save as PNG Pivot Data Table Export CSV…" at bounding box center [638, 323] width 952 height 481
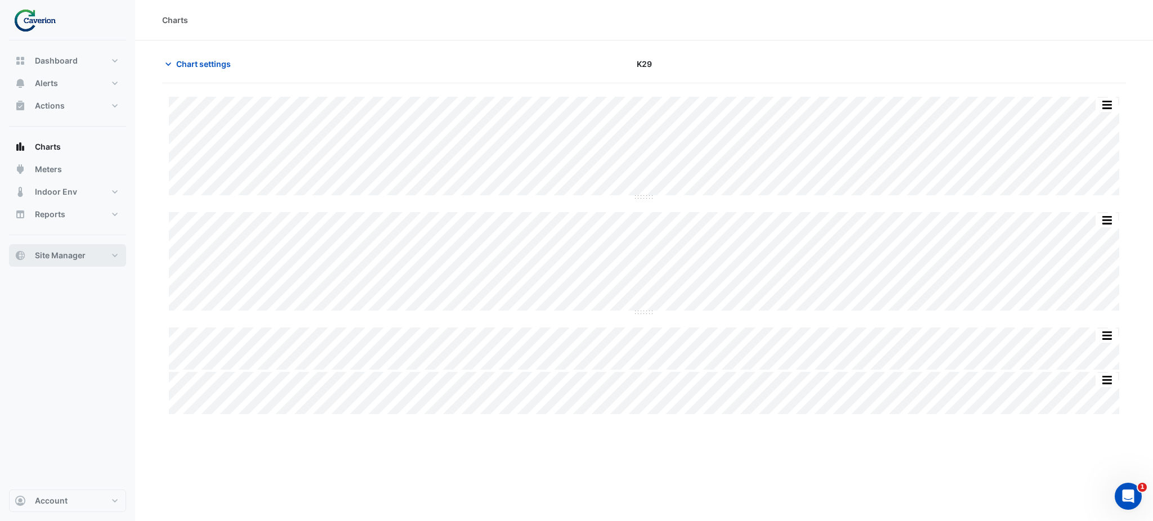
click at [97, 253] on button "Site Manager" at bounding box center [67, 255] width 117 height 23
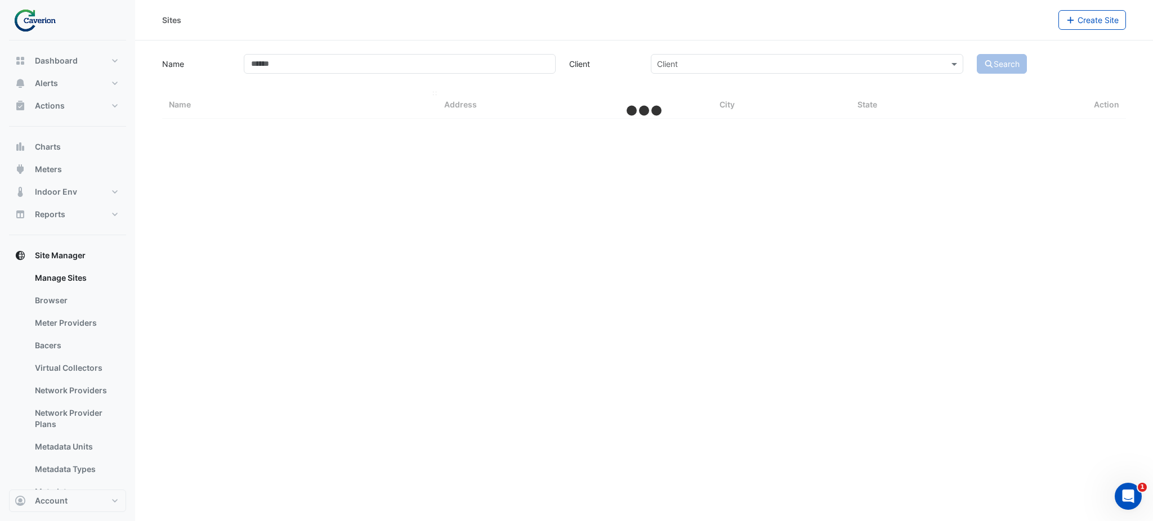
select select "***"
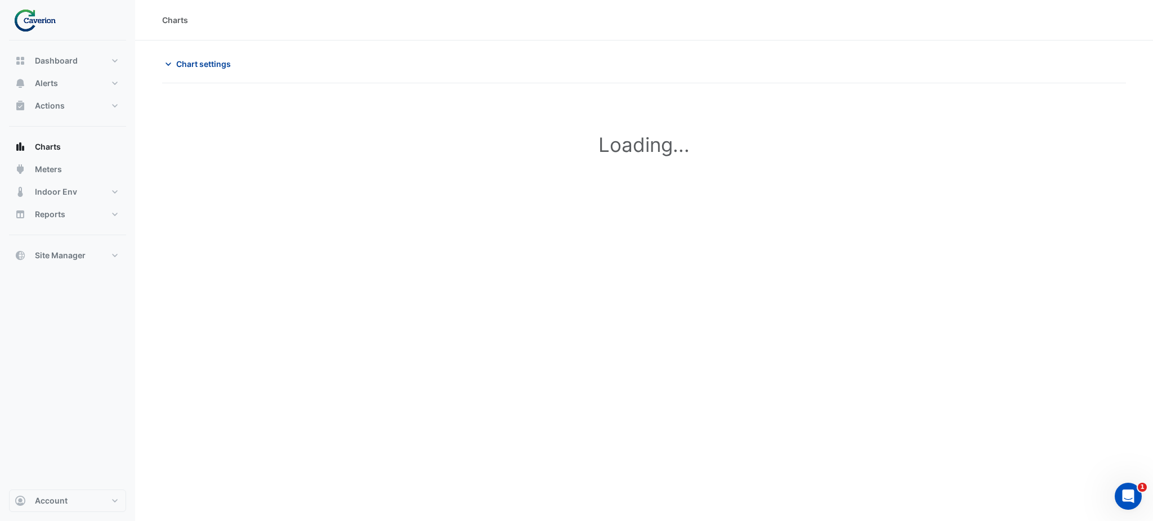
click at [166, 69] on button "Chart settings" at bounding box center [200, 64] width 76 height 20
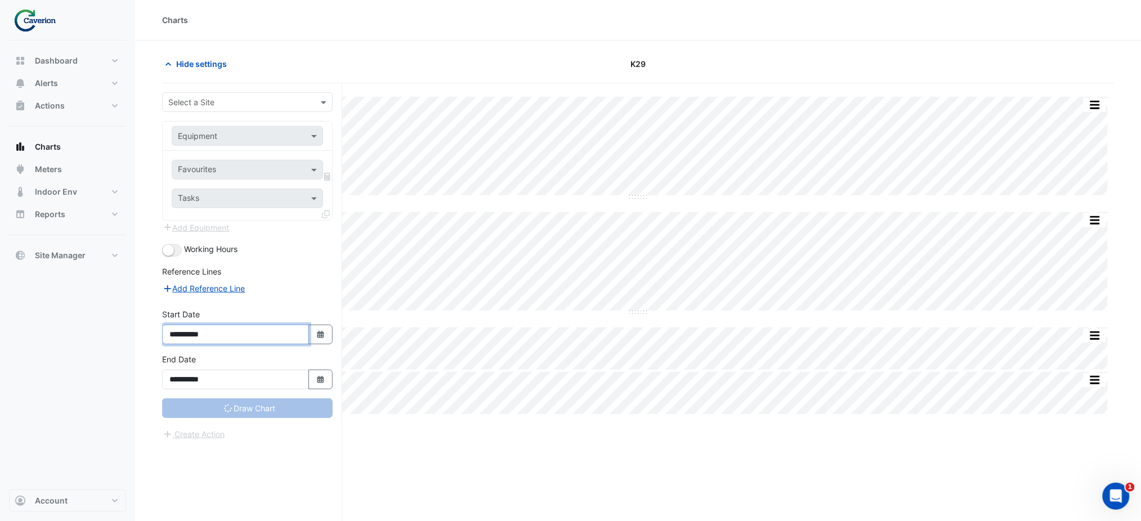
click at [238, 343] on input "**********" at bounding box center [235, 335] width 147 height 20
click at [311, 332] on button "Select Date" at bounding box center [321, 335] width 25 height 20
select select "*"
select select "****"
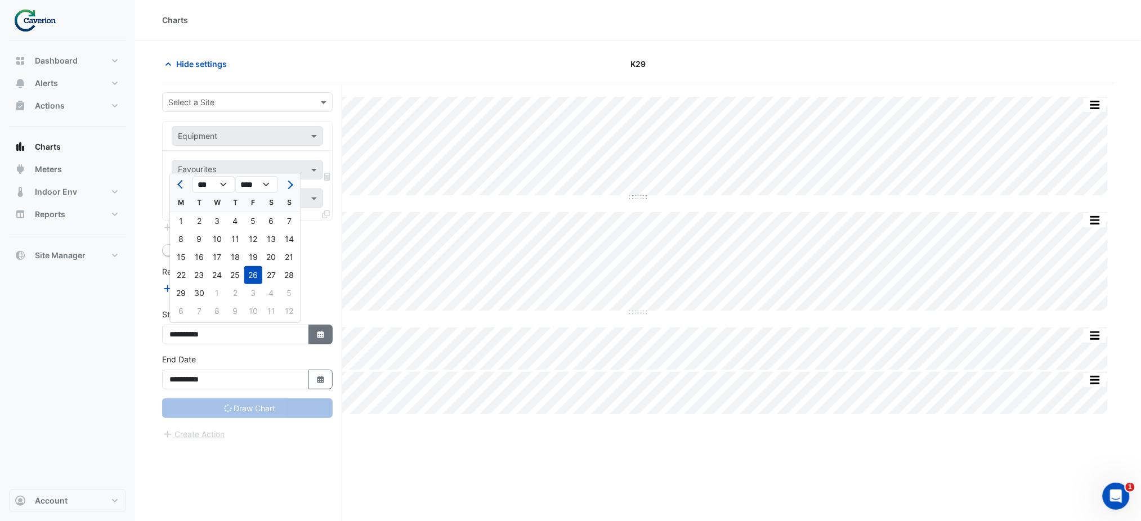
click at [320, 328] on button "Select Date" at bounding box center [321, 335] width 25 height 20
select select "*"
select select "****"
click at [188, 220] on body "Charts Hide settings K29 Split by Equip Split All Split None Print Save as JPEG…" at bounding box center [570, 282] width 1141 height 564
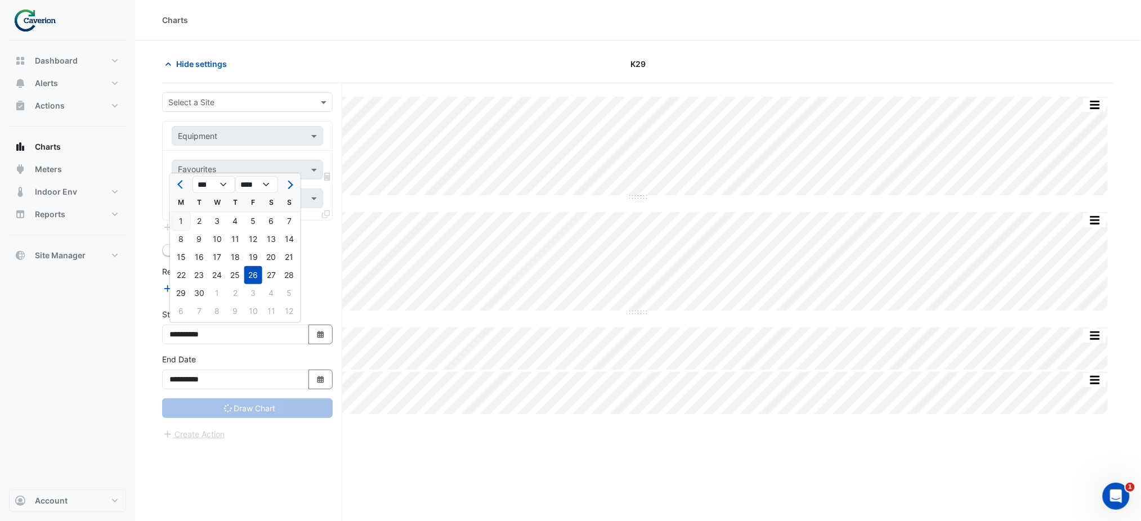
type input "**********"
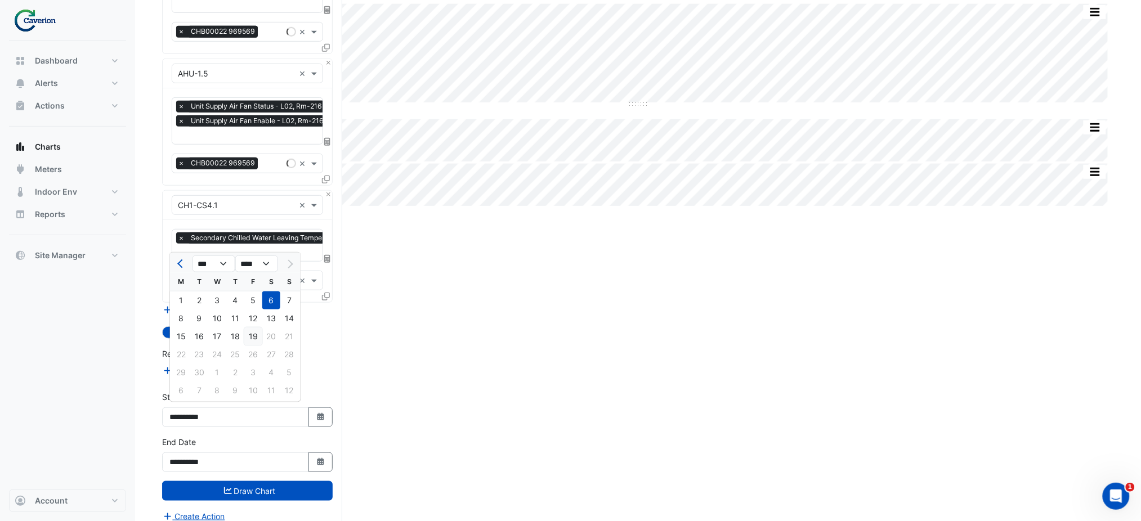
scroll to position [215, 0]
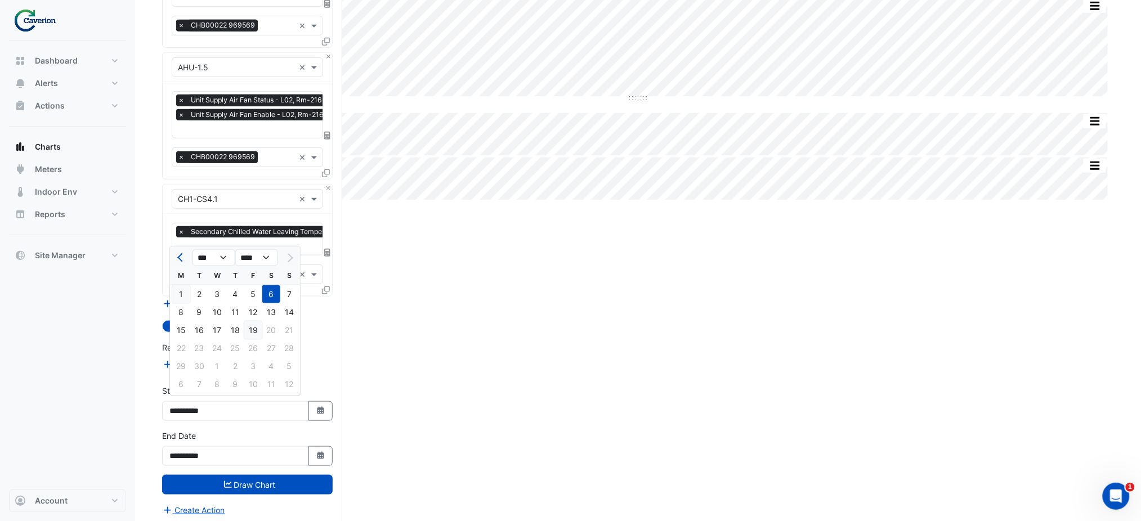
click at [180, 289] on div "1" at bounding box center [181, 294] width 18 height 18
type input "**********"
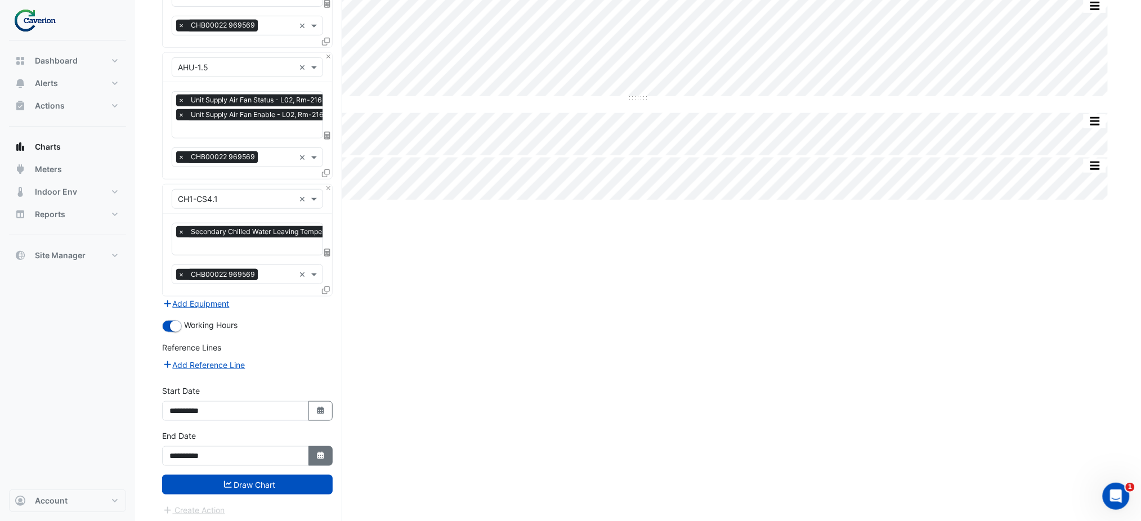
click at [312, 447] on button "Select Date" at bounding box center [321, 456] width 25 height 20
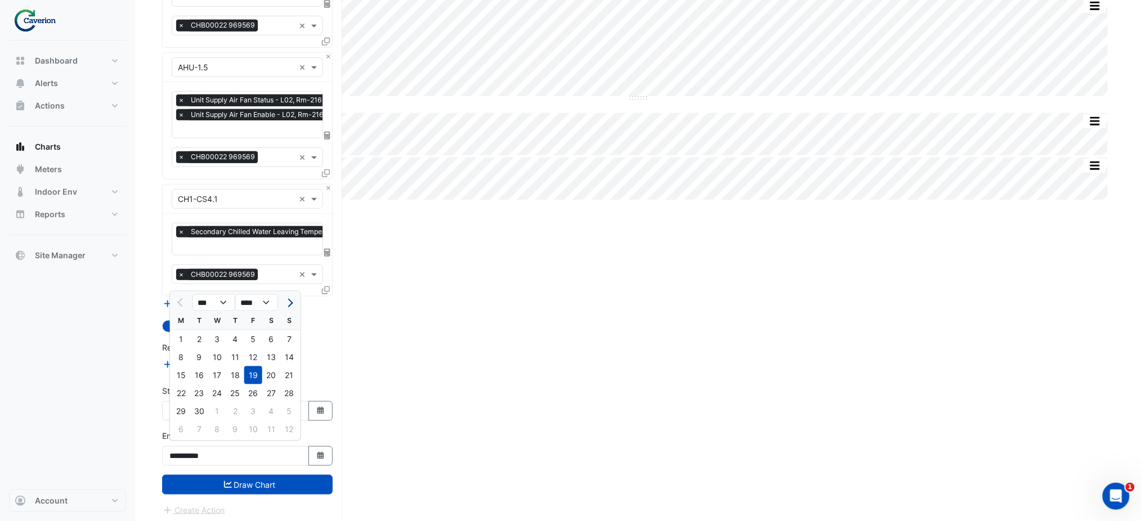
click at [294, 302] on button "Next month" at bounding box center [290, 303] width 14 height 18
select select "**"
click at [254, 413] on div "31" at bounding box center [253, 412] width 18 height 18
type input "**********"
click at [257, 484] on button "Draw Chart" at bounding box center [247, 485] width 171 height 20
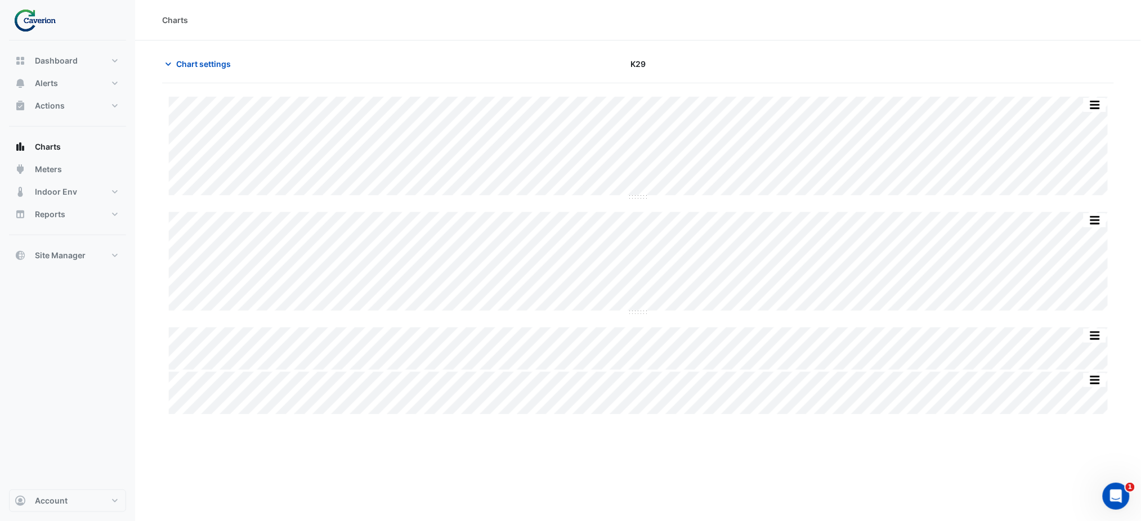
click at [562, 448] on div "Split by Equip Split All Split None Print Save as JPEG Save as PNG Pivot Data T…" at bounding box center [638, 411] width 952 height 657
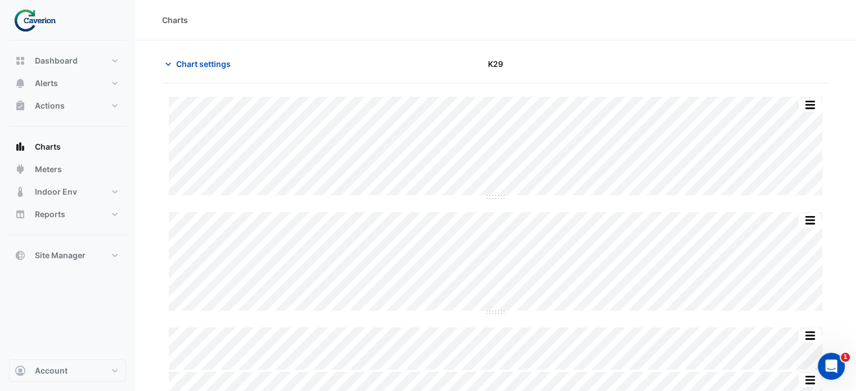
click at [722, 38] on div "Charts" at bounding box center [495, 20] width 721 height 41
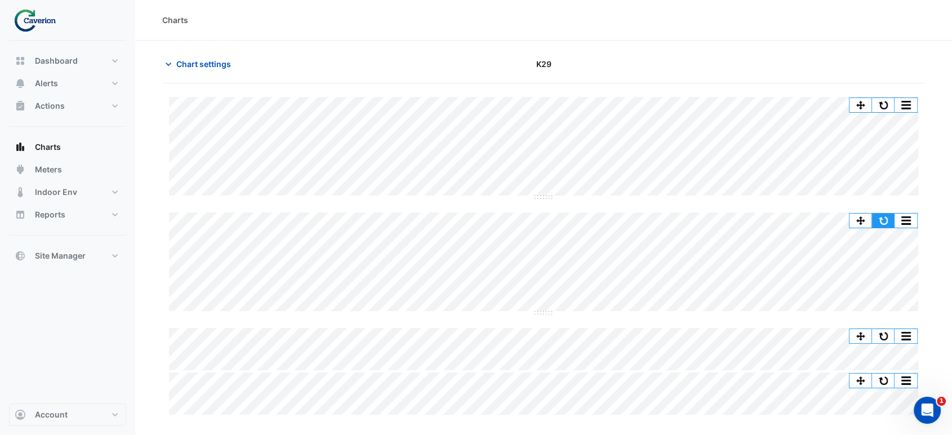
click at [885, 220] on button "button" at bounding box center [883, 220] width 23 height 14
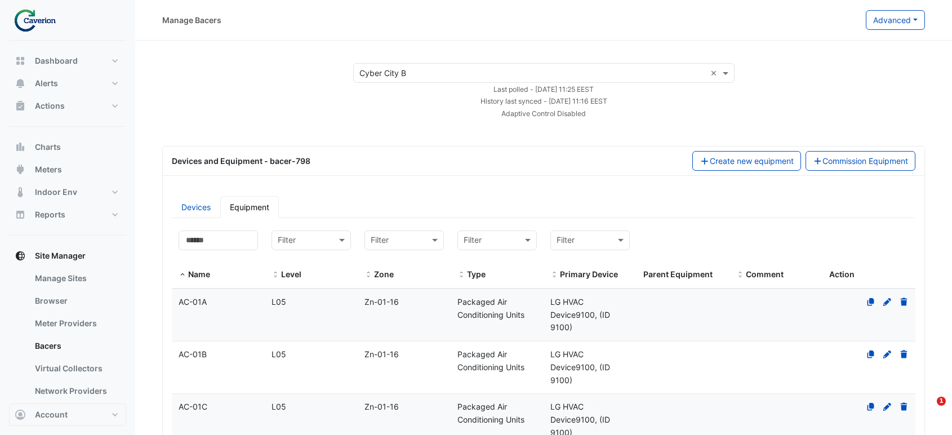
select select "***"
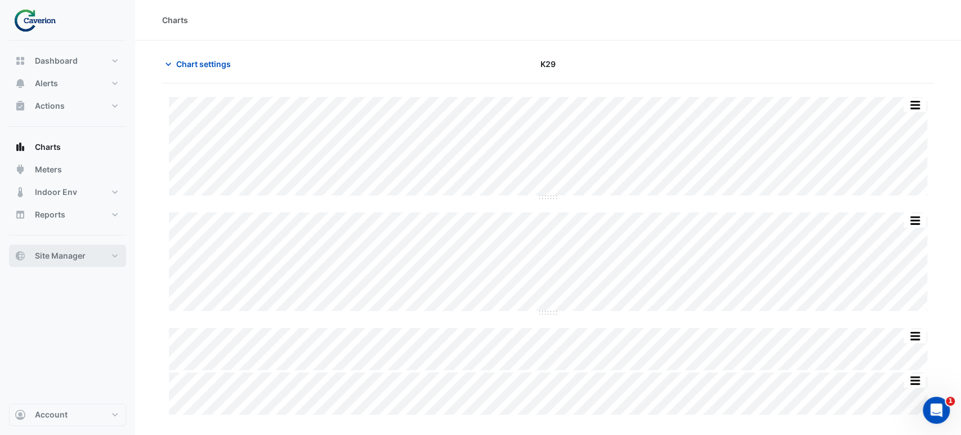
click at [111, 249] on button "Site Manager" at bounding box center [67, 255] width 117 height 23
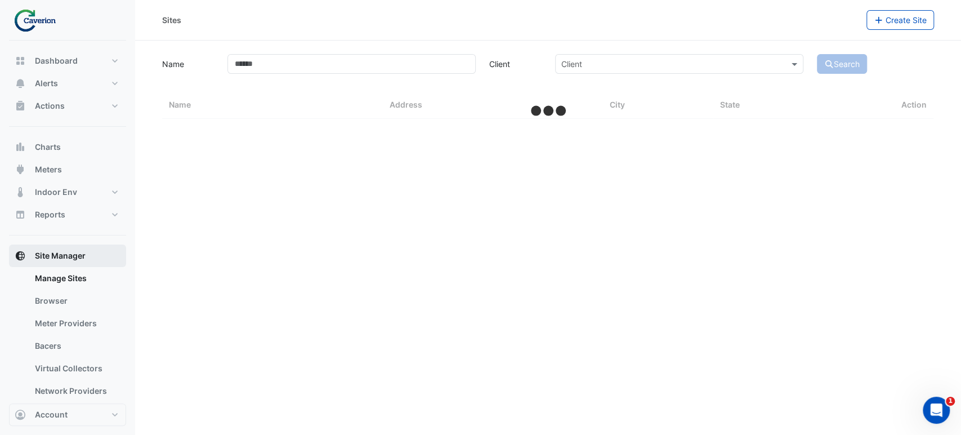
click at [112, 256] on button "Site Manager" at bounding box center [67, 255] width 117 height 23
select select "***"
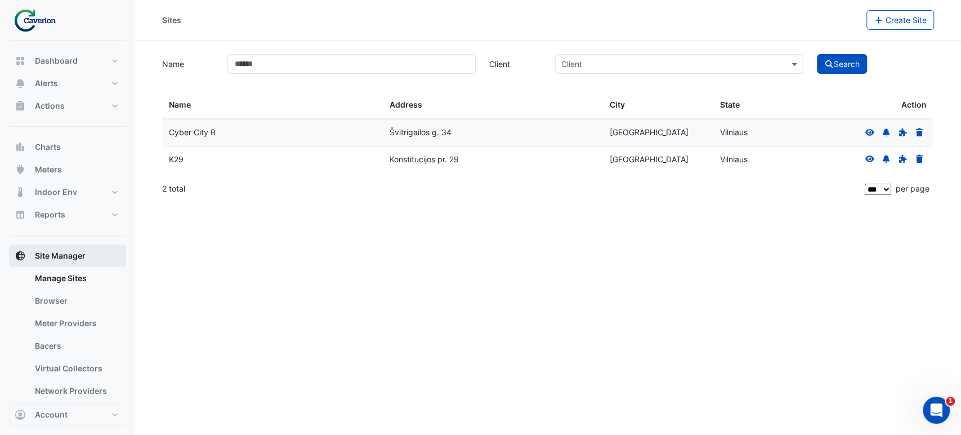
click at [69, 246] on button "Site Manager" at bounding box center [67, 255] width 117 height 23
click at [58, 220] on button "Reports" at bounding box center [67, 214] width 117 height 23
select select "***"
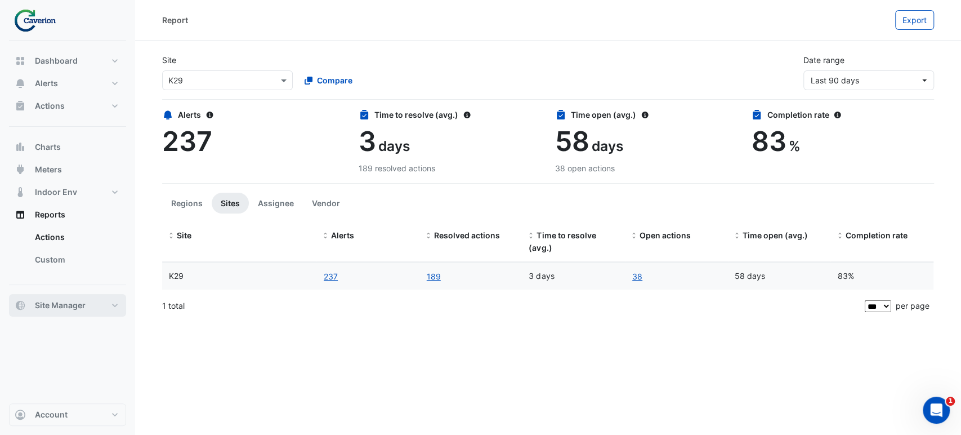
click at [96, 297] on button "Site Manager" at bounding box center [67, 305] width 117 height 23
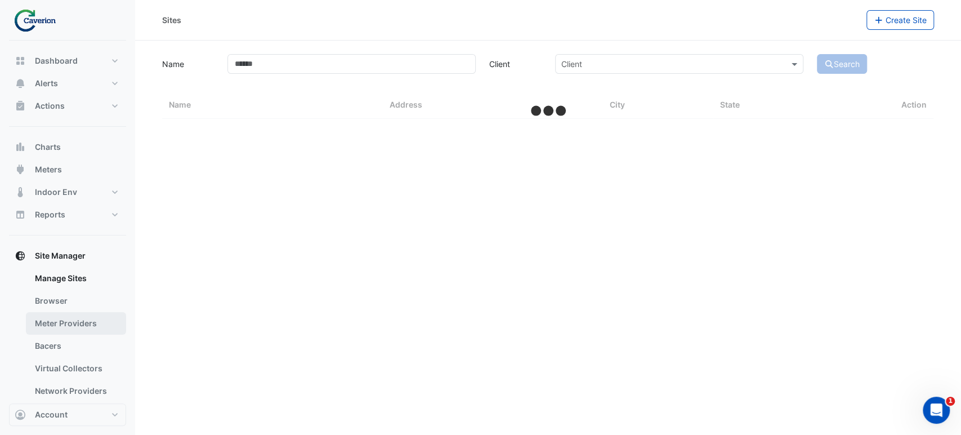
select select "***"
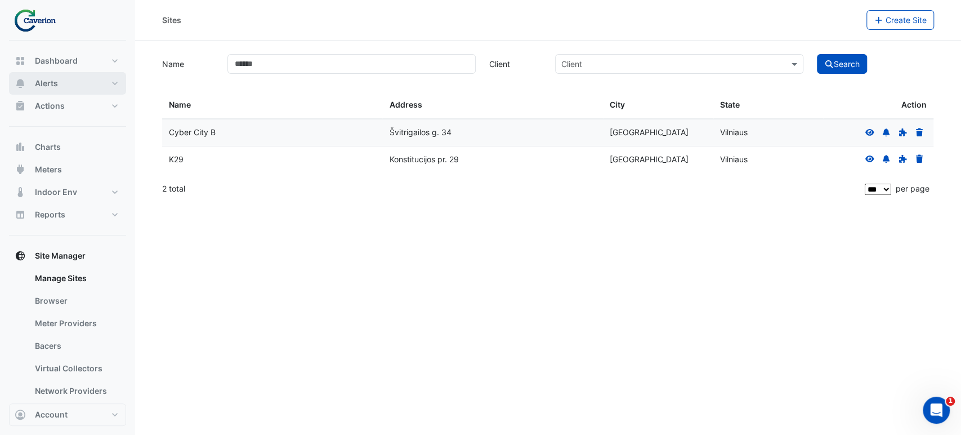
click at [72, 87] on button "Alerts" at bounding box center [67, 83] width 117 height 23
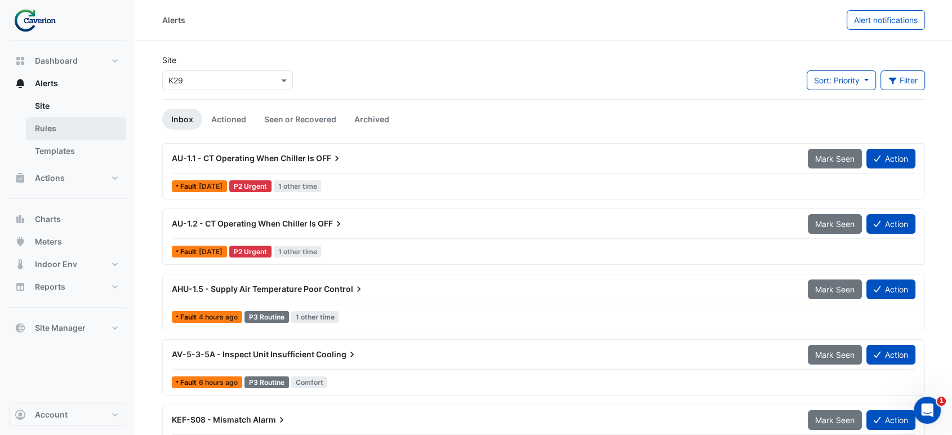
click at [62, 127] on link "Rules" at bounding box center [76, 128] width 100 height 23
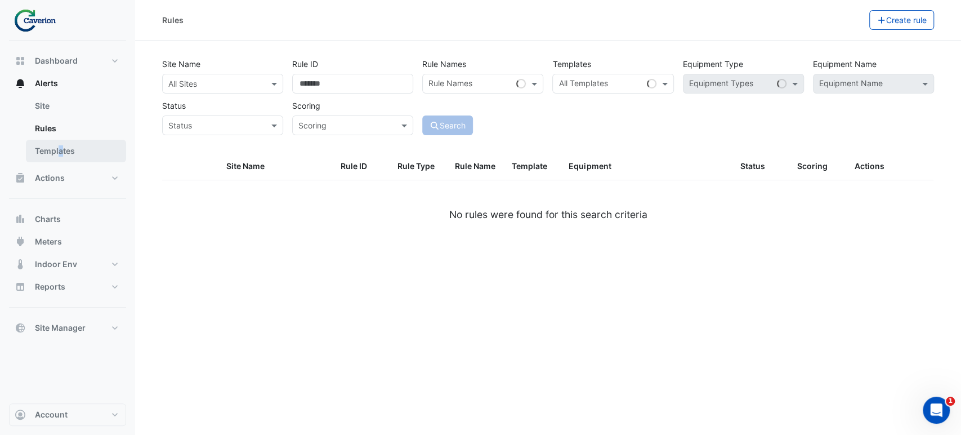
click at [60, 148] on link "Templates" at bounding box center [76, 151] width 100 height 23
select select
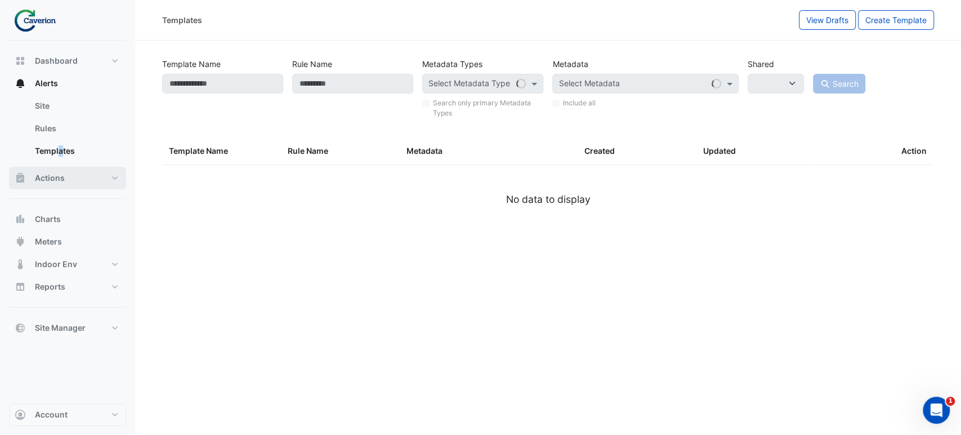
click at [74, 176] on button "Actions" at bounding box center [67, 178] width 117 height 23
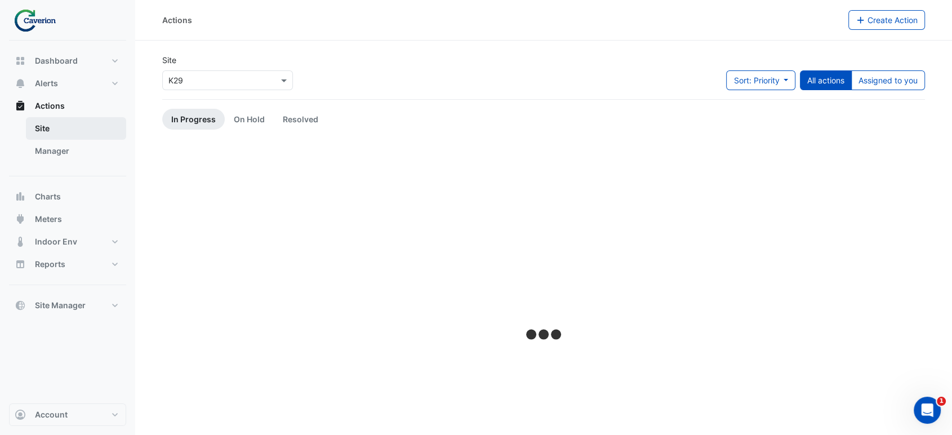
click at [70, 134] on link "Site" at bounding box center [76, 128] width 100 height 23
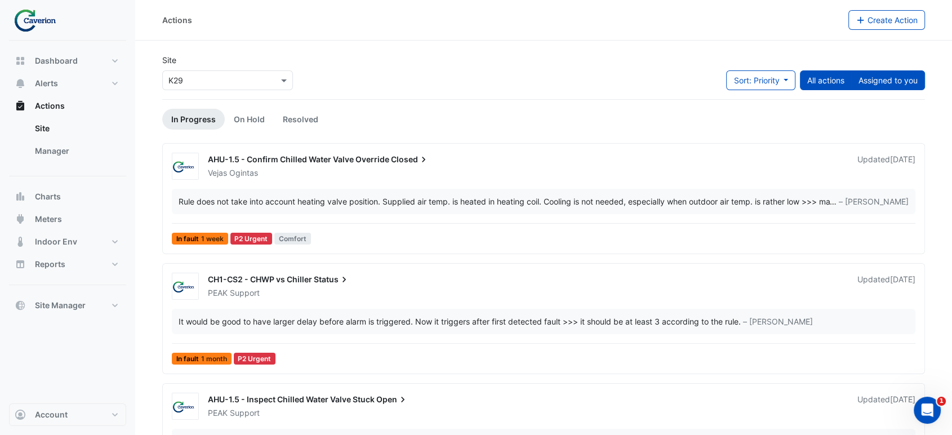
click at [873, 80] on button "Assigned to you" at bounding box center [888, 80] width 74 height 20
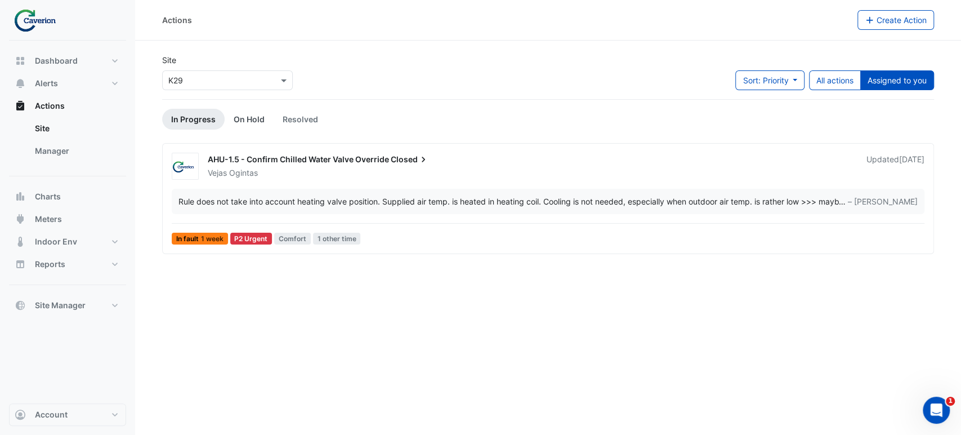
click at [253, 127] on link "On Hold" at bounding box center [249, 119] width 49 height 21
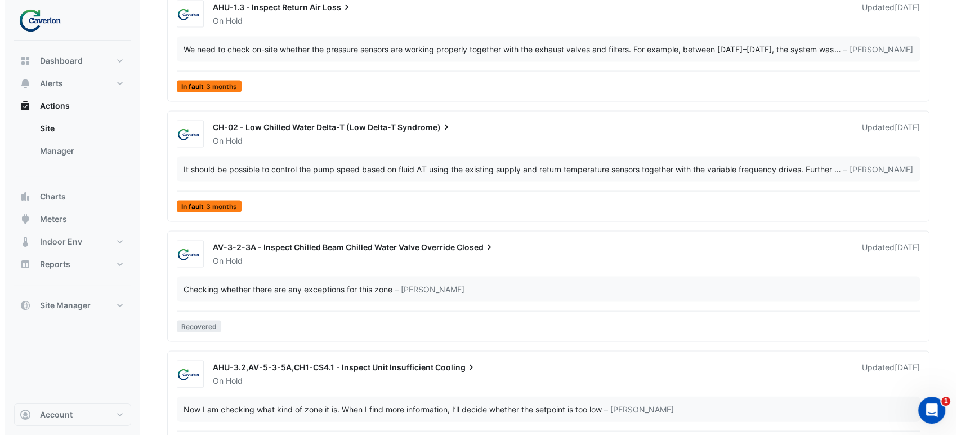
scroll to position [2314, 0]
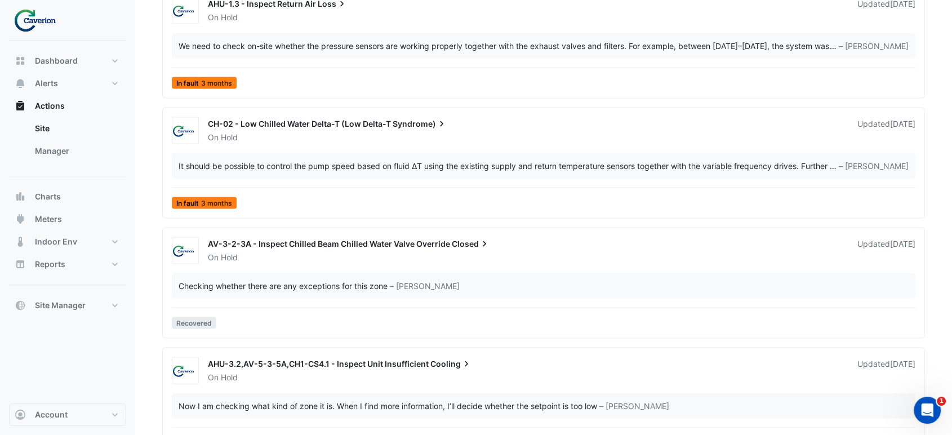
click at [292, 239] on span "AV-3-2-3A - Inspect Chilled Beam Chilled Water Valve Override" at bounding box center [329, 244] width 242 height 10
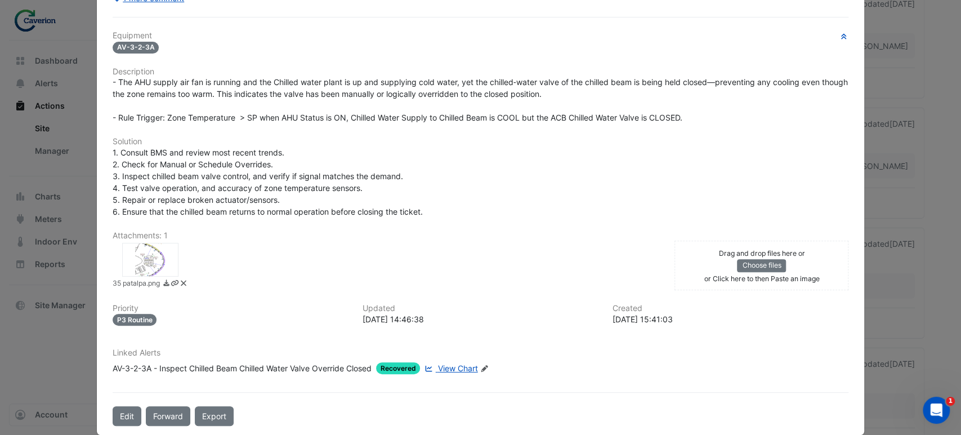
scroll to position [199, 0]
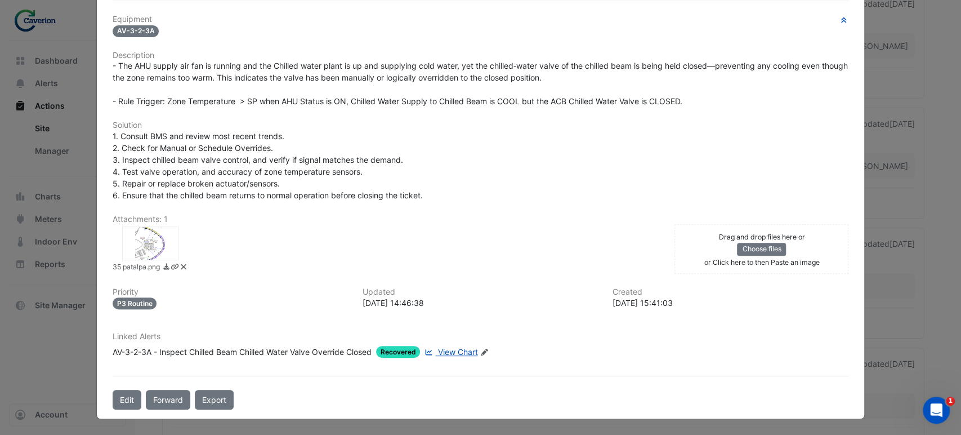
click at [456, 357] on link "View Chart" at bounding box center [449, 352] width 55 height 12
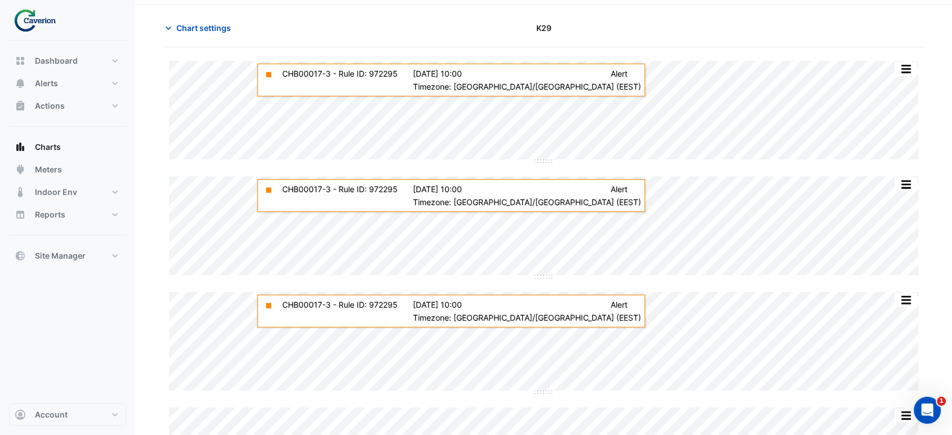
scroll to position [52, 0]
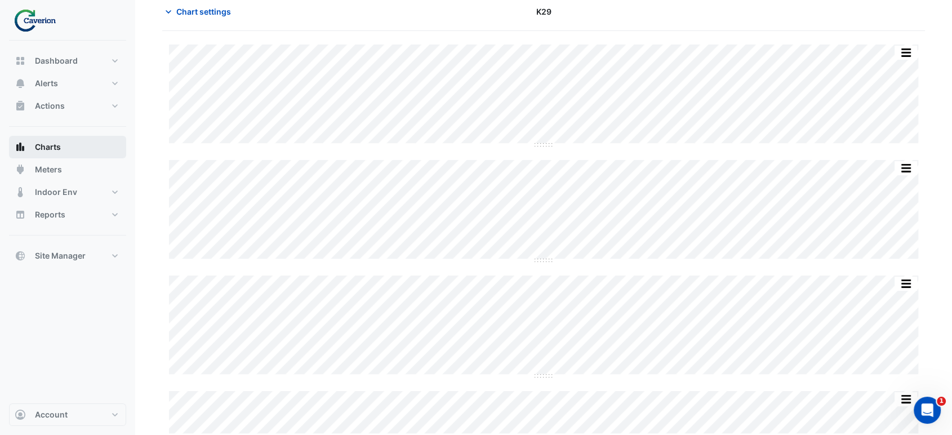
click at [90, 145] on button "Charts" at bounding box center [67, 147] width 117 height 23
click at [179, 8] on span "Chart settings" at bounding box center [203, 12] width 55 height 12
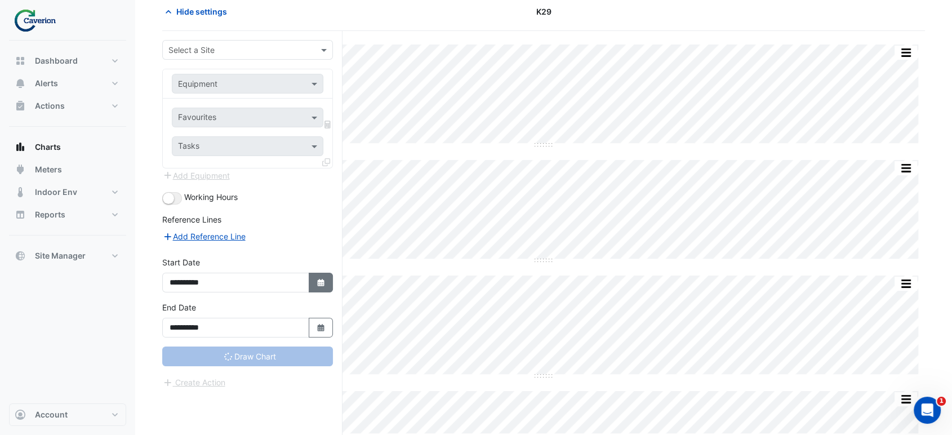
click at [319, 282] on icon "button" at bounding box center [320, 282] width 7 height 7
select select "*"
select select "****"
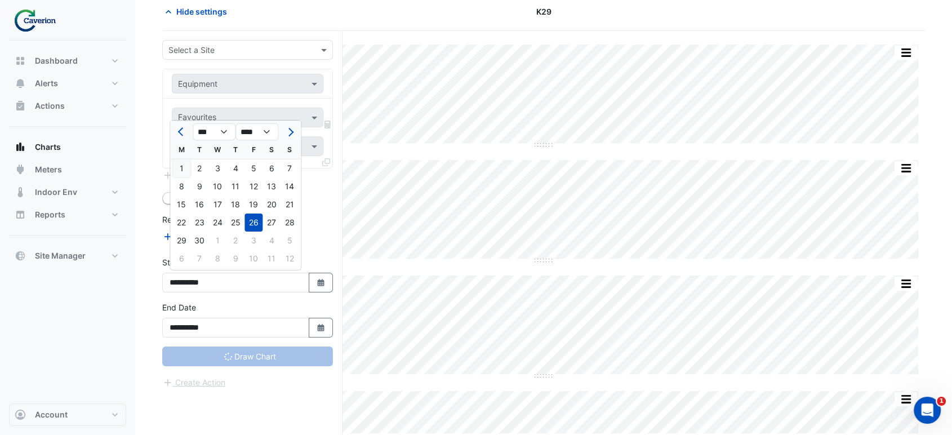
click at [185, 168] on div "1" at bounding box center [181, 168] width 18 height 18
type input "**********"
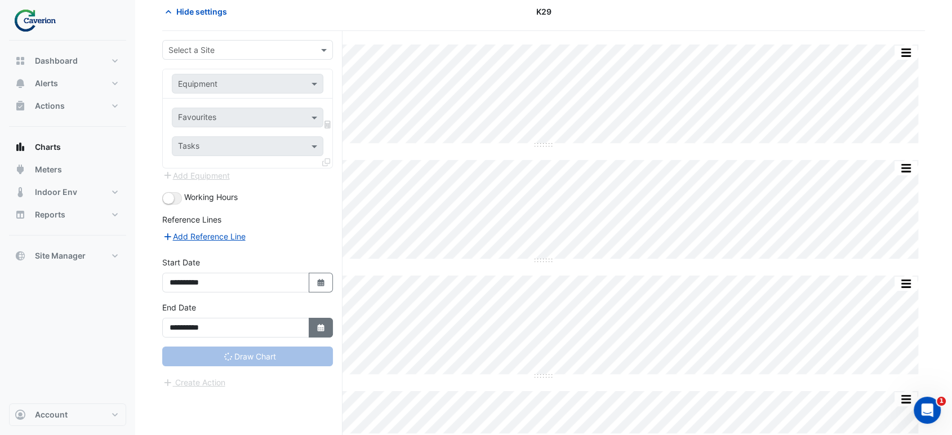
click at [321, 324] on icon "button" at bounding box center [320, 327] width 7 height 7
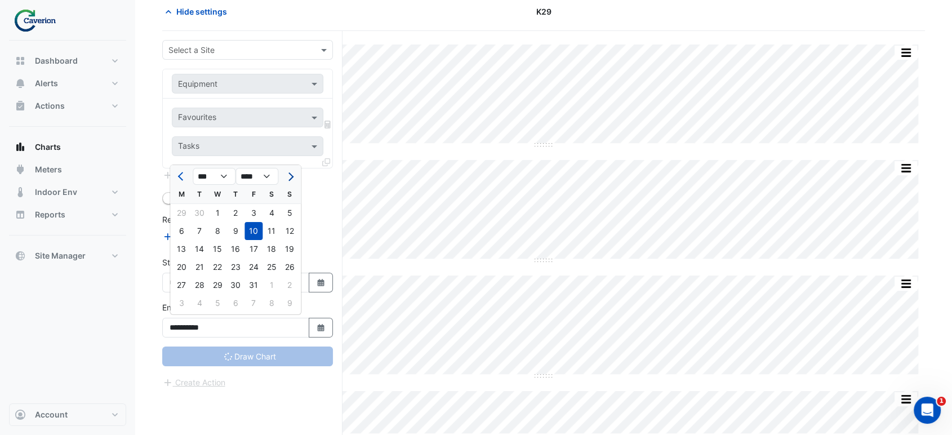
click at [287, 176] on span "Next month" at bounding box center [289, 176] width 8 height 8
click at [180, 176] on span "Previous month" at bounding box center [182, 176] width 8 height 8
click at [178, 175] on span "Previous month" at bounding box center [182, 176] width 8 height 8
select select "**"
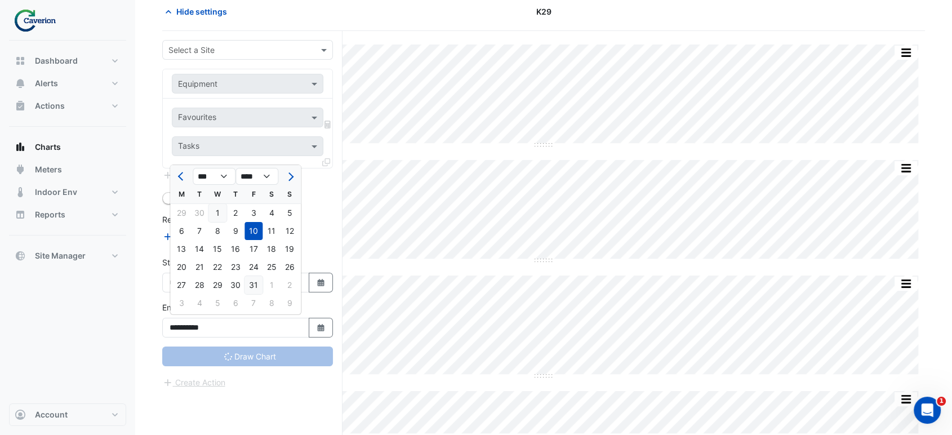
click at [256, 284] on div "31" at bounding box center [253, 285] width 18 height 18
type input "**********"
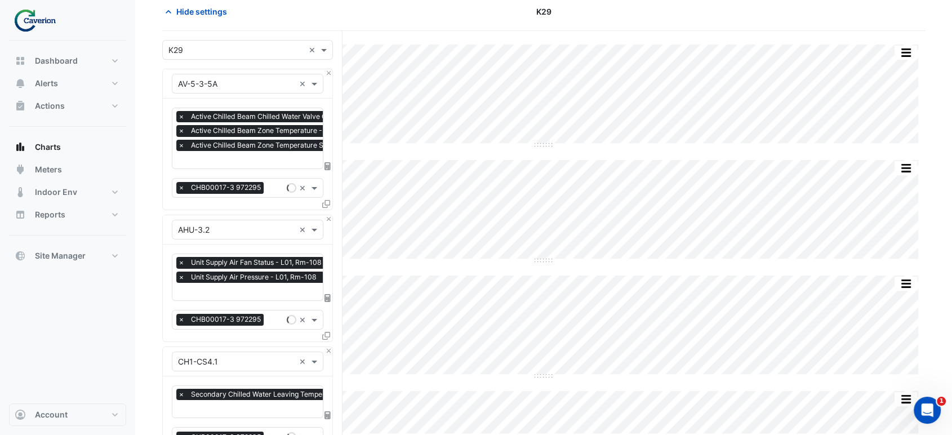
scroll to position [298, 0]
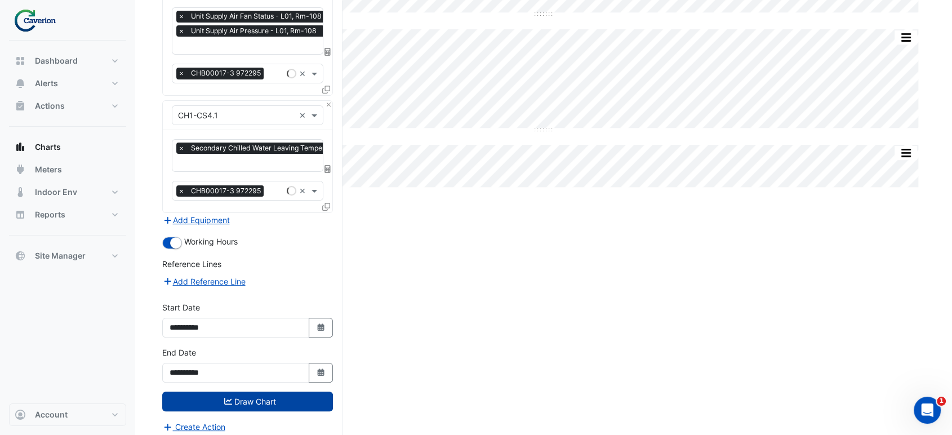
click at [244, 404] on button "Draw Chart" at bounding box center [247, 401] width 171 height 20
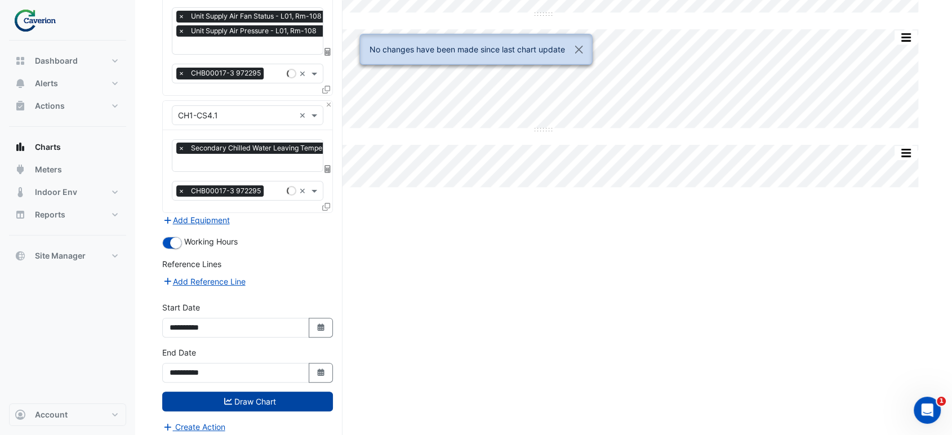
click at [249, 397] on button "Draw Chart" at bounding box center [247, 401] width 171 height 20
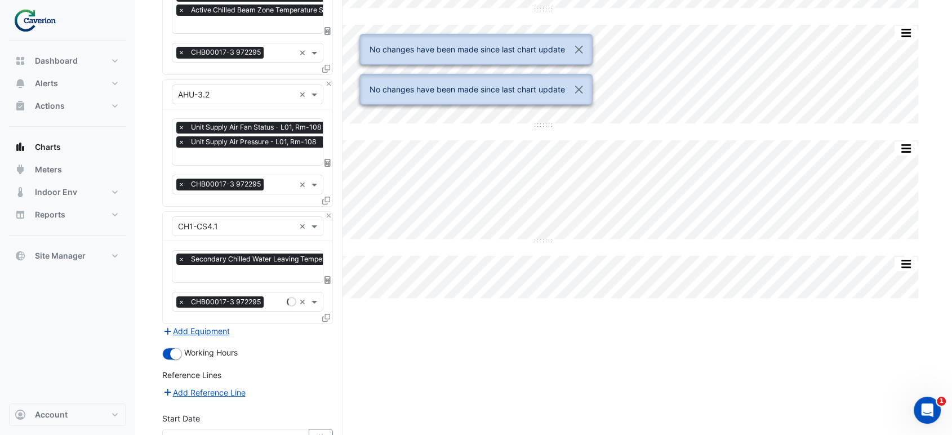
scroll to position [0, 0]
